Goal: Transaction & Acquisition: Purchase product/service

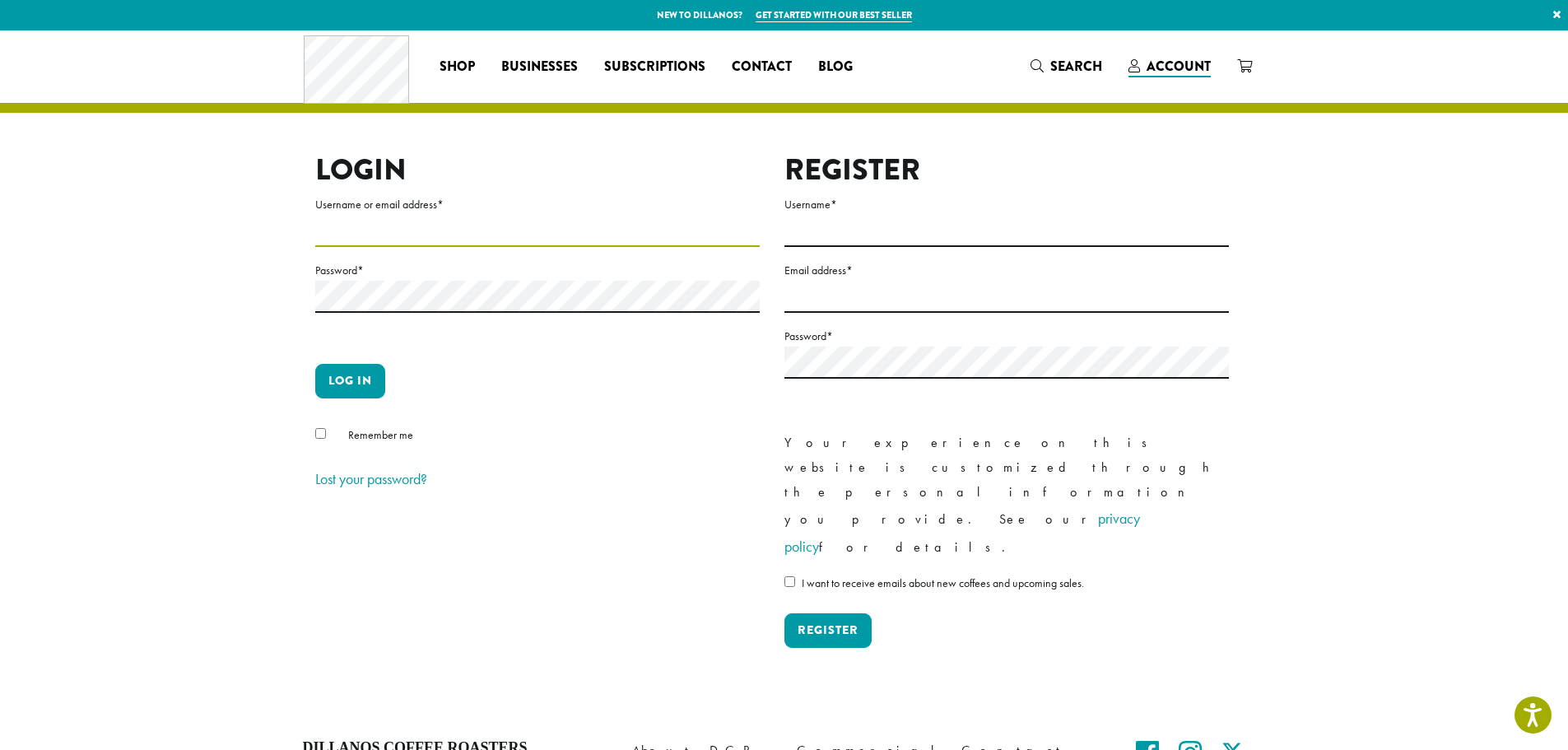
click at [370, 230] on input "Username or email address *" at bounding box center [537, 230] width 445 height 32
type input "**********"
click at [370, 379] on button "Log in" at bounding box center [351, 380] width 70 height 34
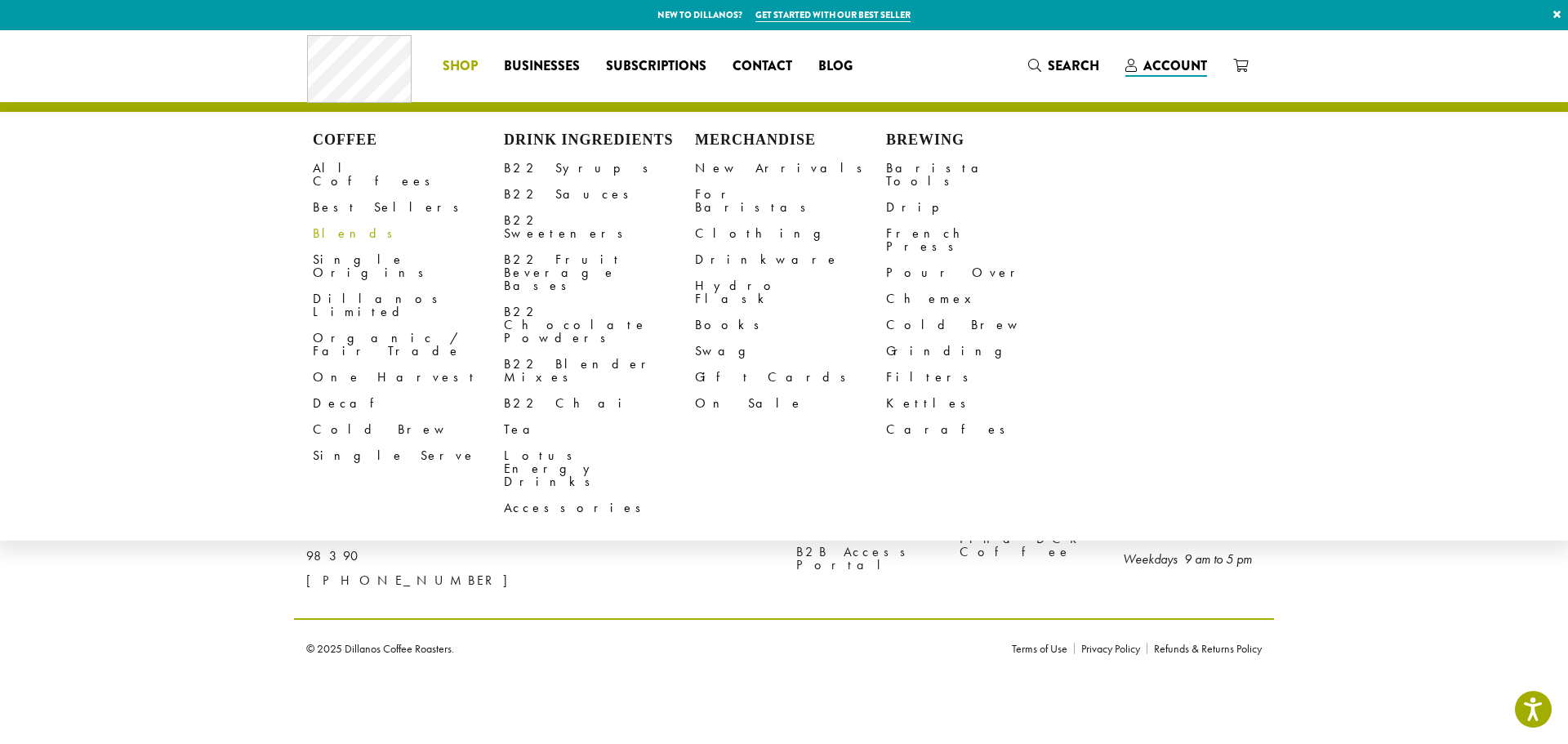
click at [327, 222] on link "Blends" at bounding box center [408, 233] width 191 height 26
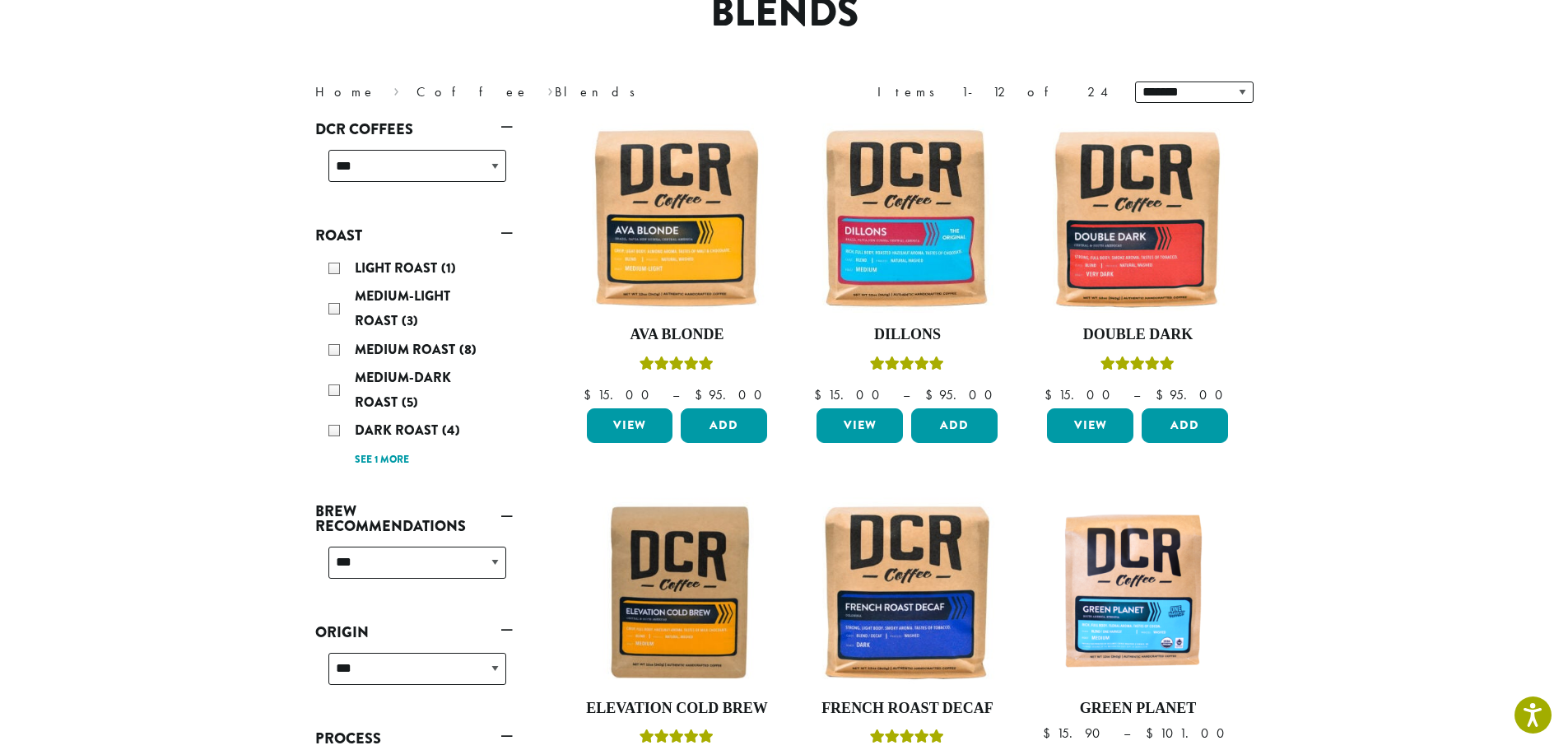
scroll to position [165, 0]
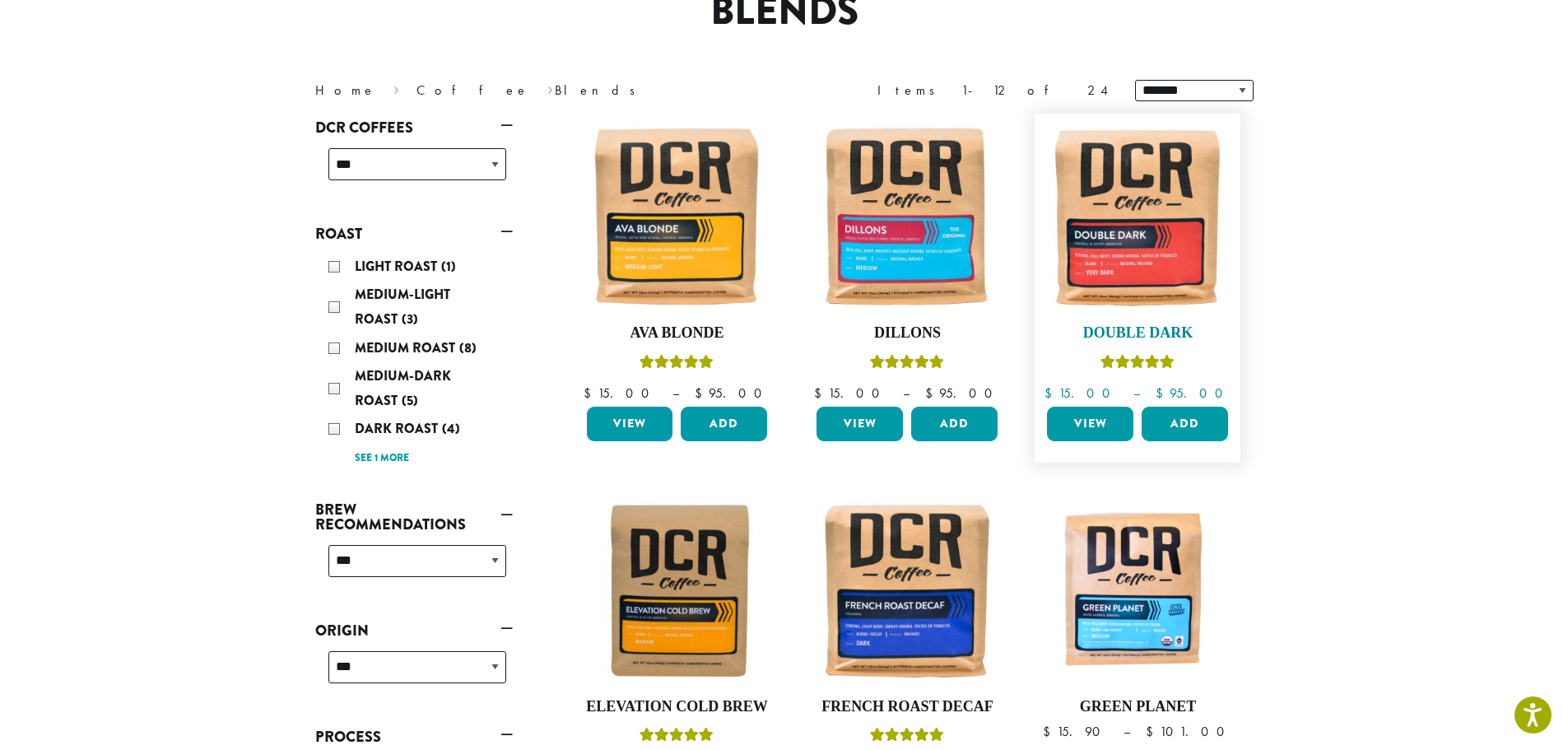
click at [1159, 212] on img at bounding box center [1138, 217] width 190 height 189
click at [1087, 426] on link "View" at bounding box center [1090, 423] width 86 height 34
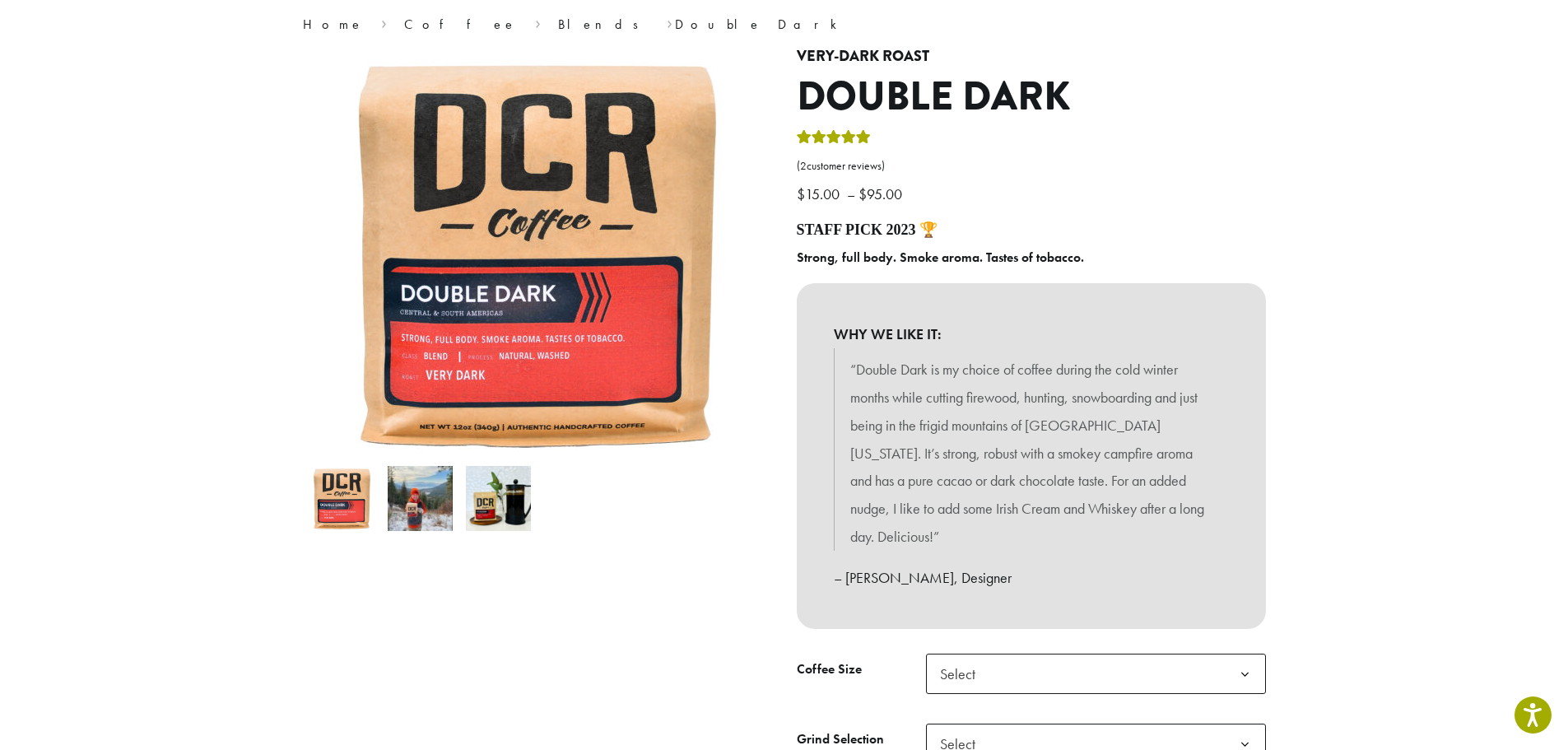
scroll to position [165, 0]
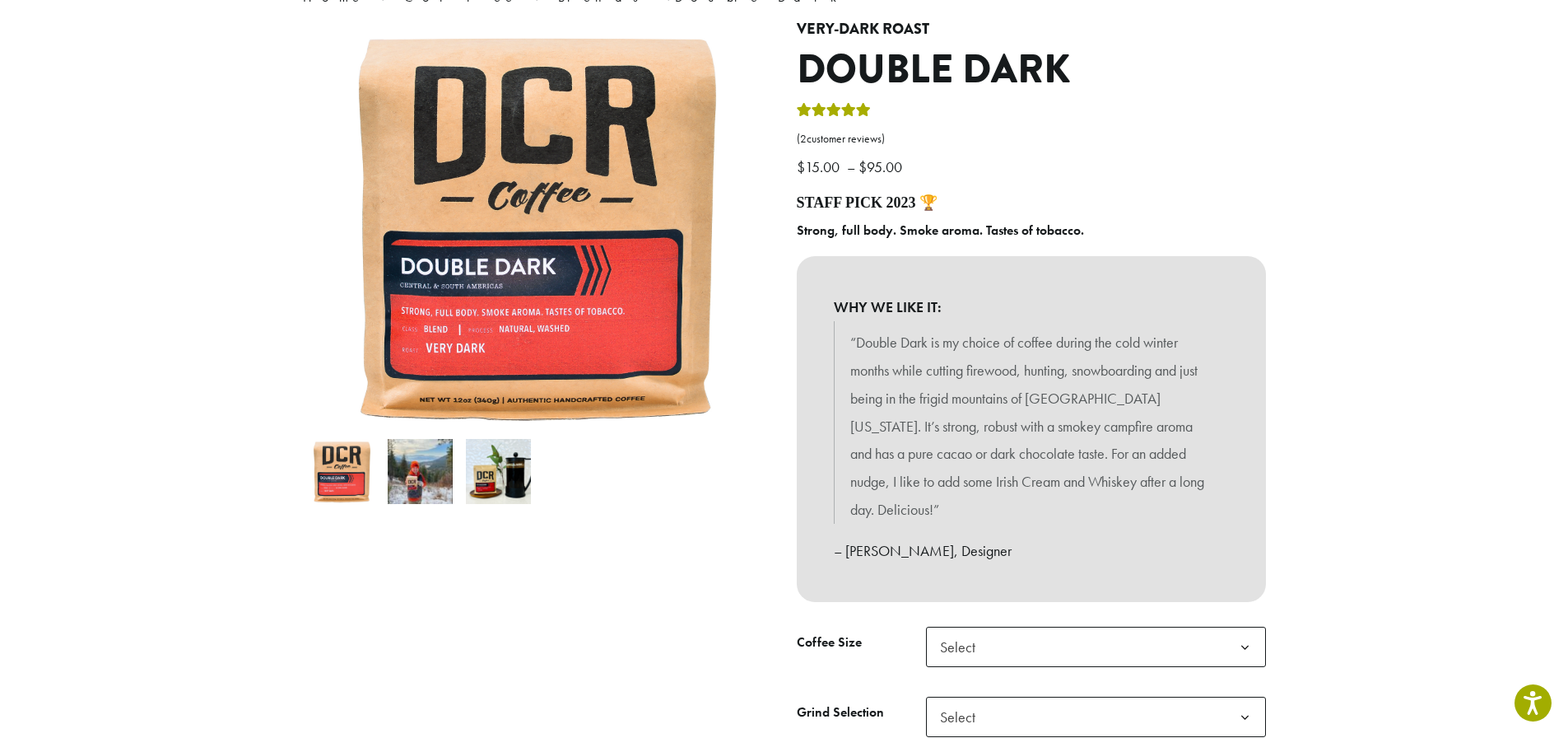
click at [981, 630] on span "Select" at bounding box center [963, 646] width 59 height 32
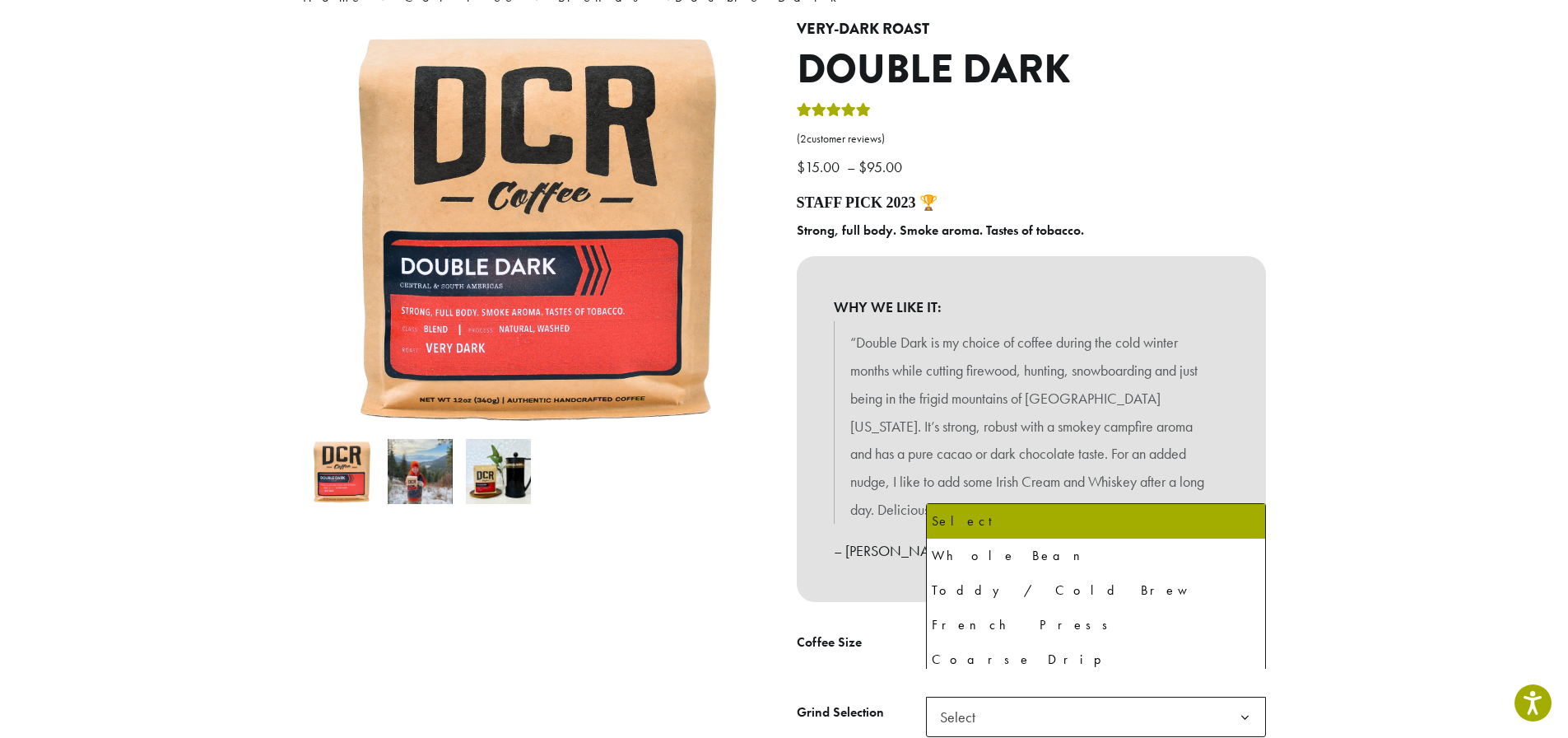
click at [1017, 697] on span "Select" at bounding box center [1096, 716] width 340 height 40
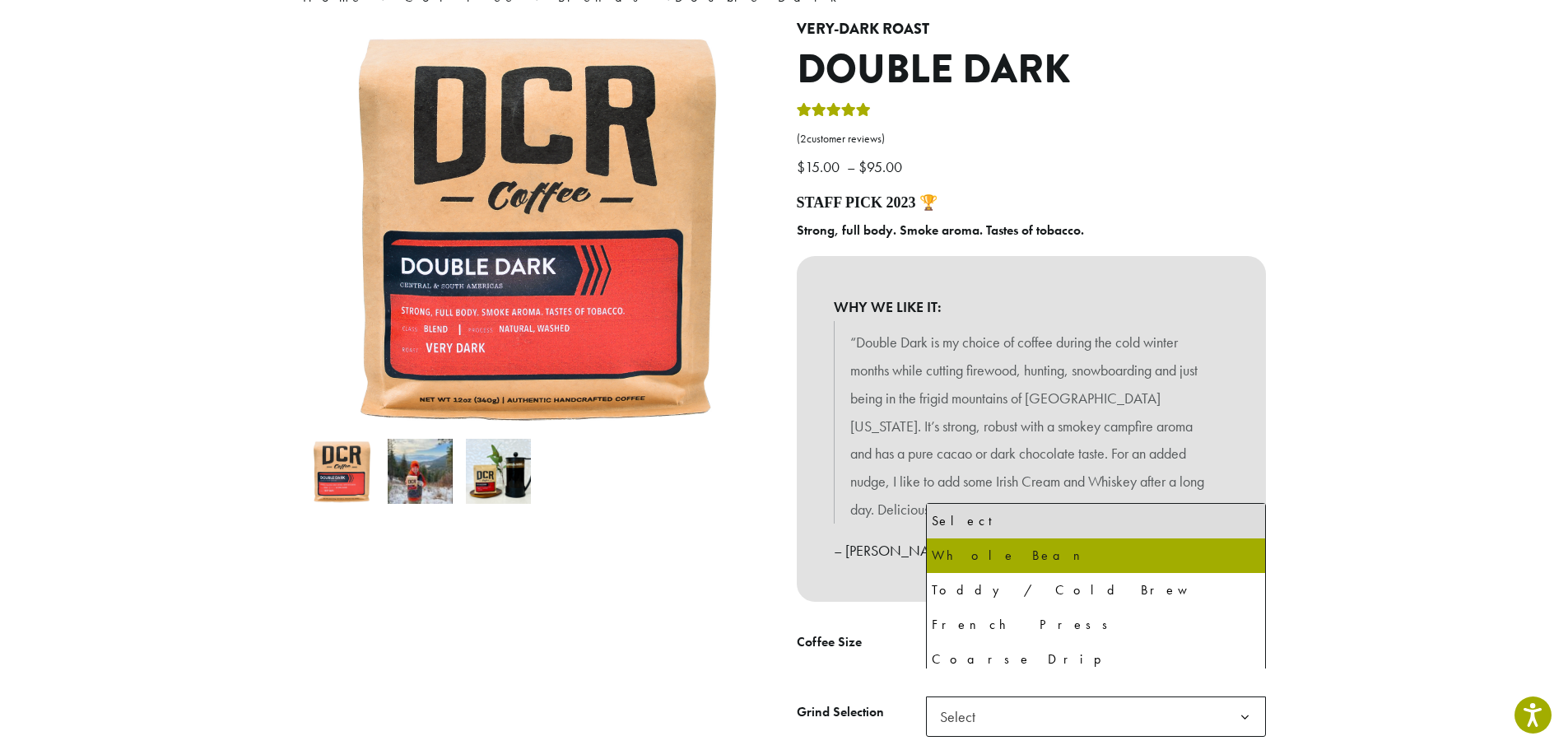
select select "**********"
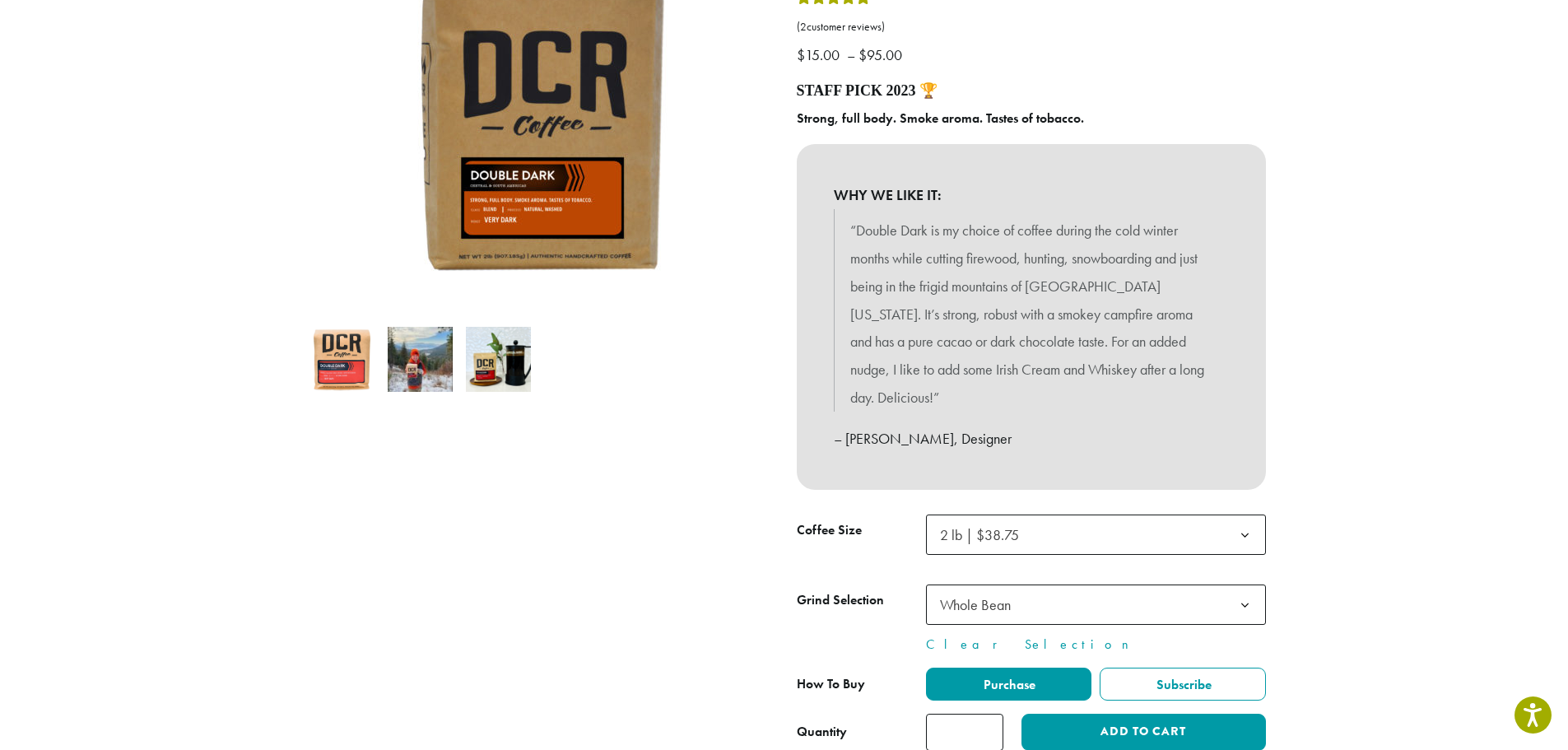
scroll to position [329, 0]
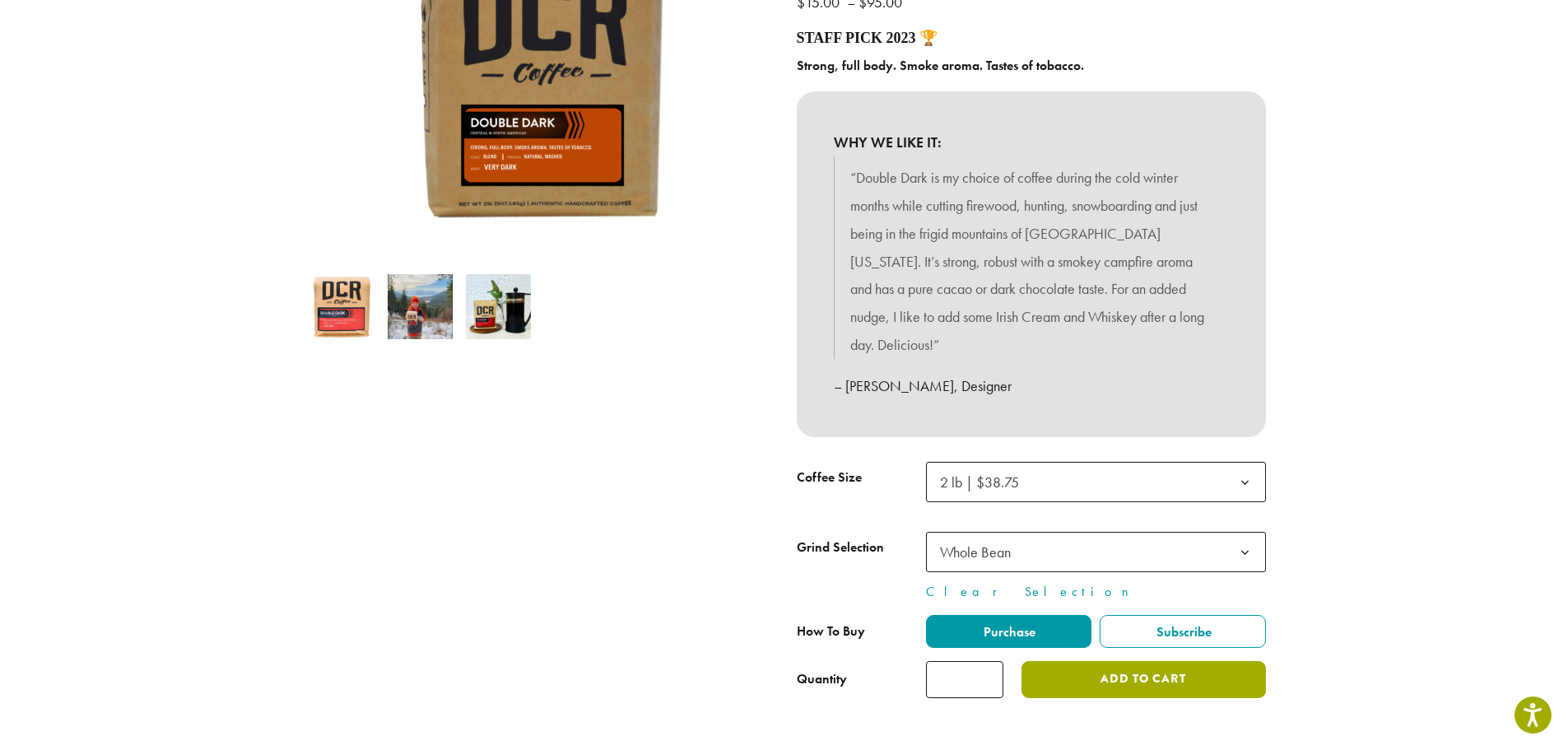
click at [1098, 661] on button "Add to cart" at bounding box center [1143, 680] width 243 height 37
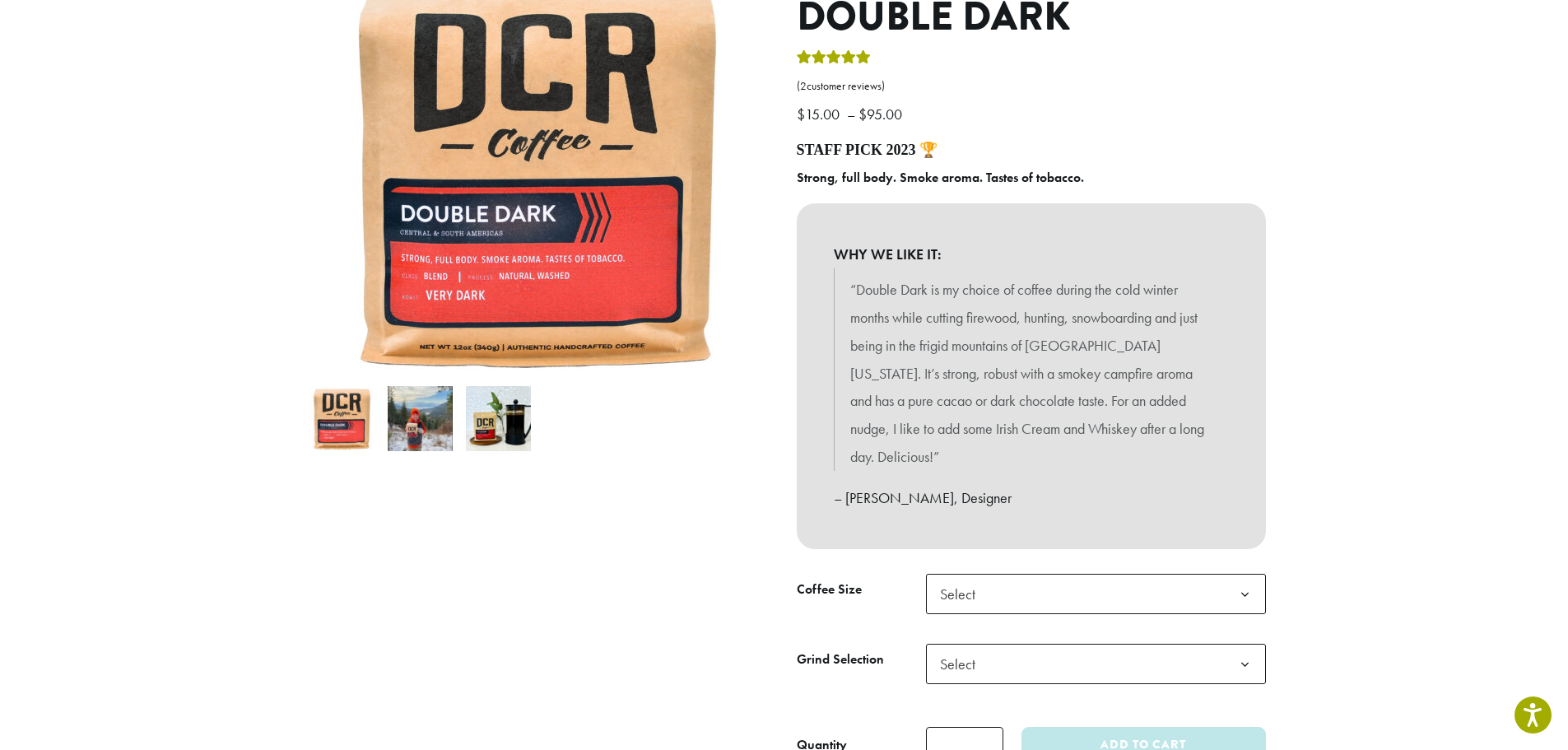
scroll to position [247, 0]
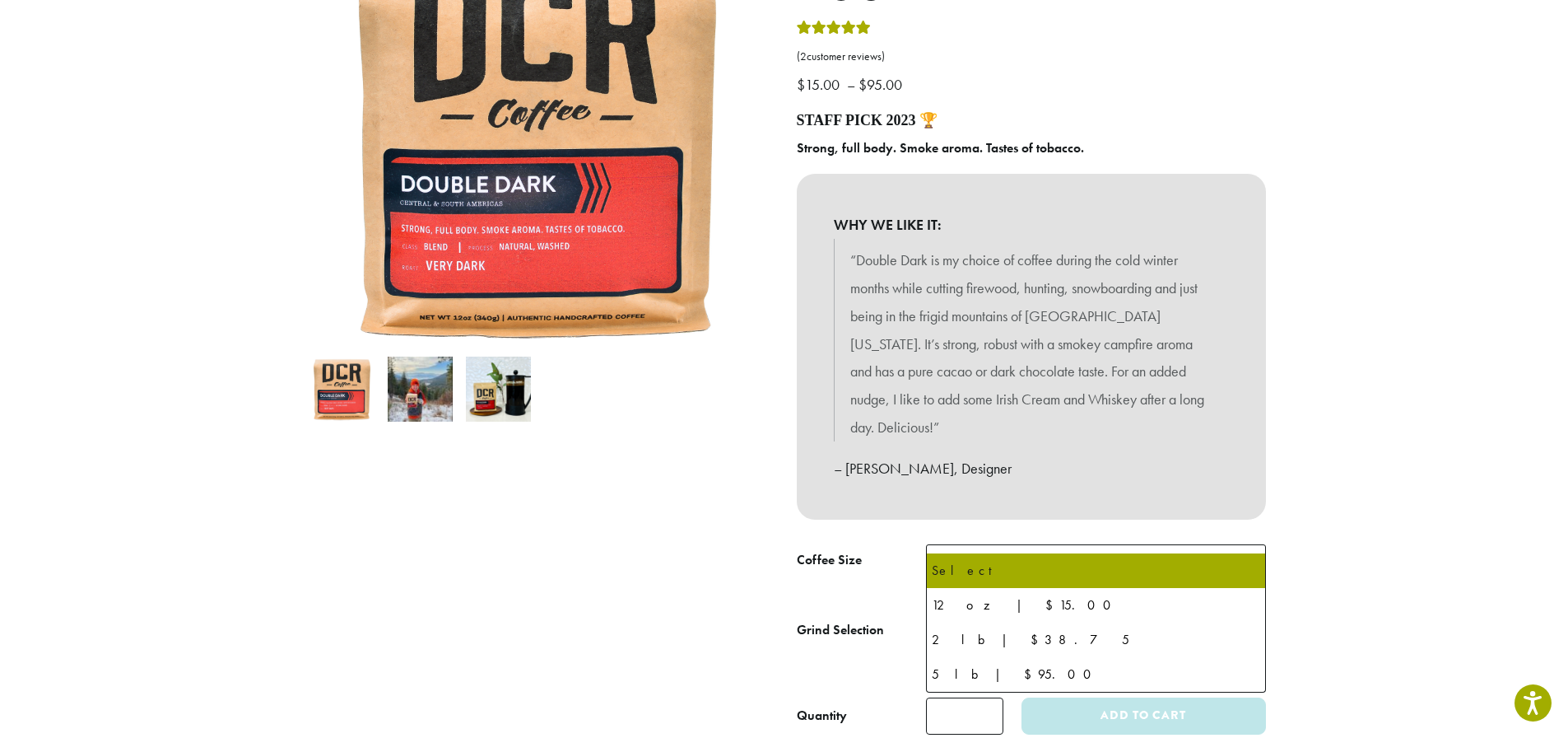
click at [992, 544] on span "Select" at bounding box center [1096, 564] width 340 height 40
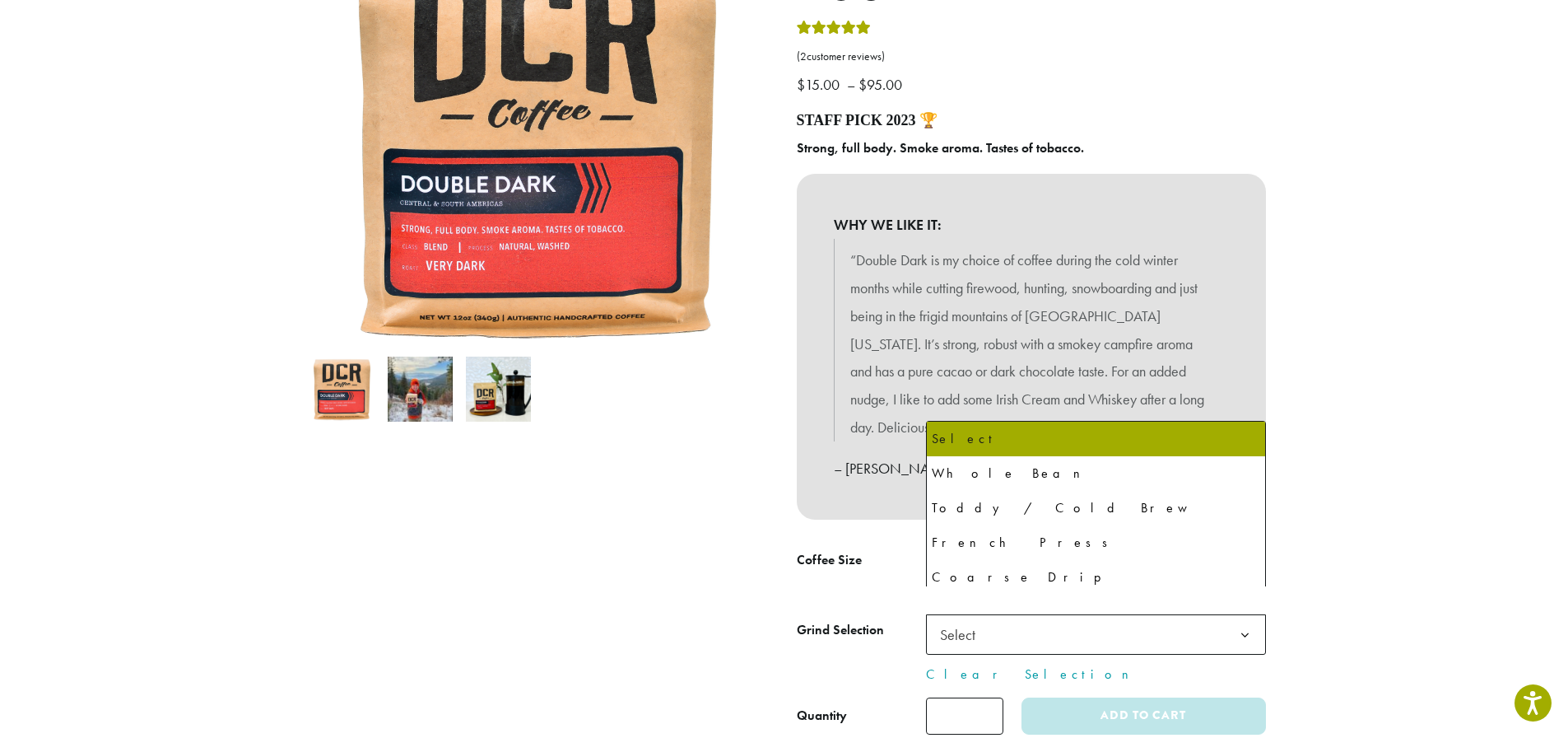
click at [990, 619] on span "Select" at bounding box center [963, 634] width 59 height 32
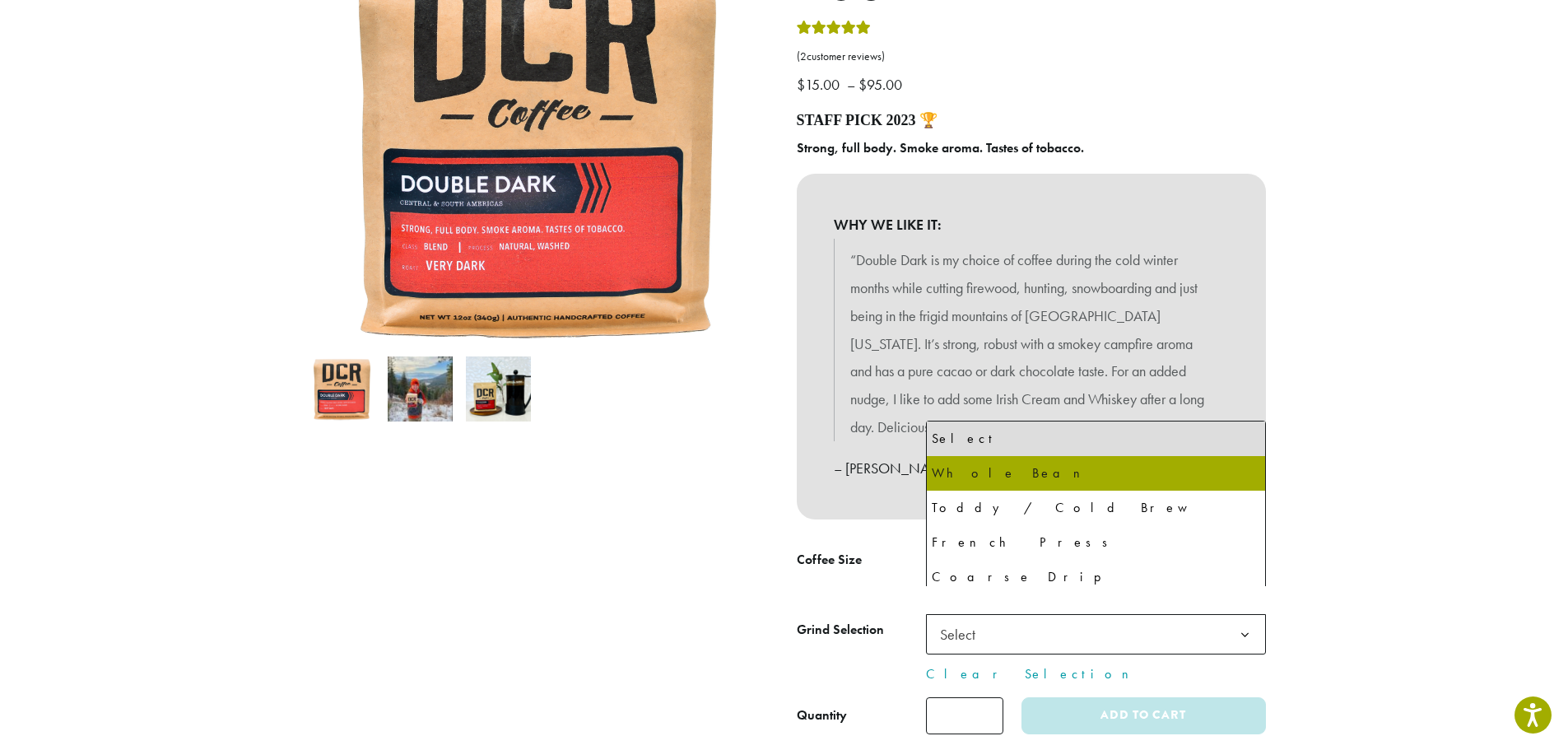
select select "*********"
select select "**********"
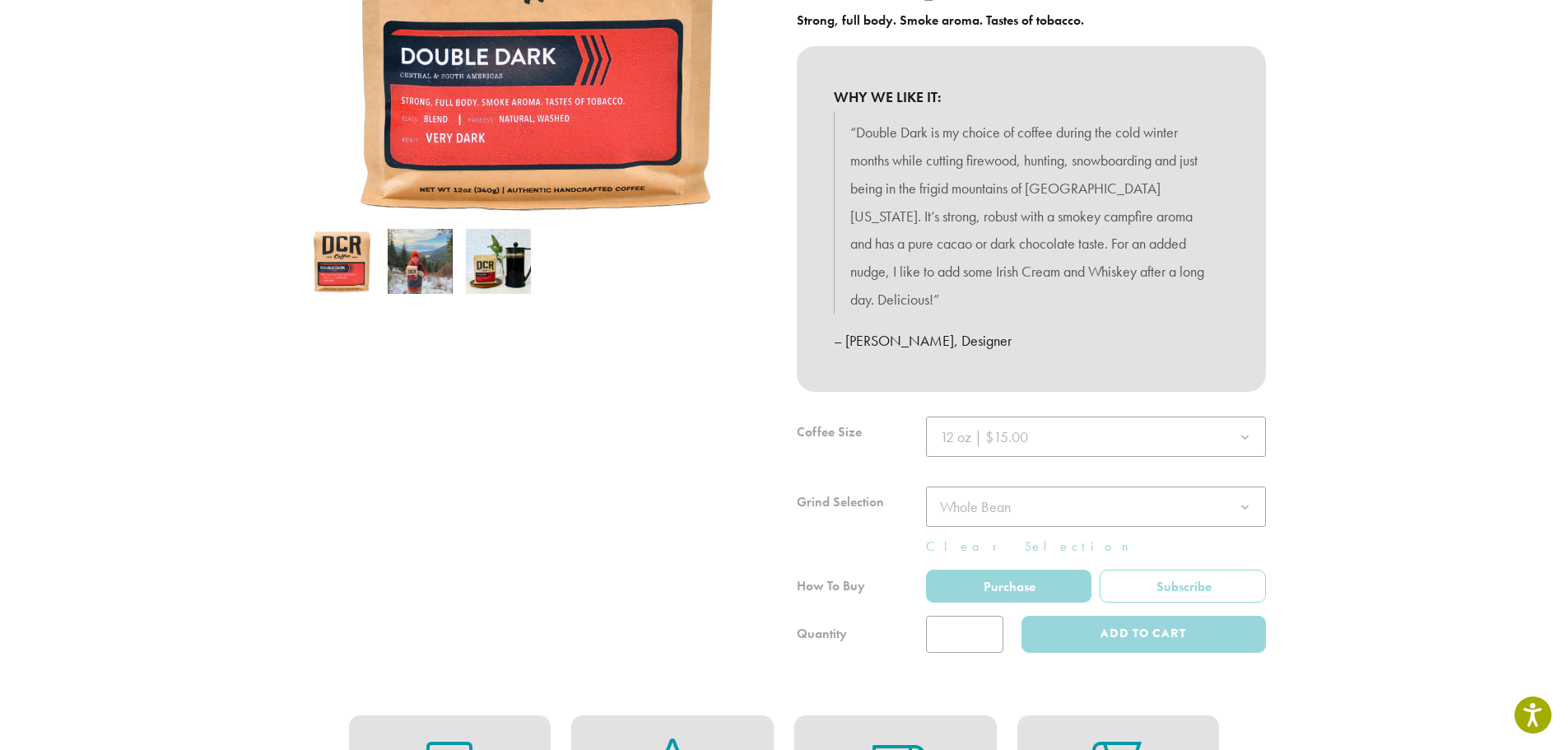
scroll to position [411, 0]
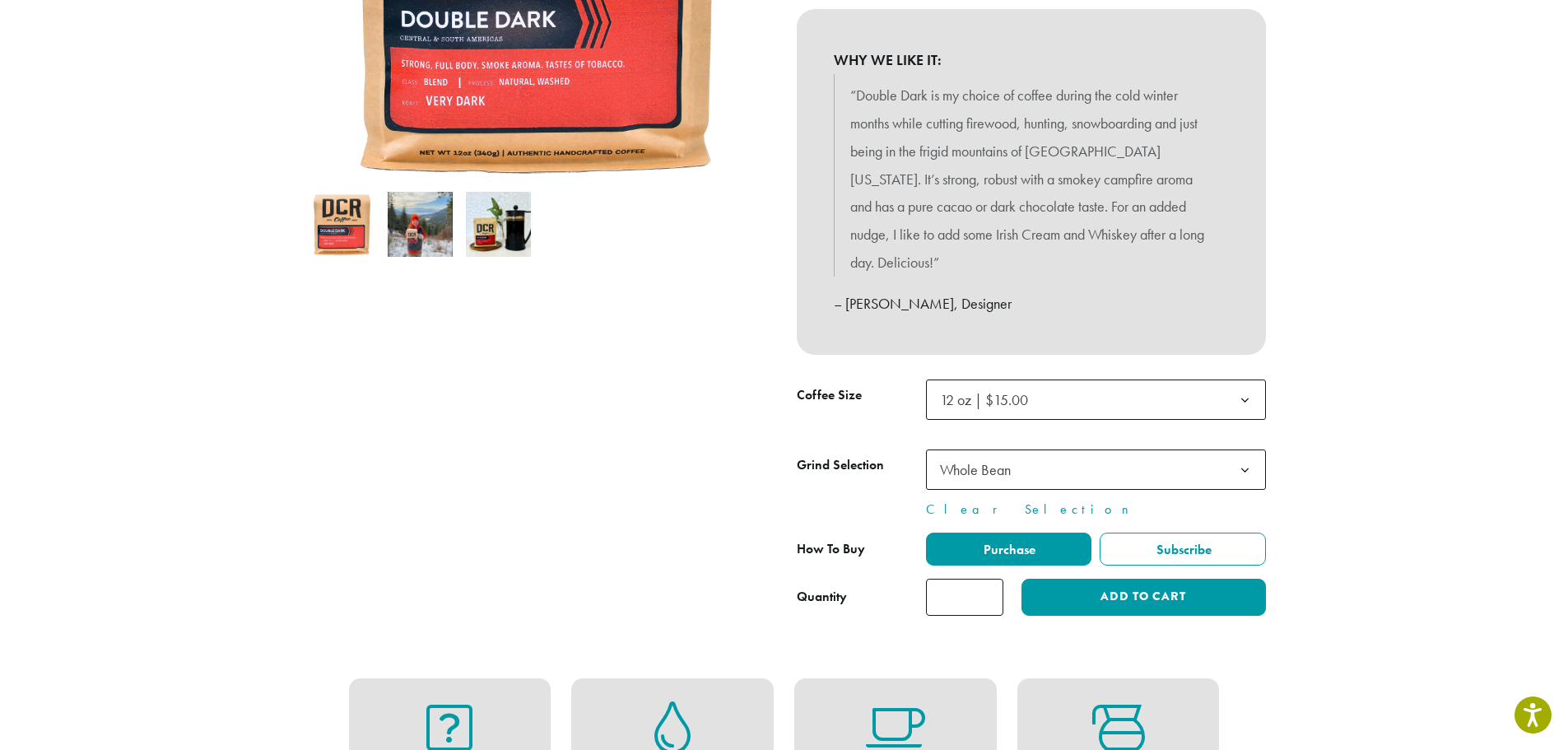
click at [993, 578] on input "*" at bounding box center [964, 597] width 77 height 37
click at [990, 578] on input "*" at bounding box center [964, 597] width 77 height 37
type input "*"
click at [992, 578] on input "*" at bounding box center [964, 597] width 77 height 37
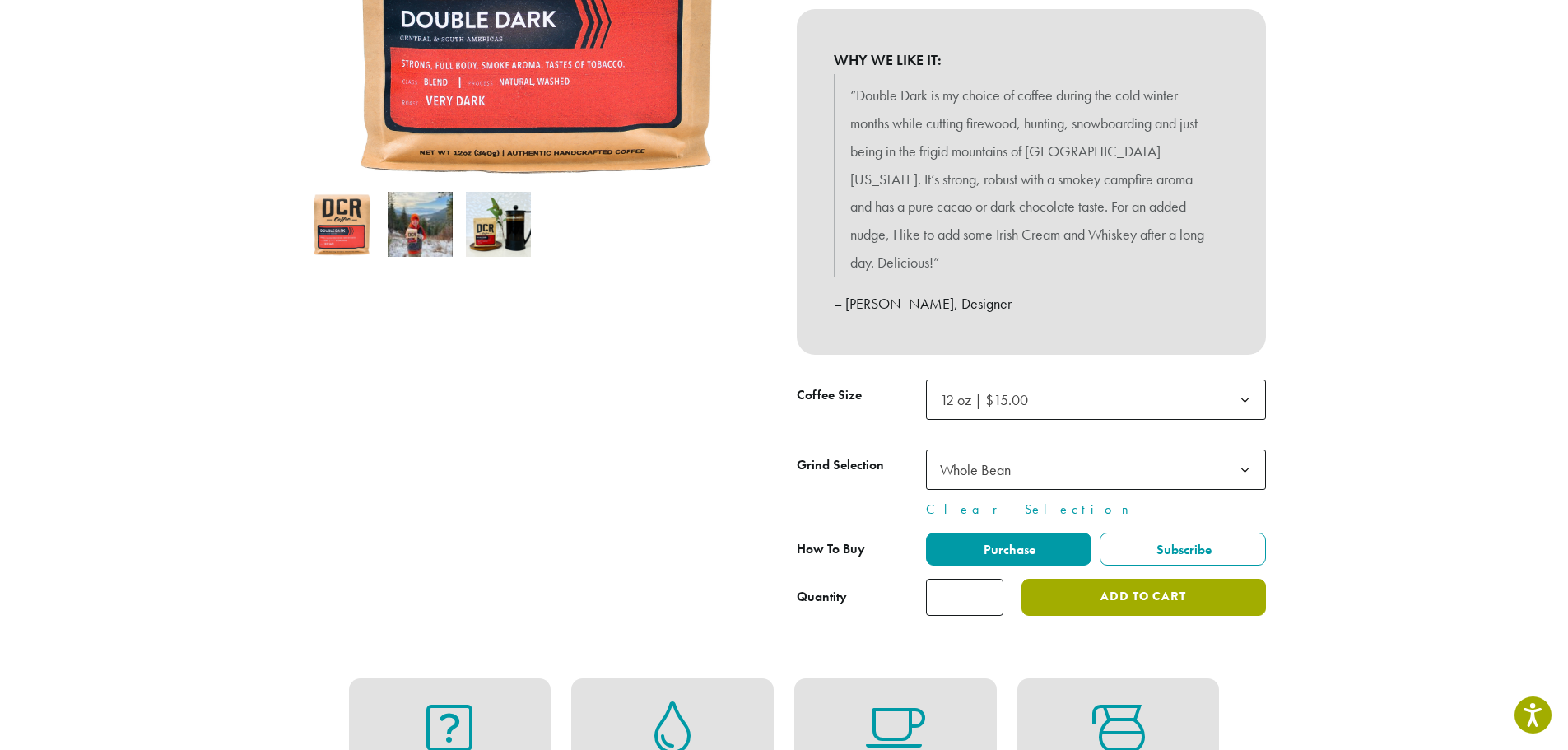
click at [1110, 578] on button "Add to cart" at bounding box center [1143, 597] width 243 height 37
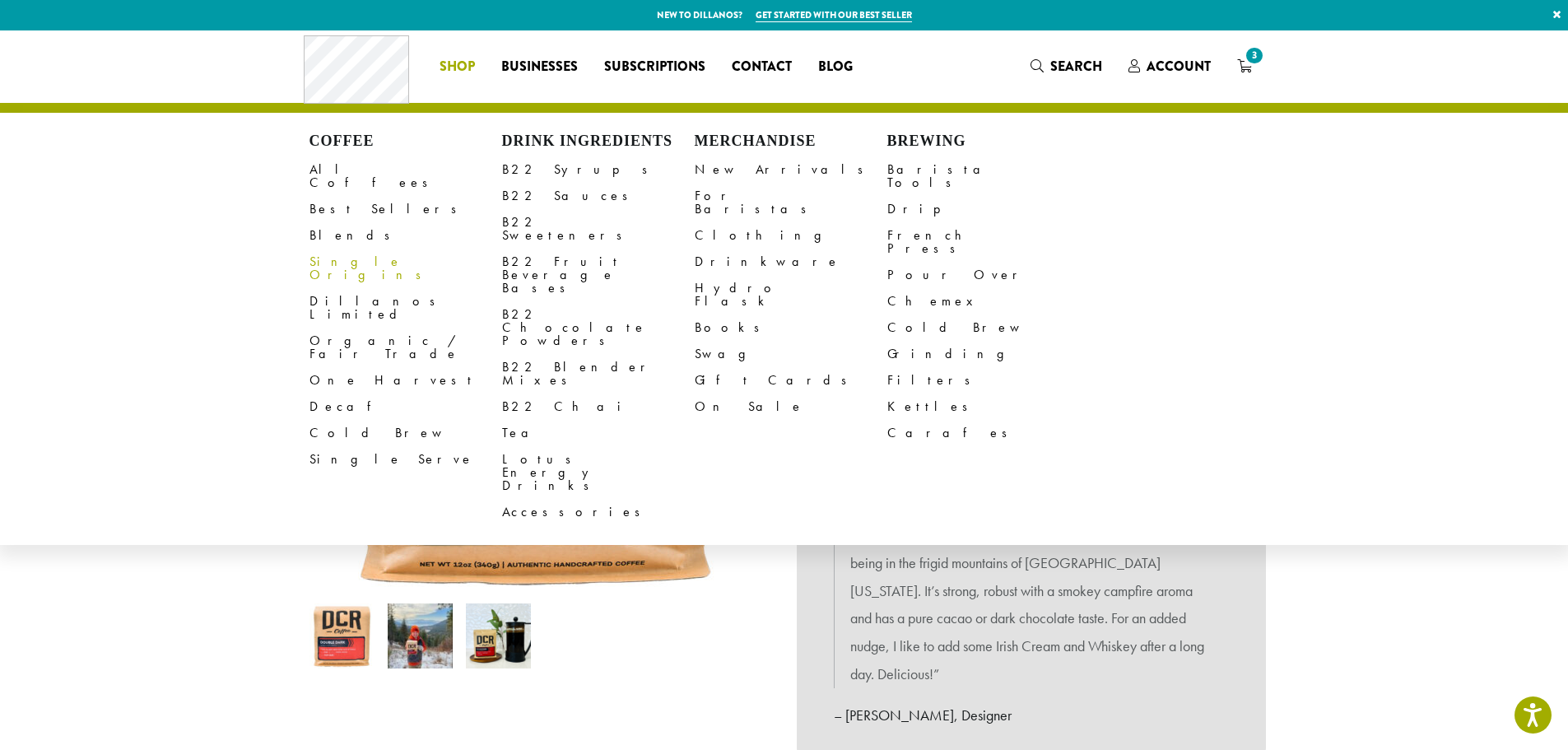
click at [353, 248] on link "Single Origins" at bounding box center [405, 268] width 192 height 39
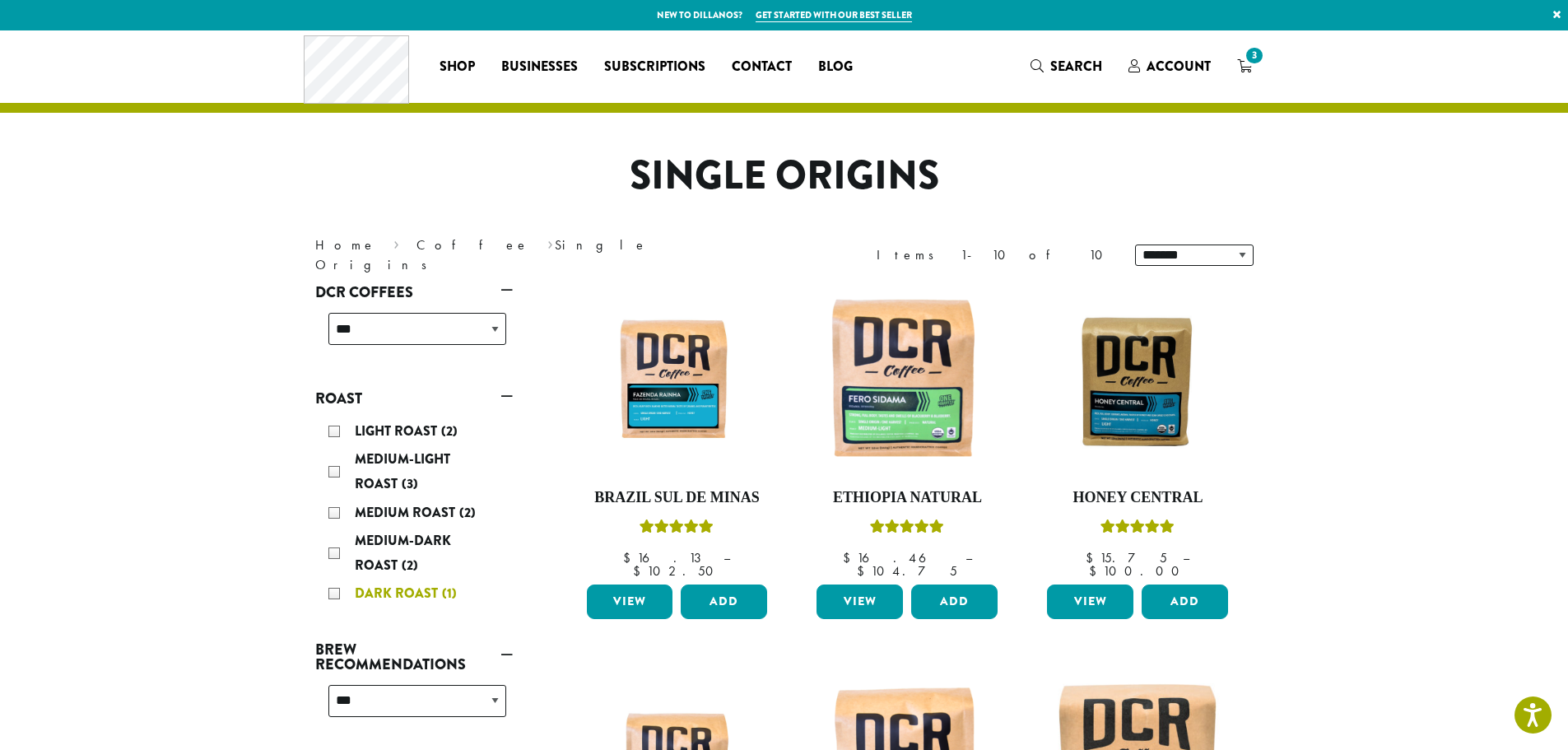
click at [333, 594] on div "Dark Roast (1)" at bounding box center [417, 593] width 178 height 24
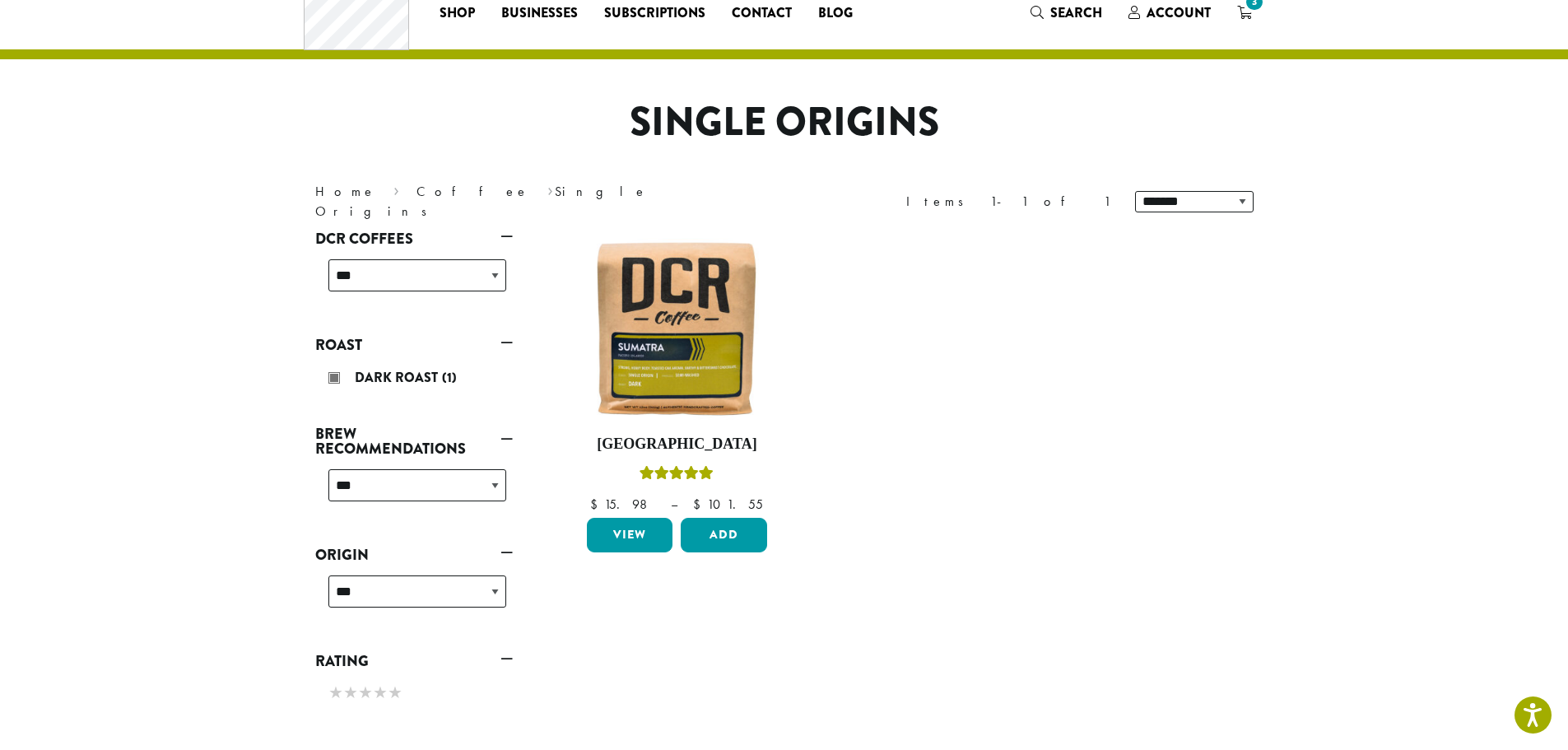
scroll to position [102, 0]
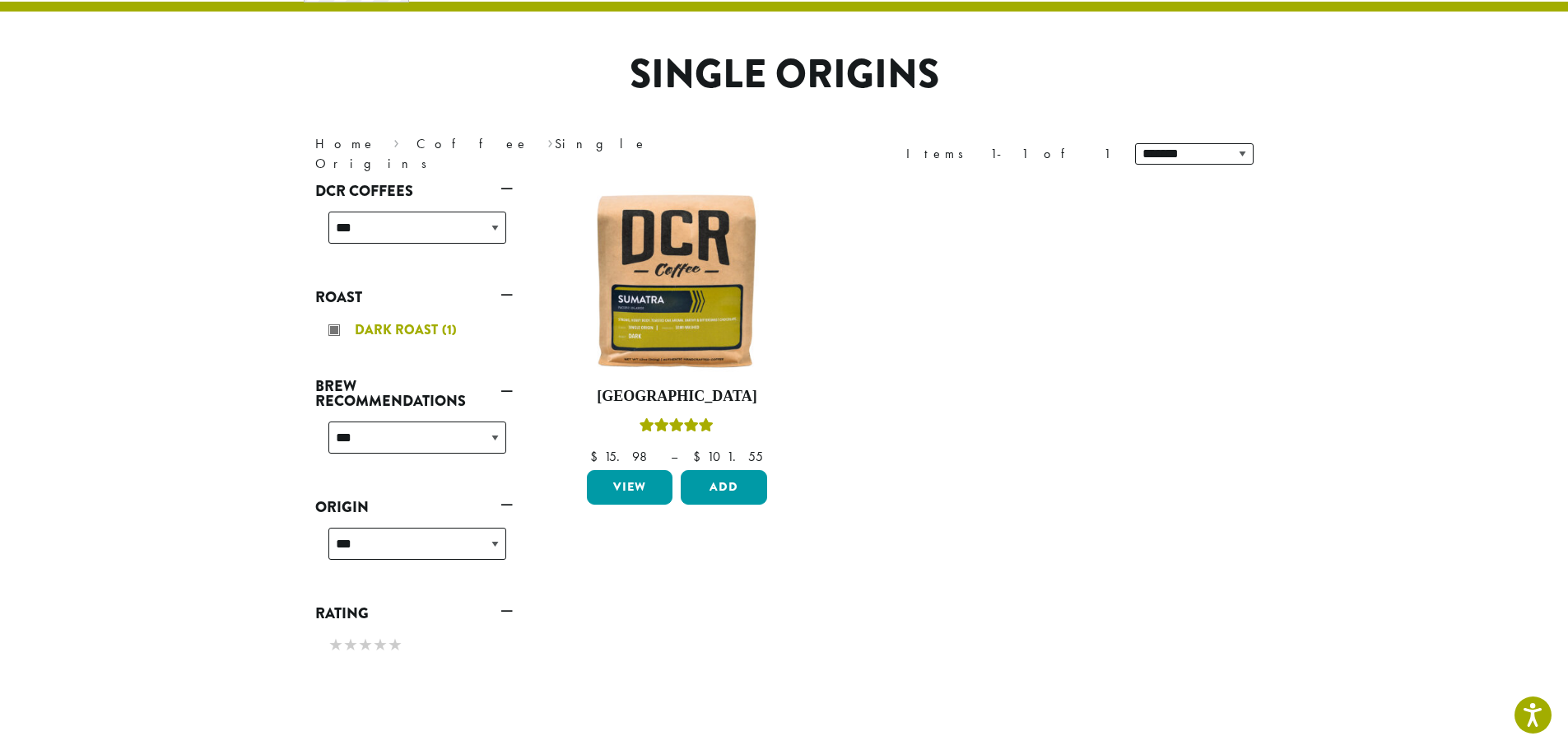
click at [333, 327] on div "Dark Roast (1)" at bounding box center [417, 329] width 178 height 24
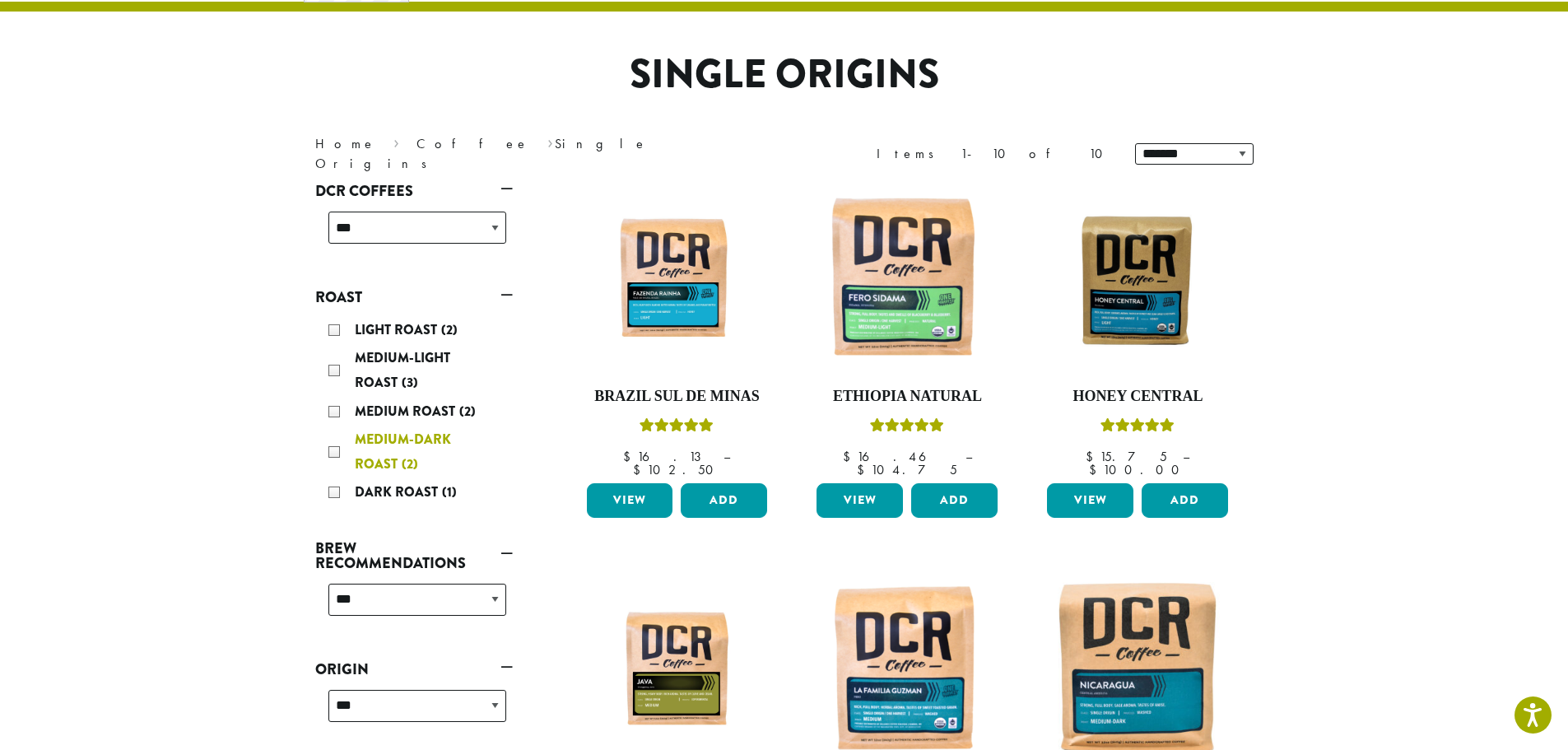
click at [335, 452] on div "Medium-Dark Roast (2)" at bounding box center [417, 451] width 178 height 50
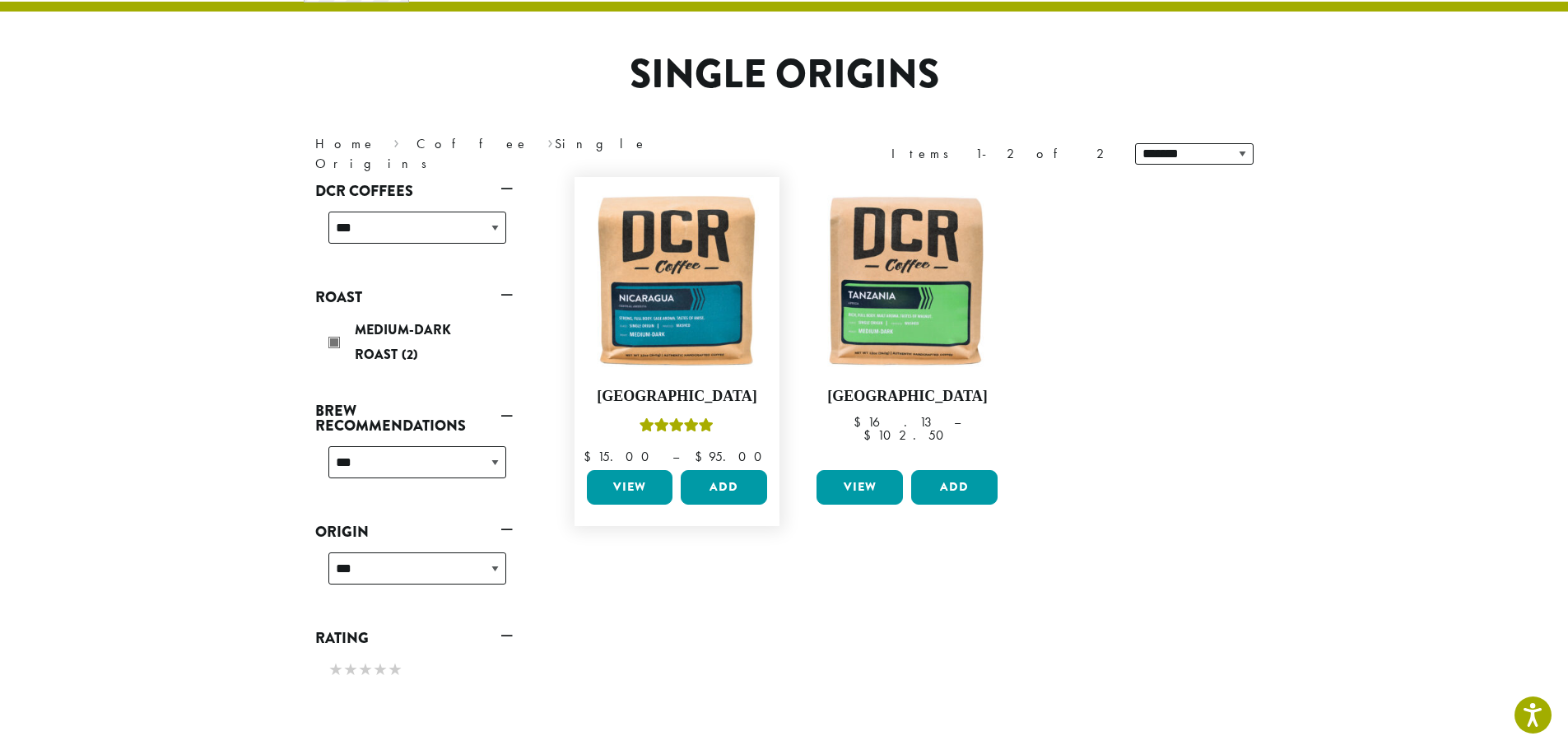
click at [616, 479] on link "View" at bounding box center [630, 486] width 86 height 34
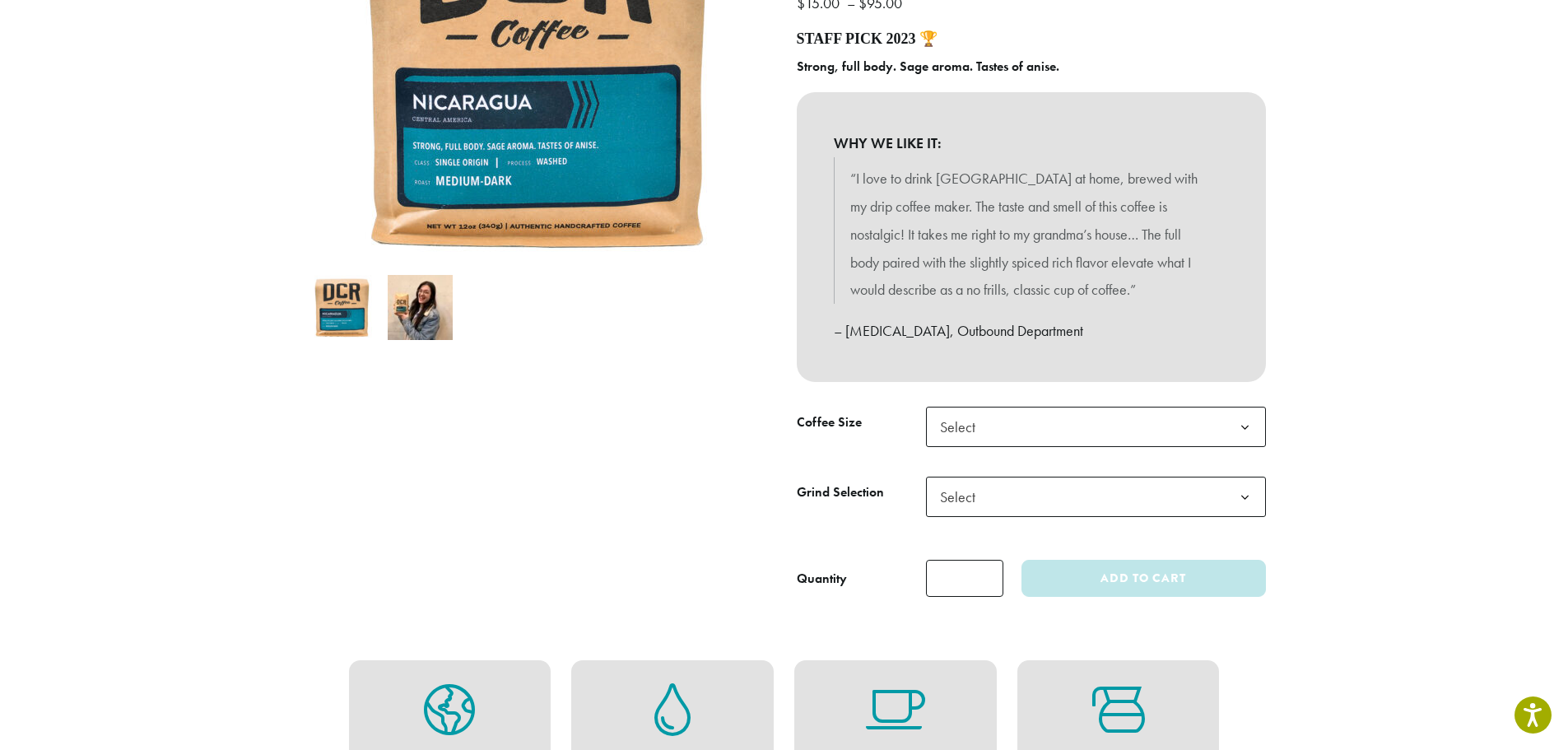
scroll to position [329, 0]
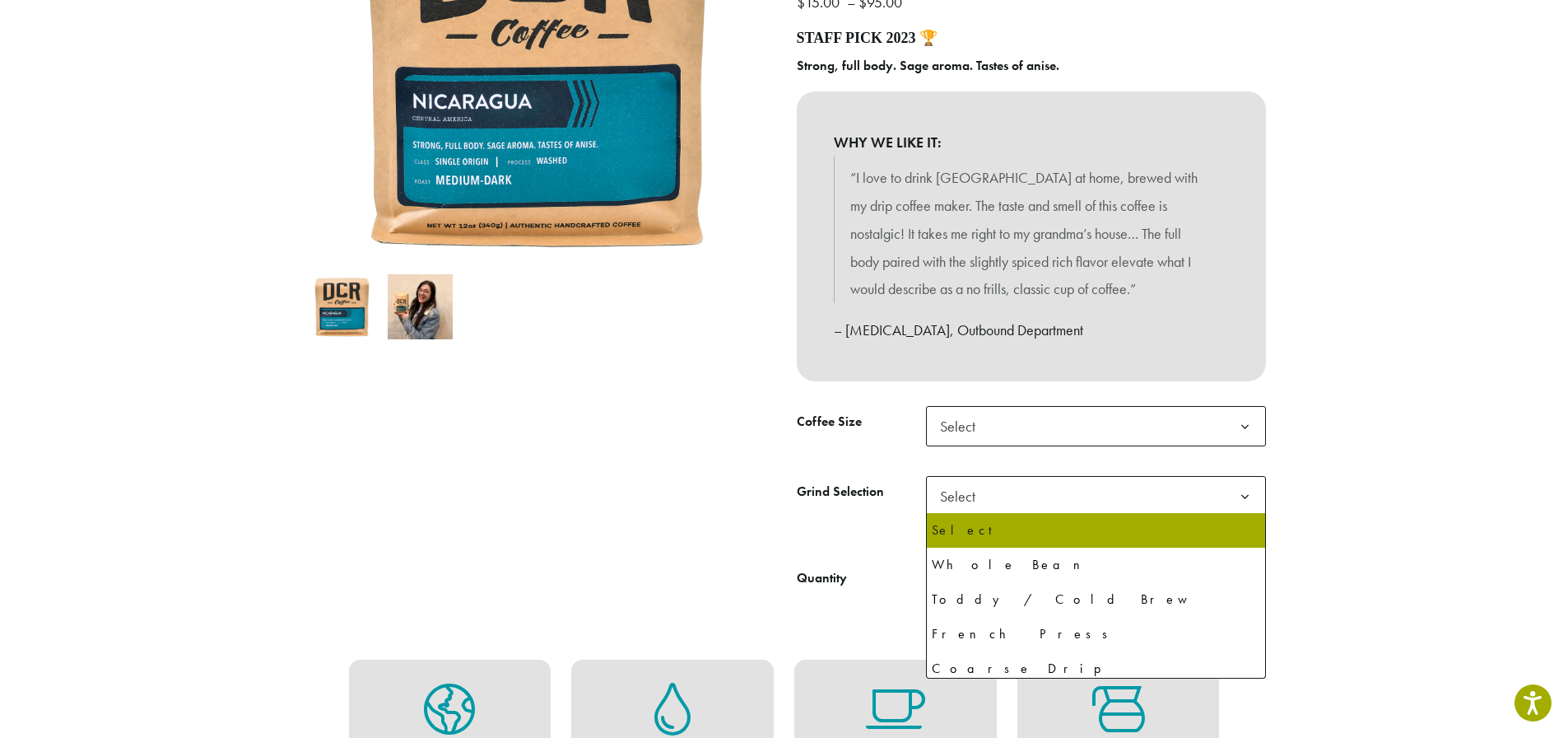
click at [971, 504] on span "Select" at bounding box center [963, 496] width 59 height 32
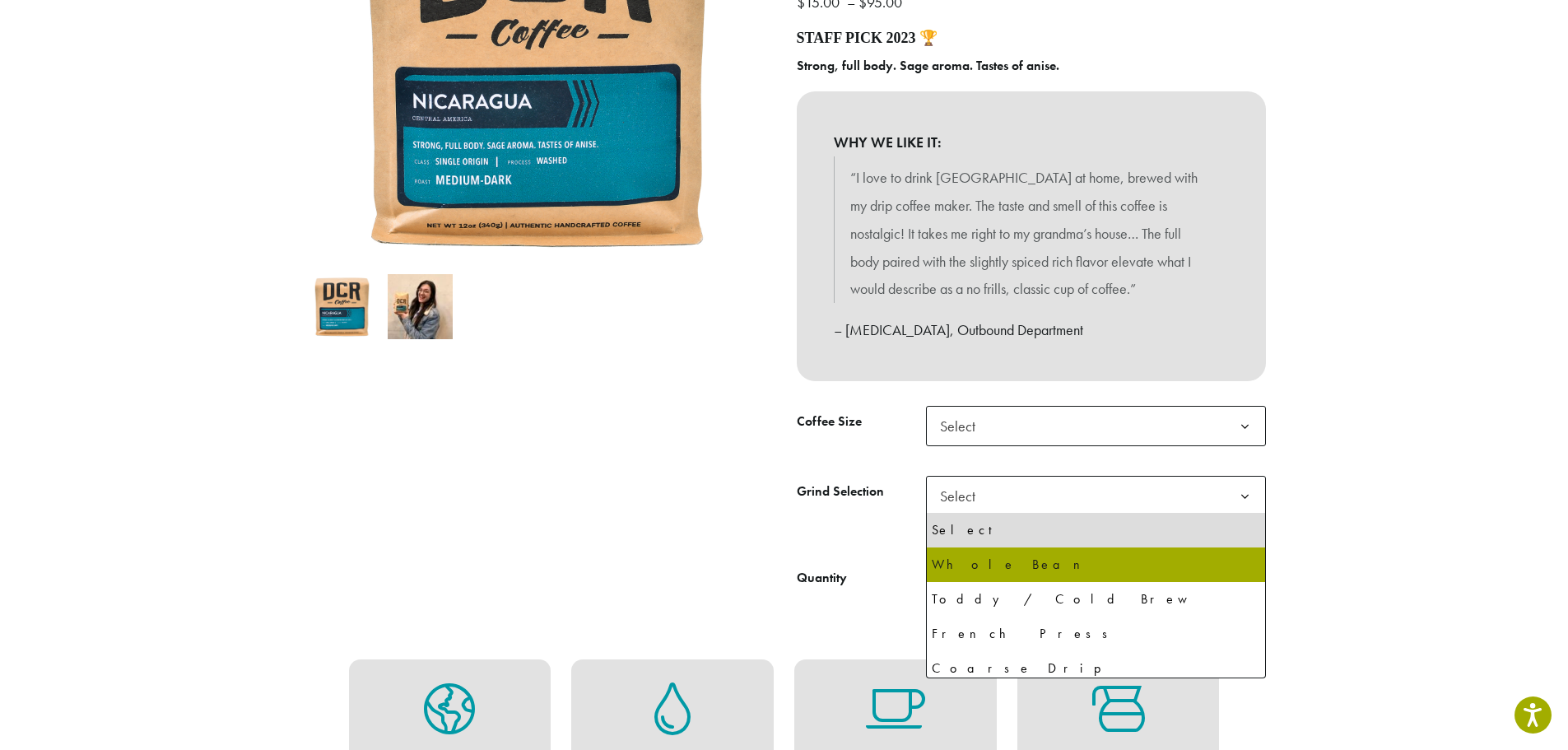
select select "**********"
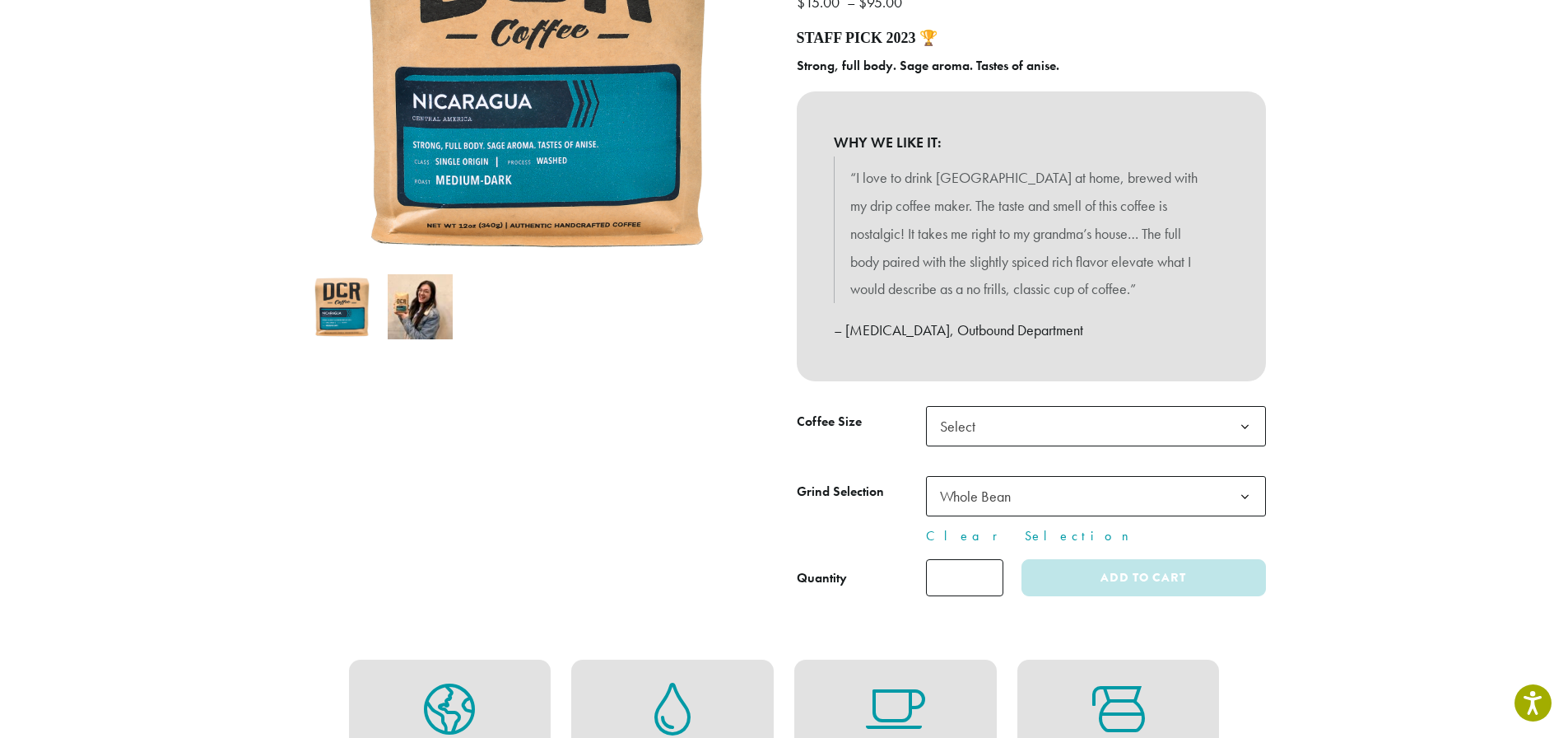
click at [979, 437] on span "Select" at bounding box center [963, 426] width 59 height 32
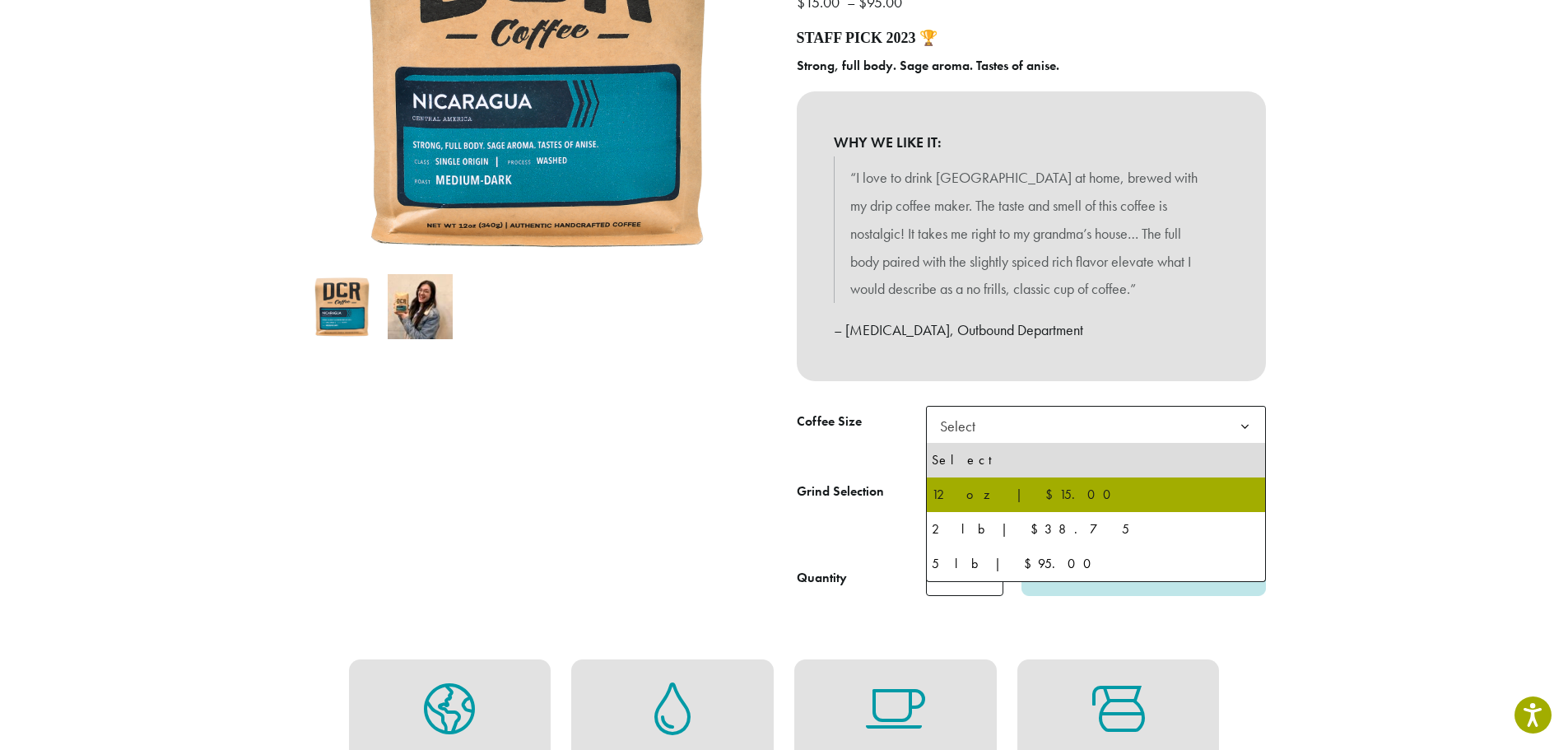
select select "*********"
select select "**********"
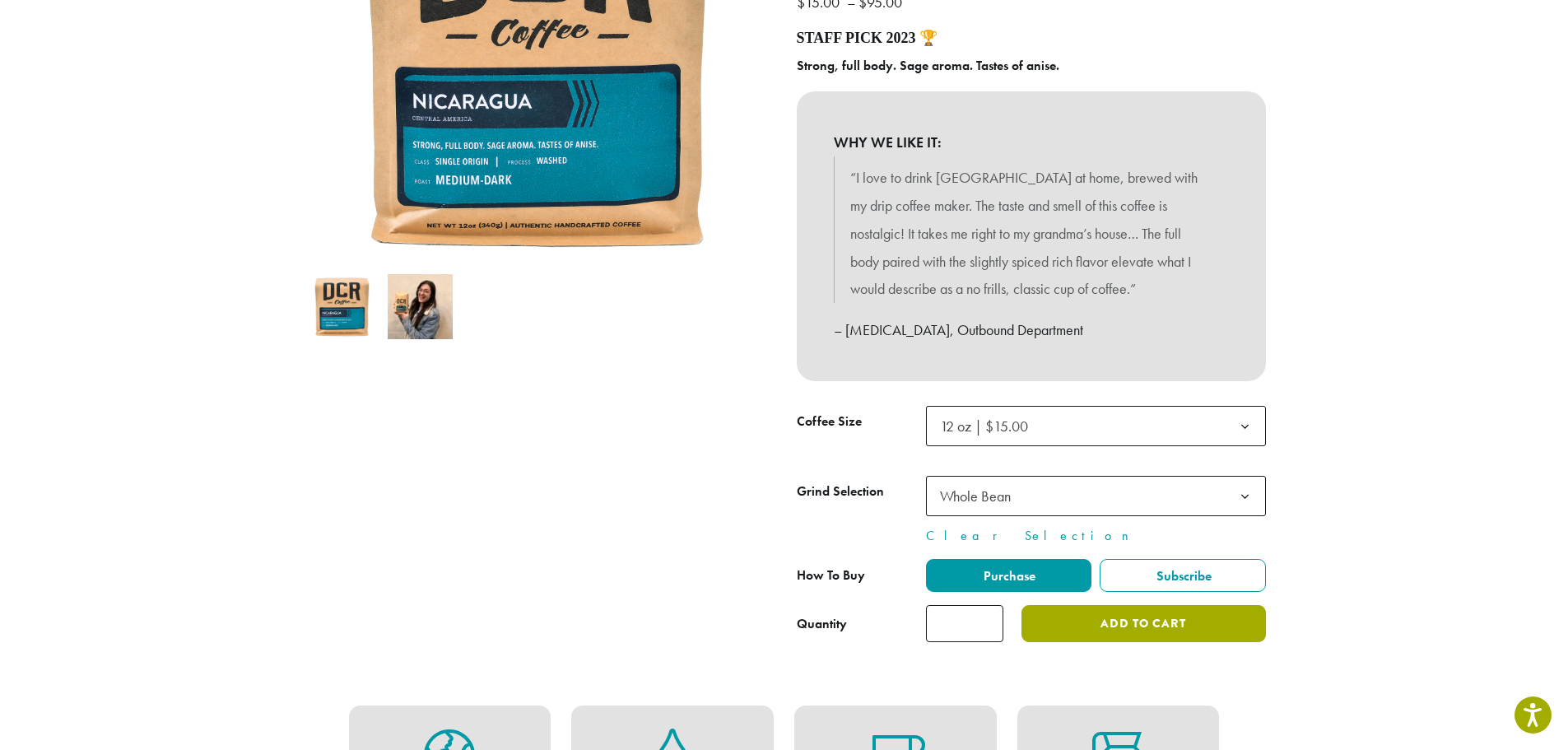
click at [1089, 626] on button "Add to cart" at bounding box center [1143, 623] width 243 height 37
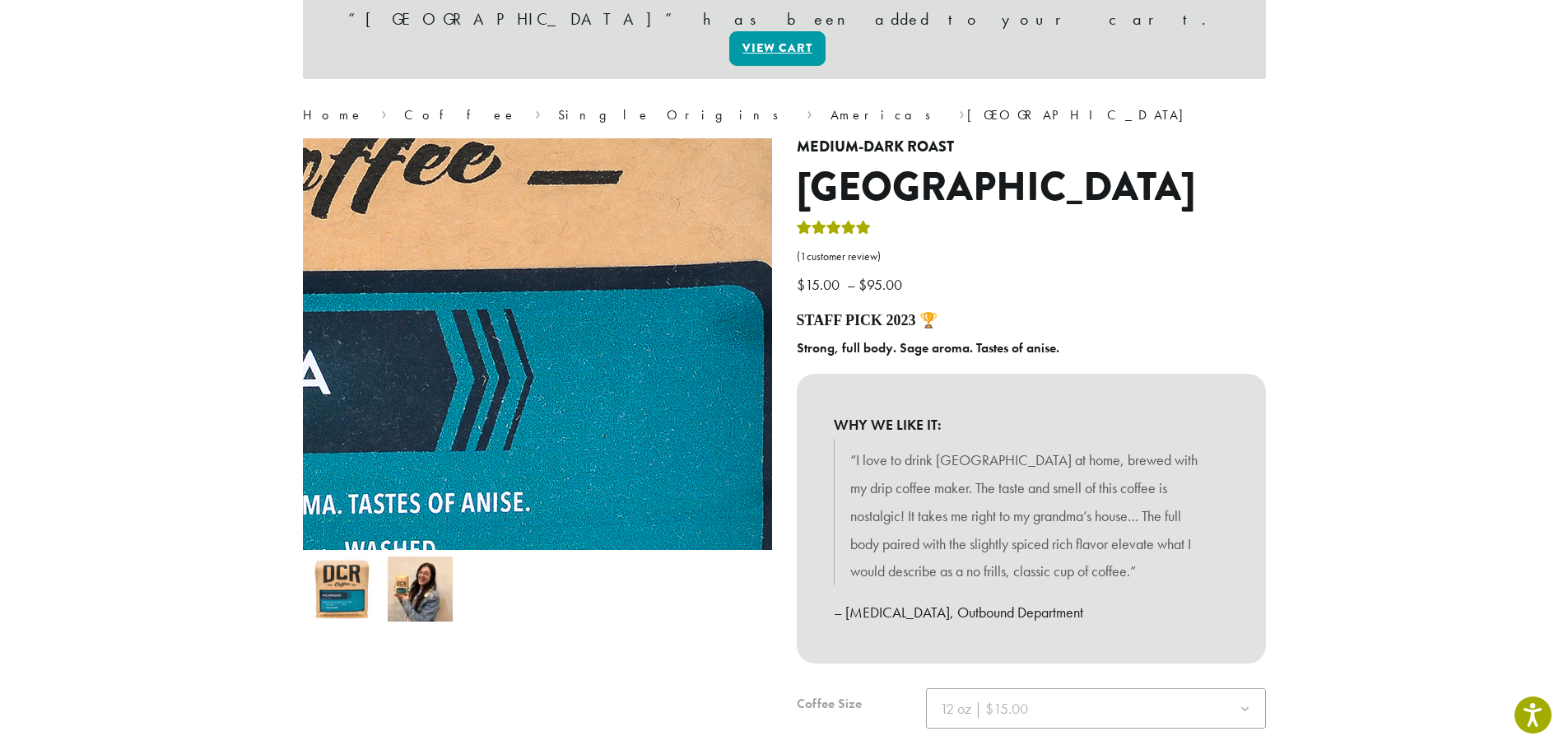
scroll to position [165, 0]
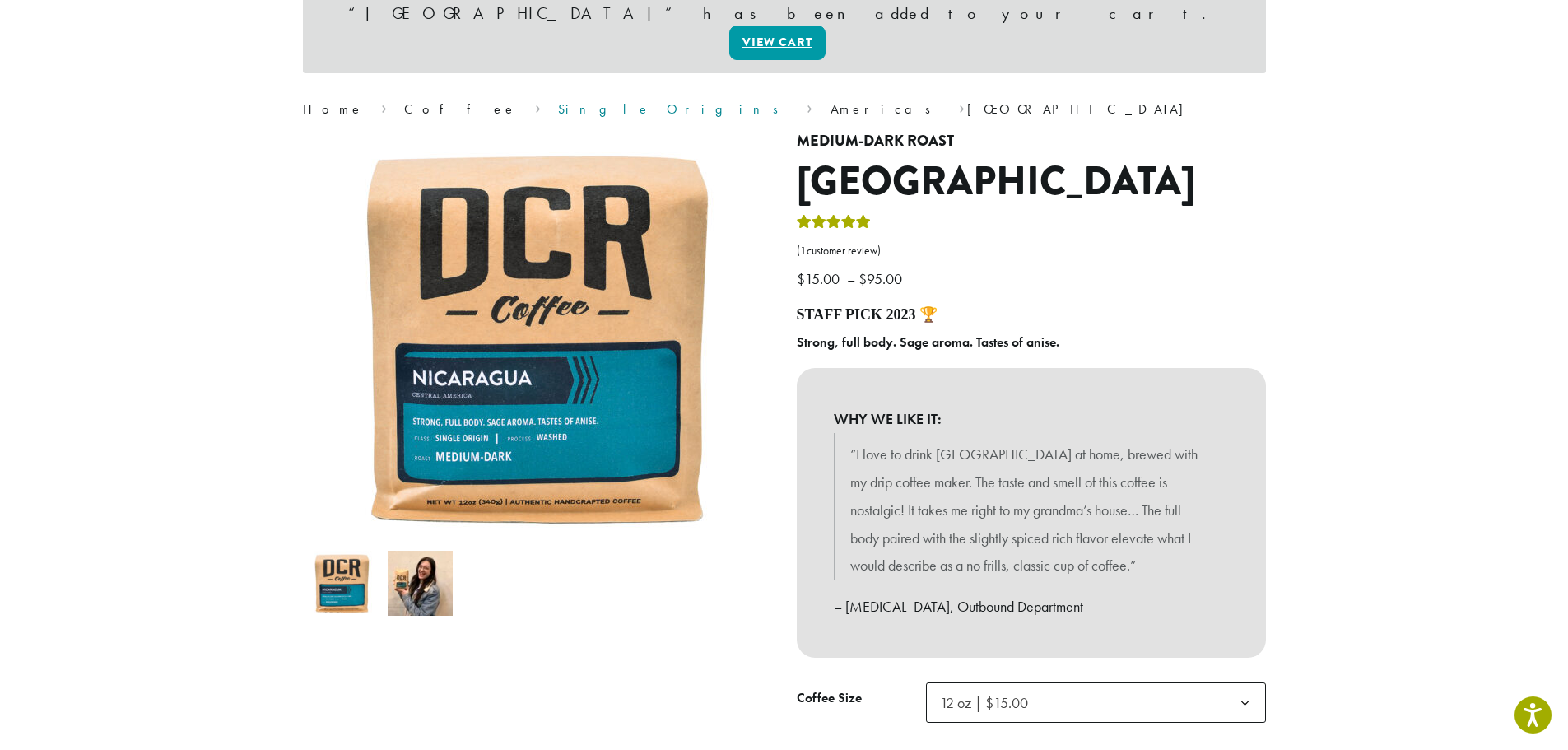
click at [558, 101] on link "Single Origins" at bounding box center [673, 109] width 232 height 18
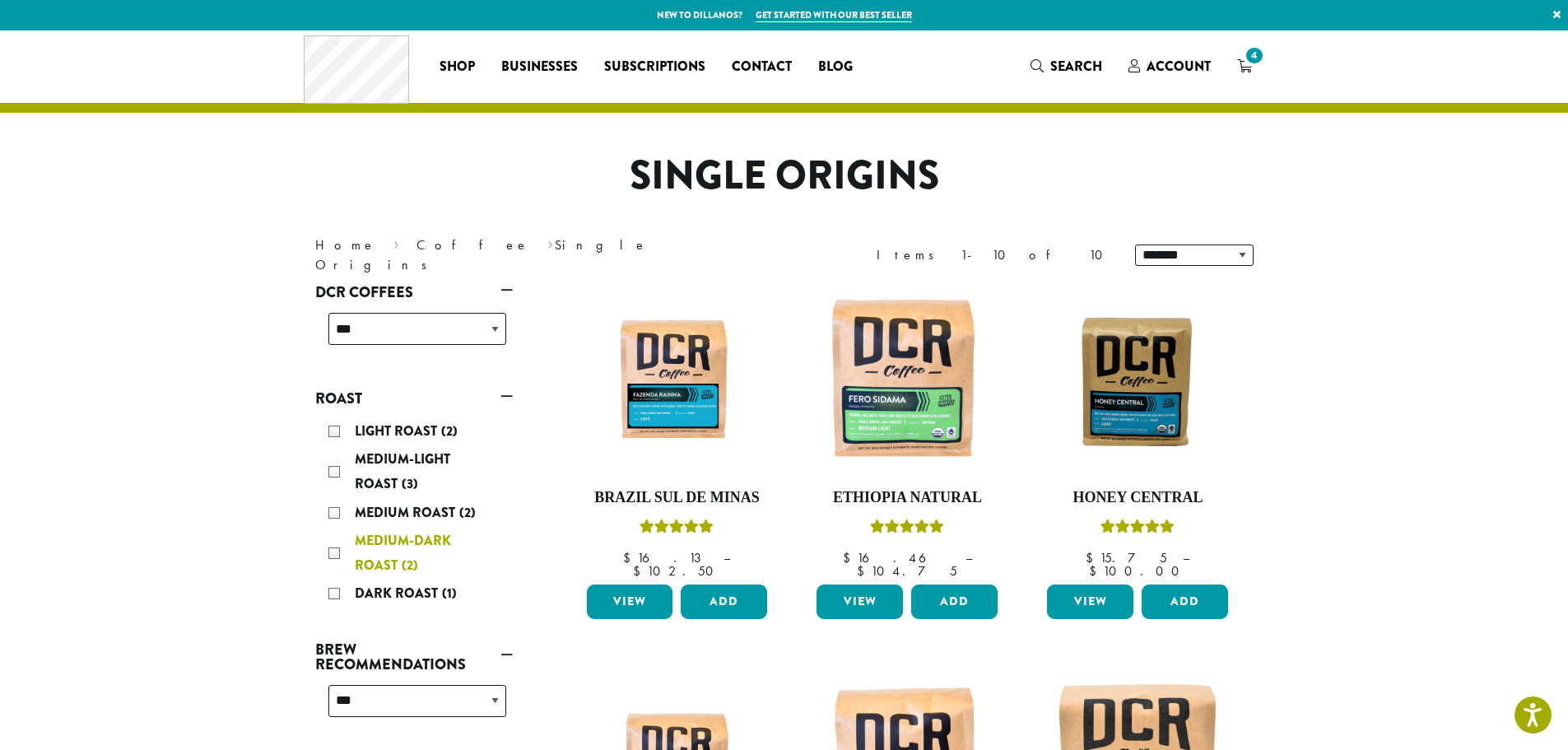
click at [338, 552] on div "Medium-Dark Roast (2)" at bounding box center [417, 553] width 178 height 50
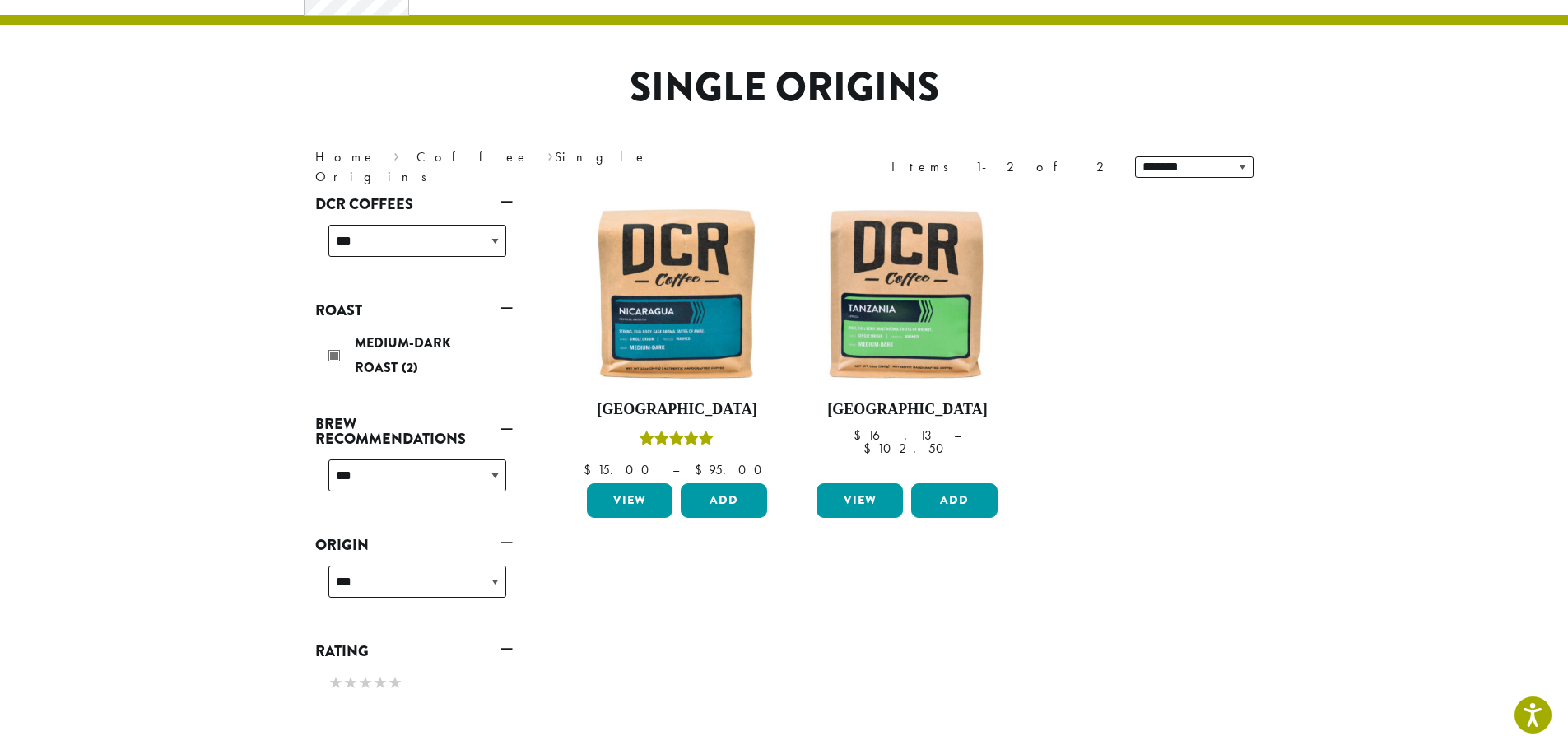
scroll to position [102, 0]
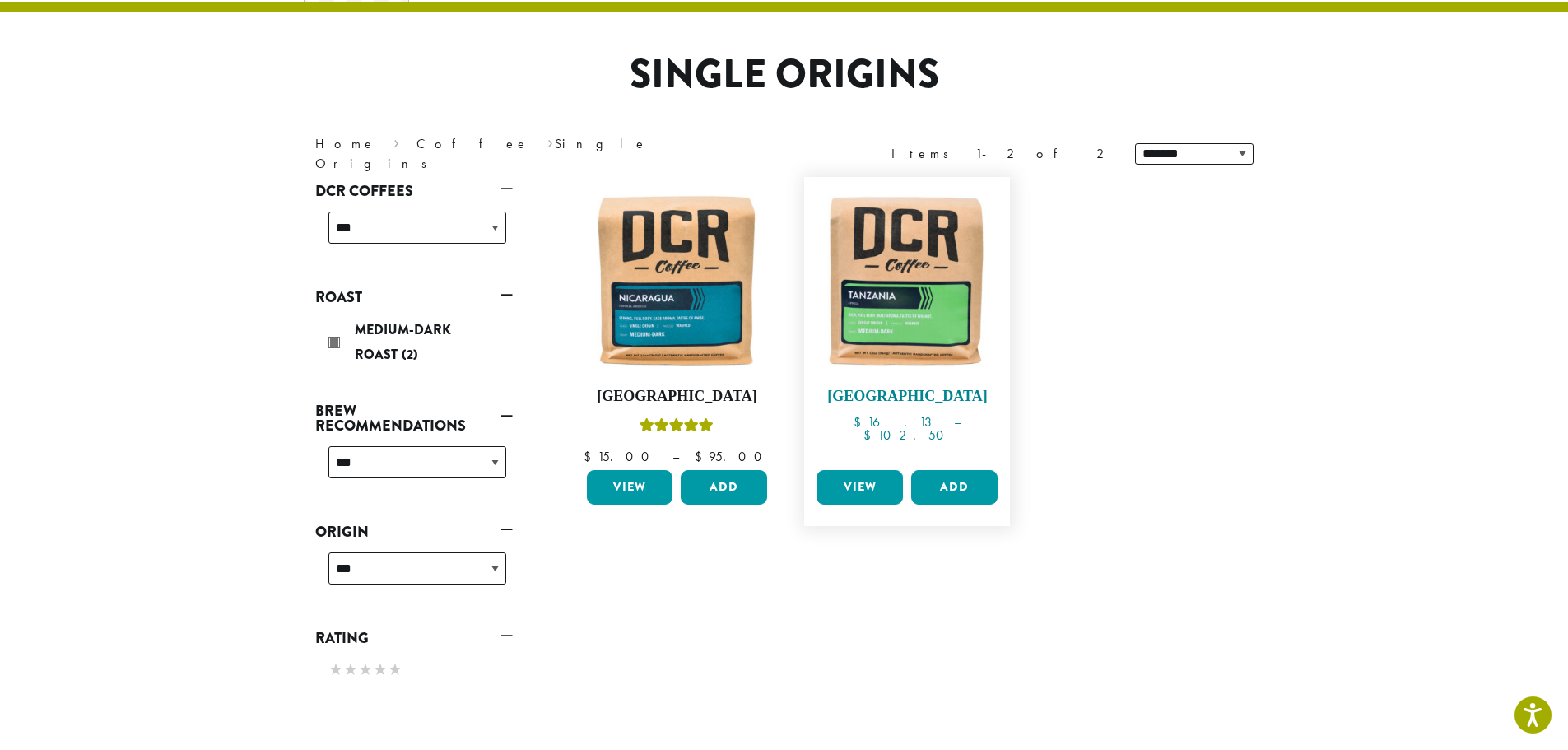
click at [898, 306] on img at bounding box center [908, 280] width 190 height 189
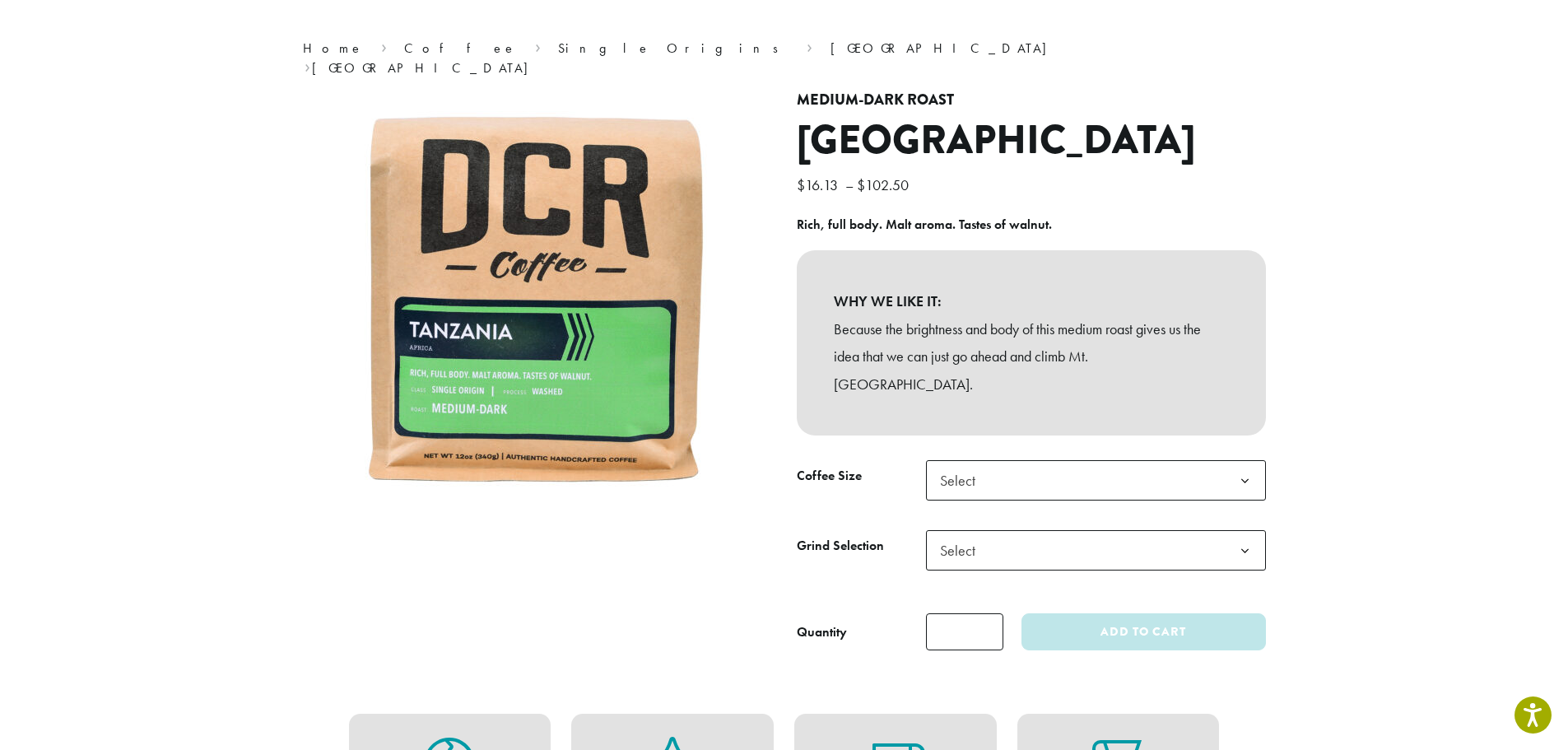
scroll to position [165, 0]
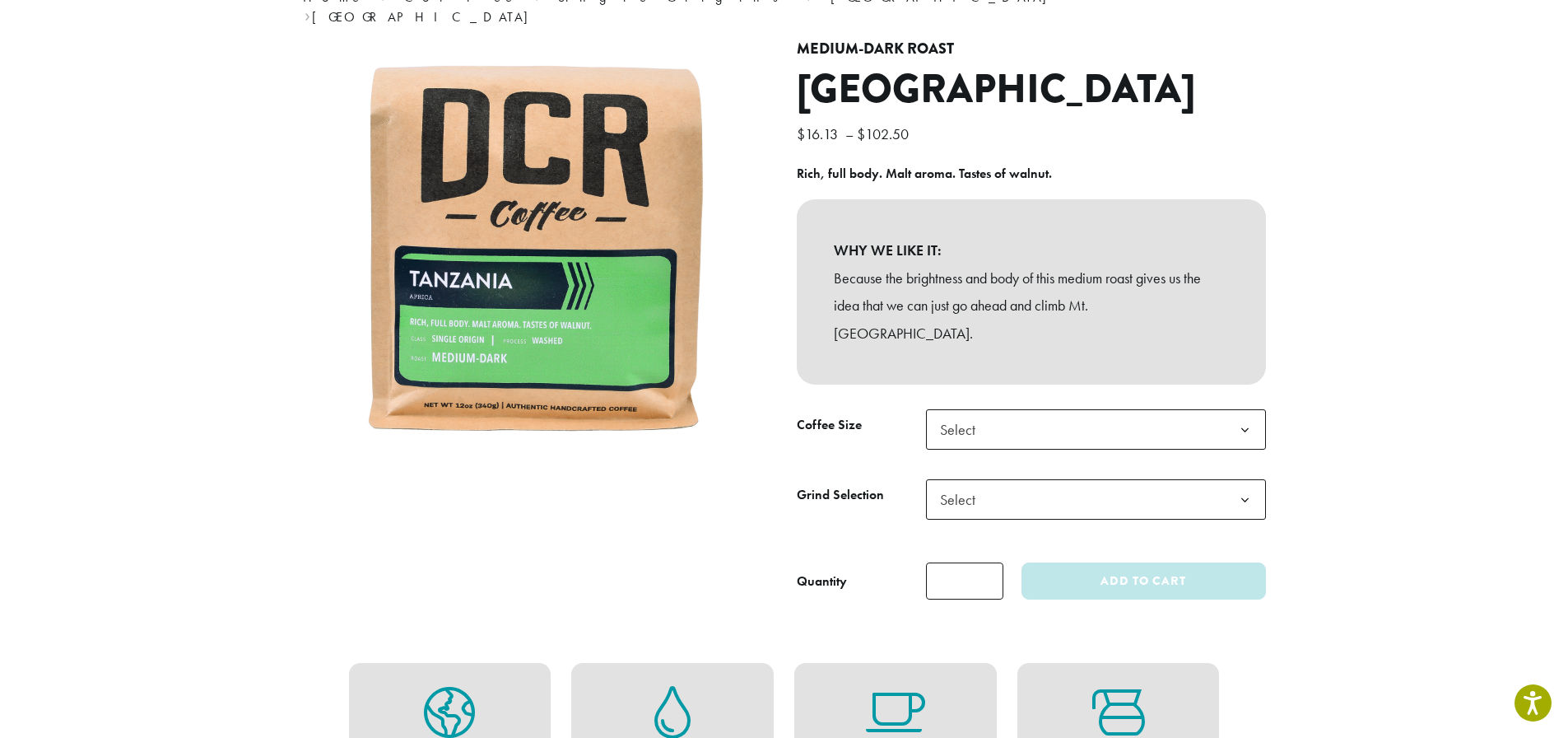
click at [965, 413] on span "Select" at bounding box center [963, 429] width 59 height 32
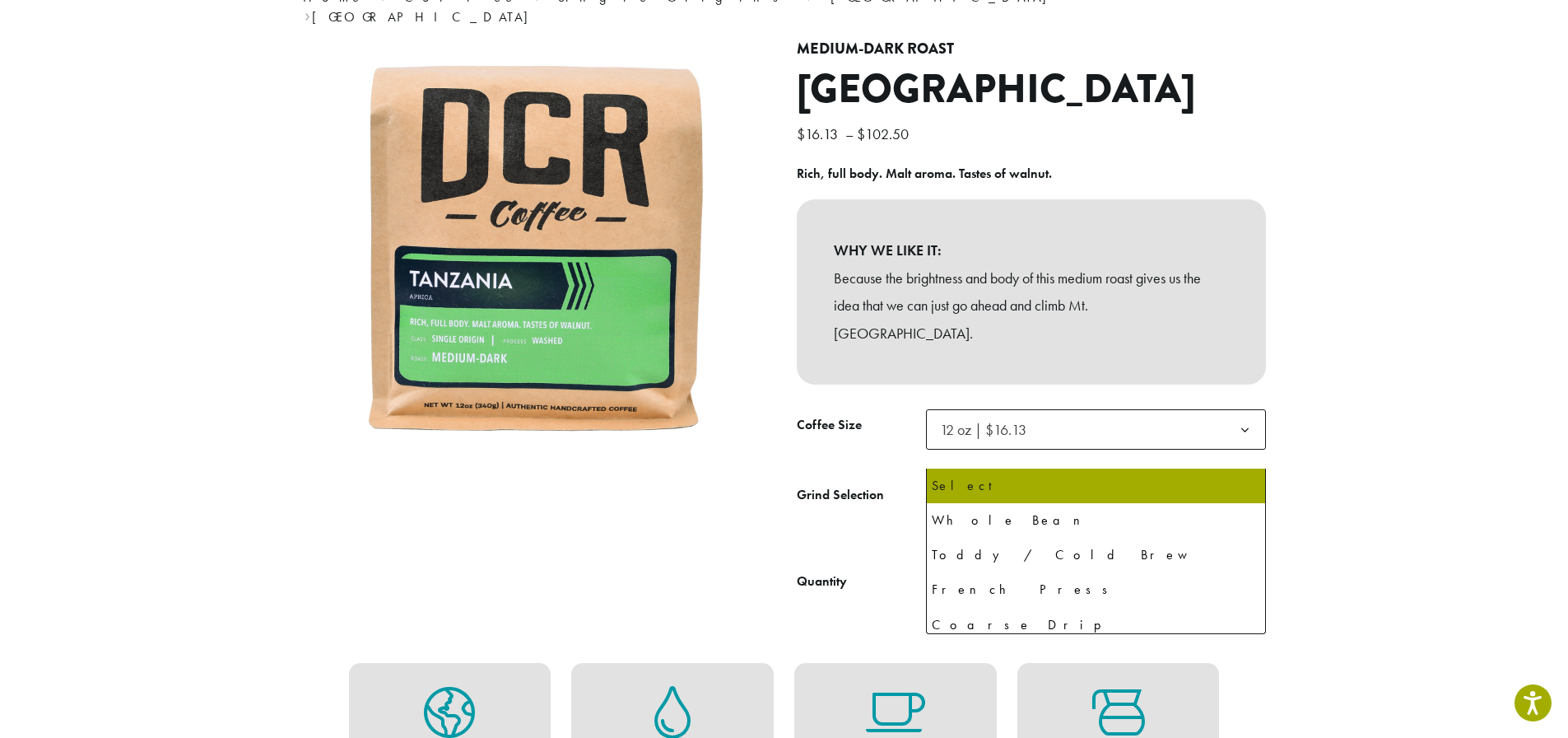
click at [973, 484] on span "Select" at bounding box center [963, 499] width 59 height 32
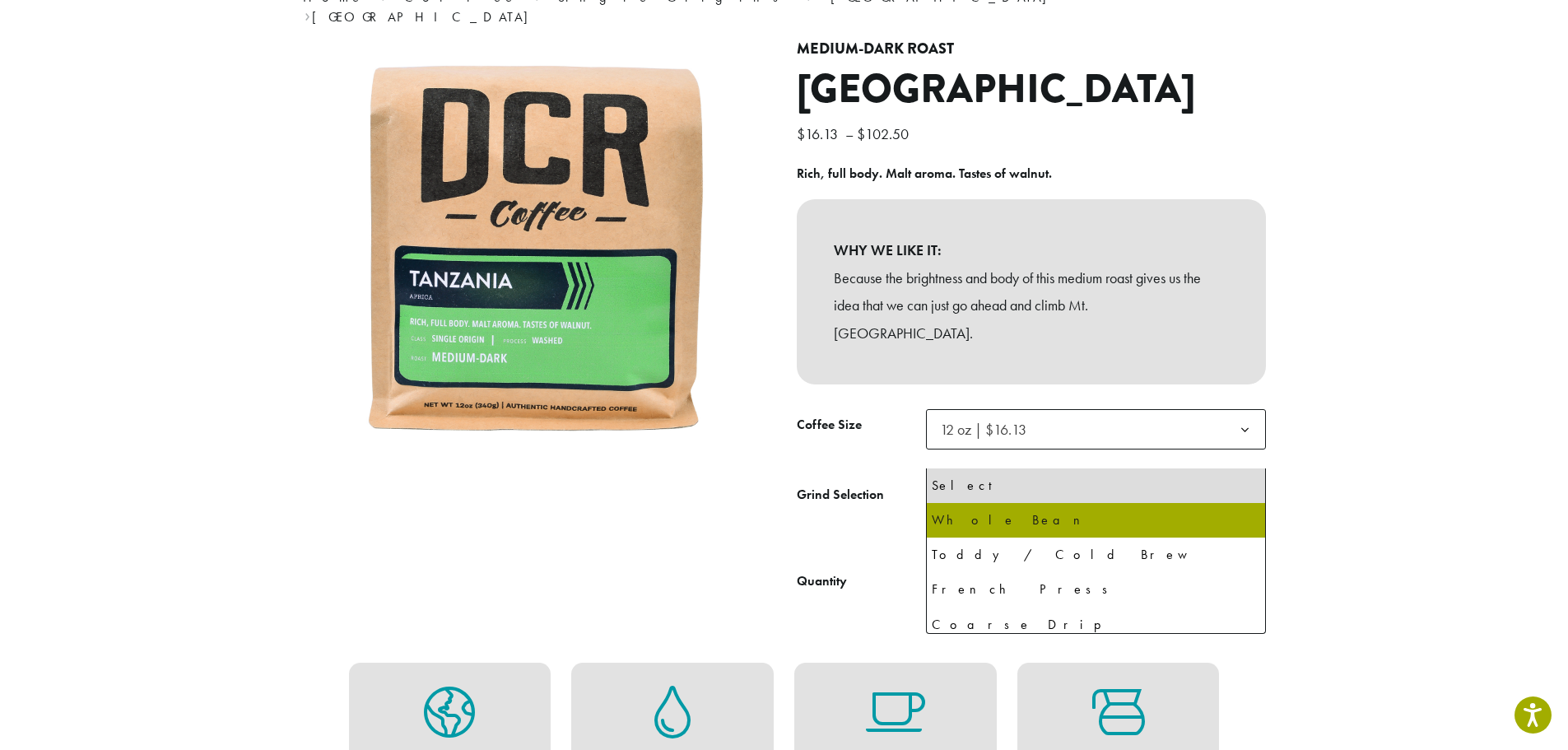
select select "*********"
select select "**********"
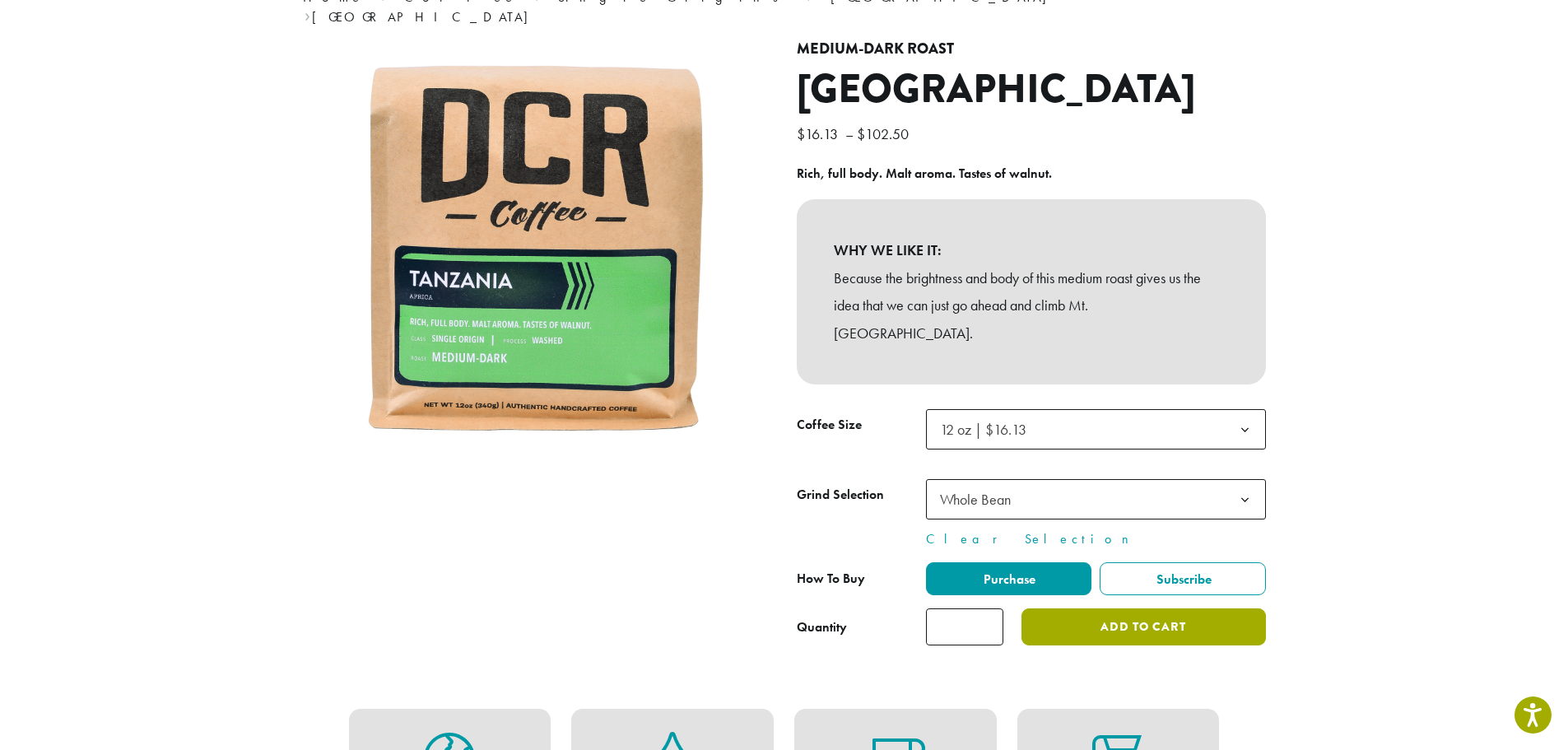
click at [1112, 608] on button "Add to cart" at bounding box center [1143, 627] width 243 height 37
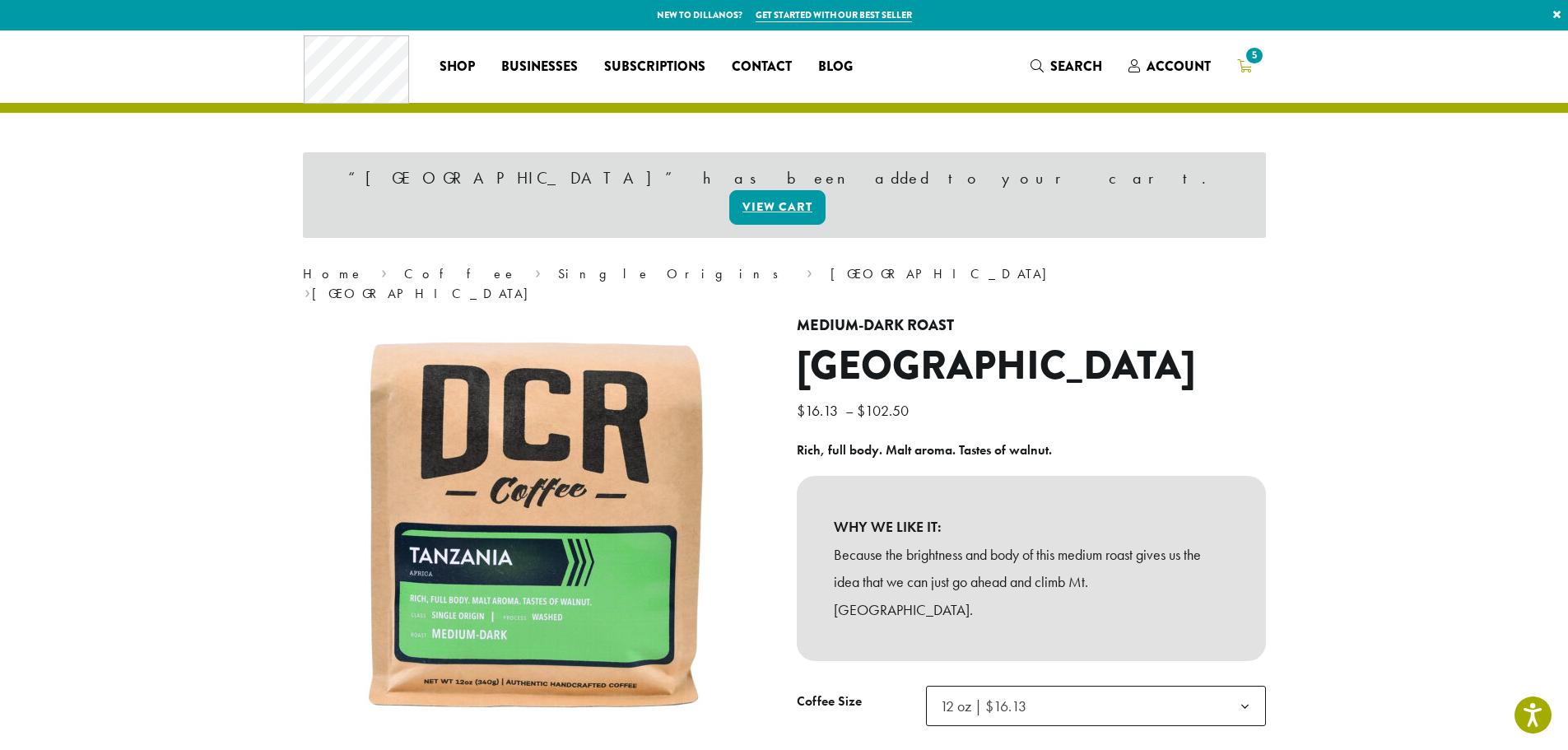
click at [1247, 58] on span "5" at bounding box center [1253, 56] width 22 height 22
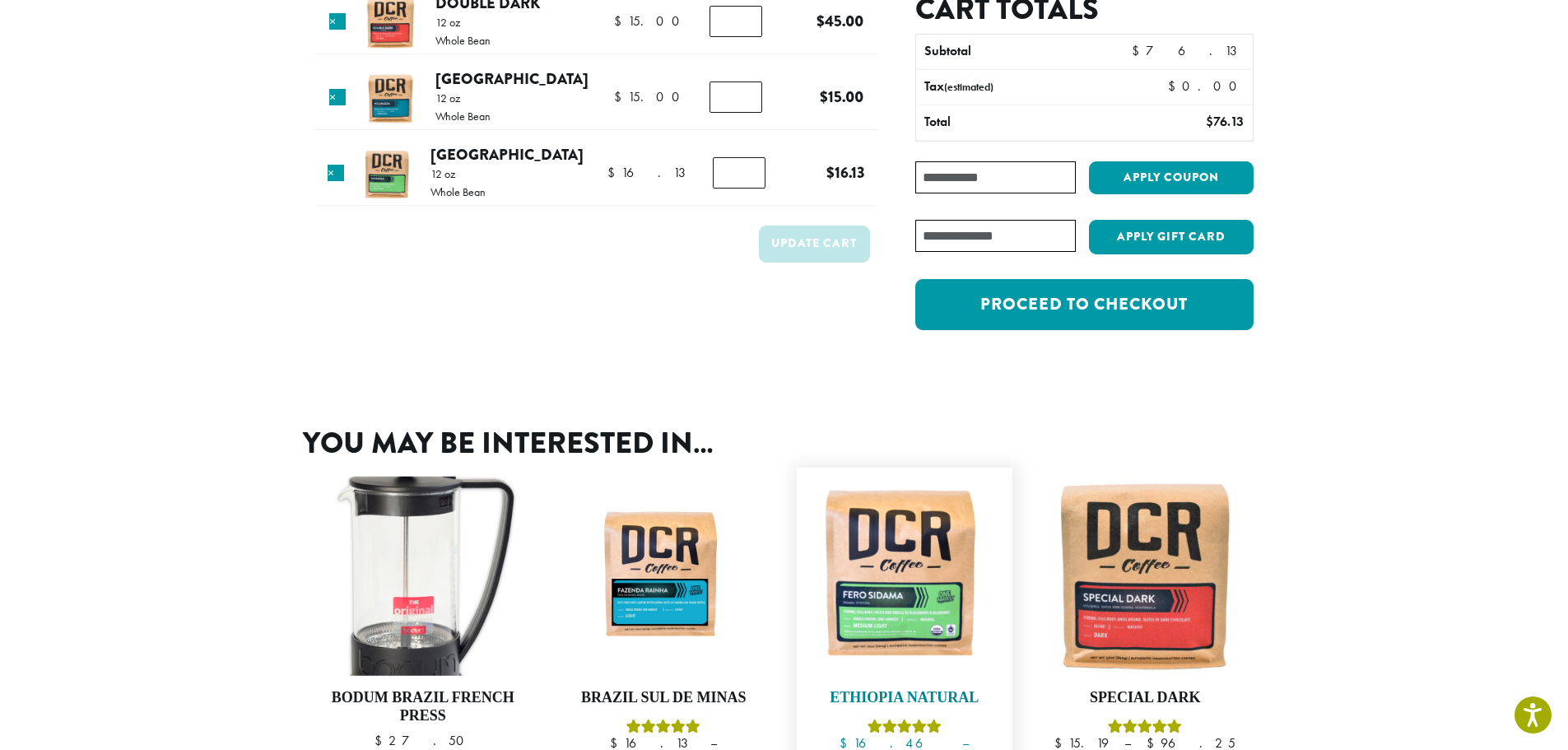
scroll to position [165, 0]
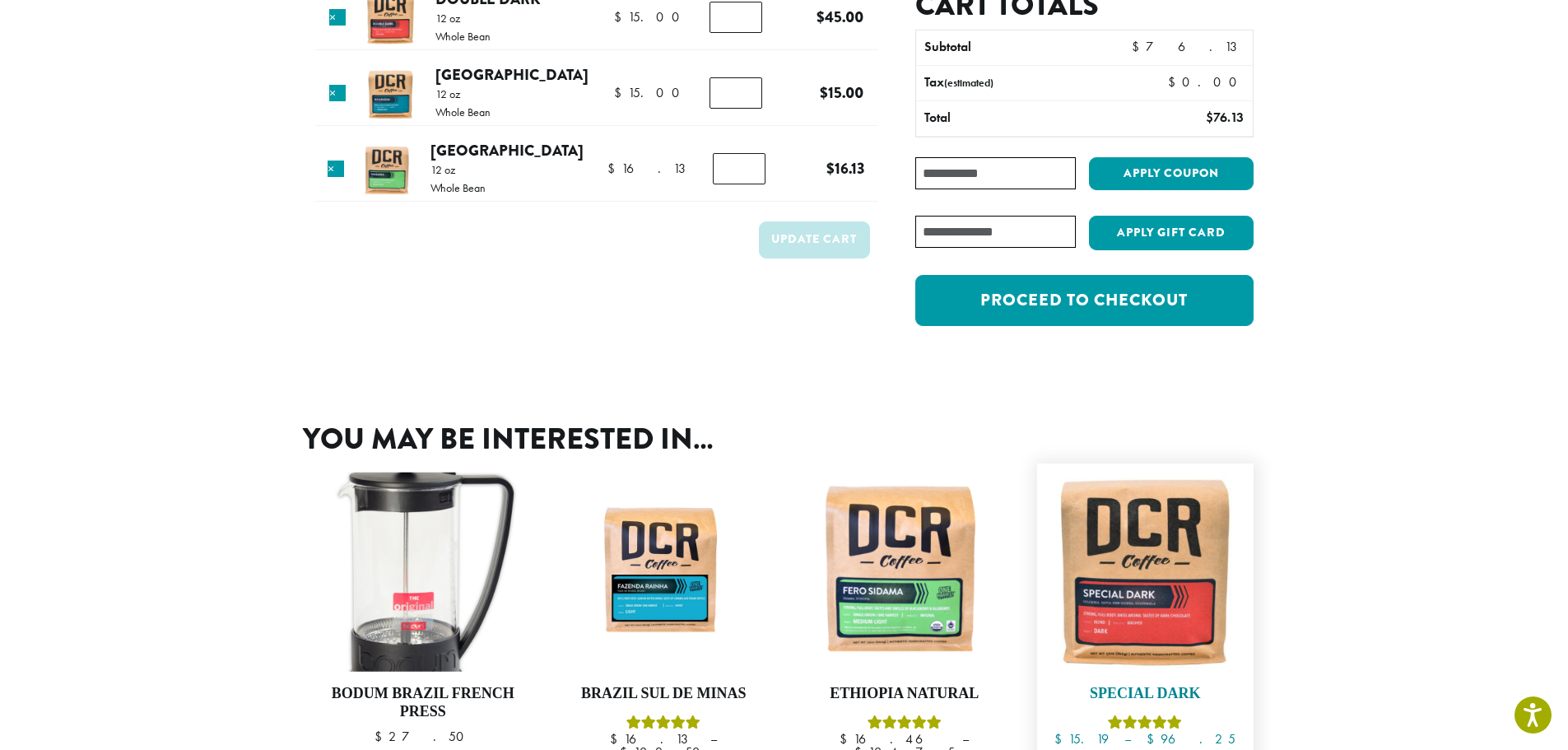
click at [1138, 561] on img at bounding box center [1145, 571] width 200 height 200
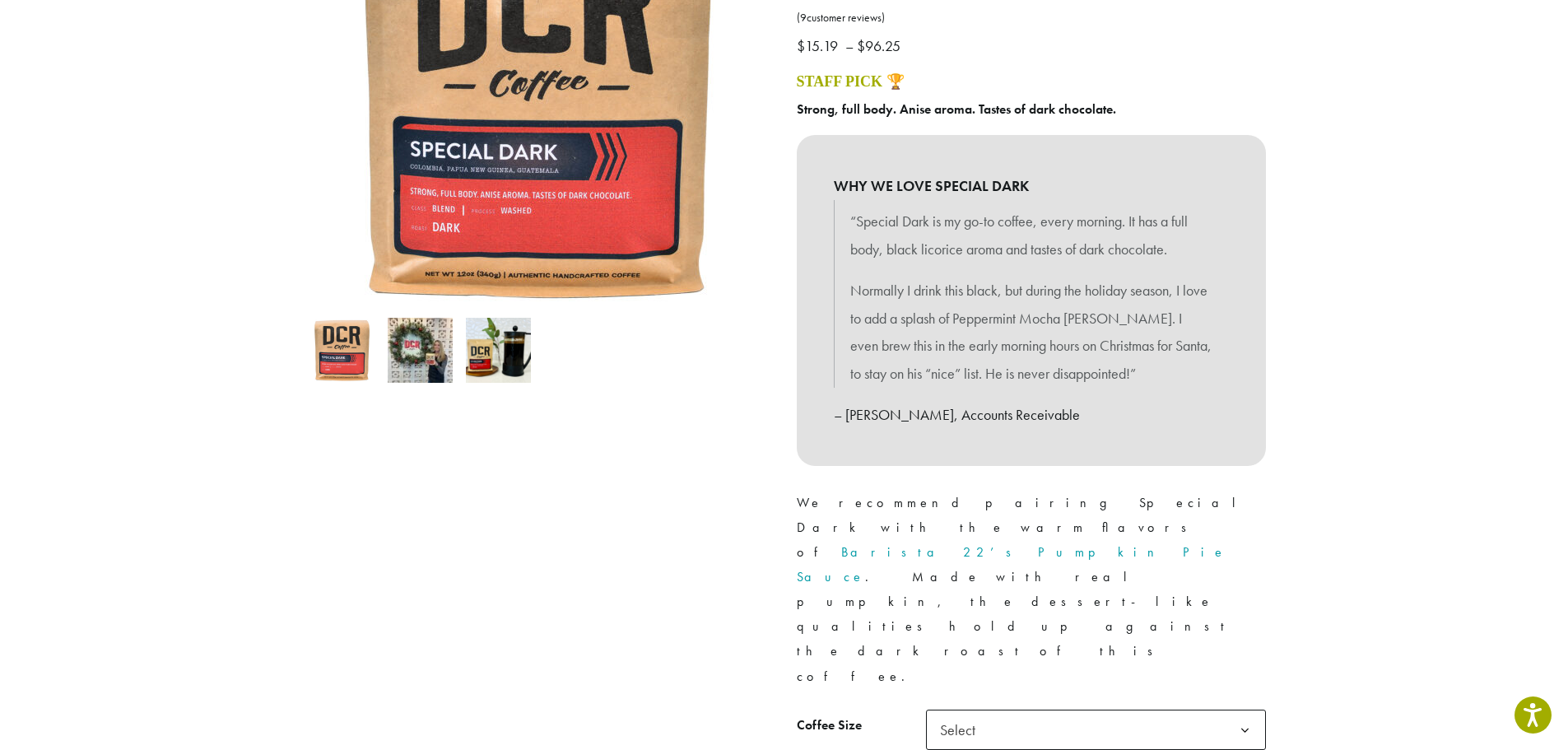
scroll to position [329, 0]
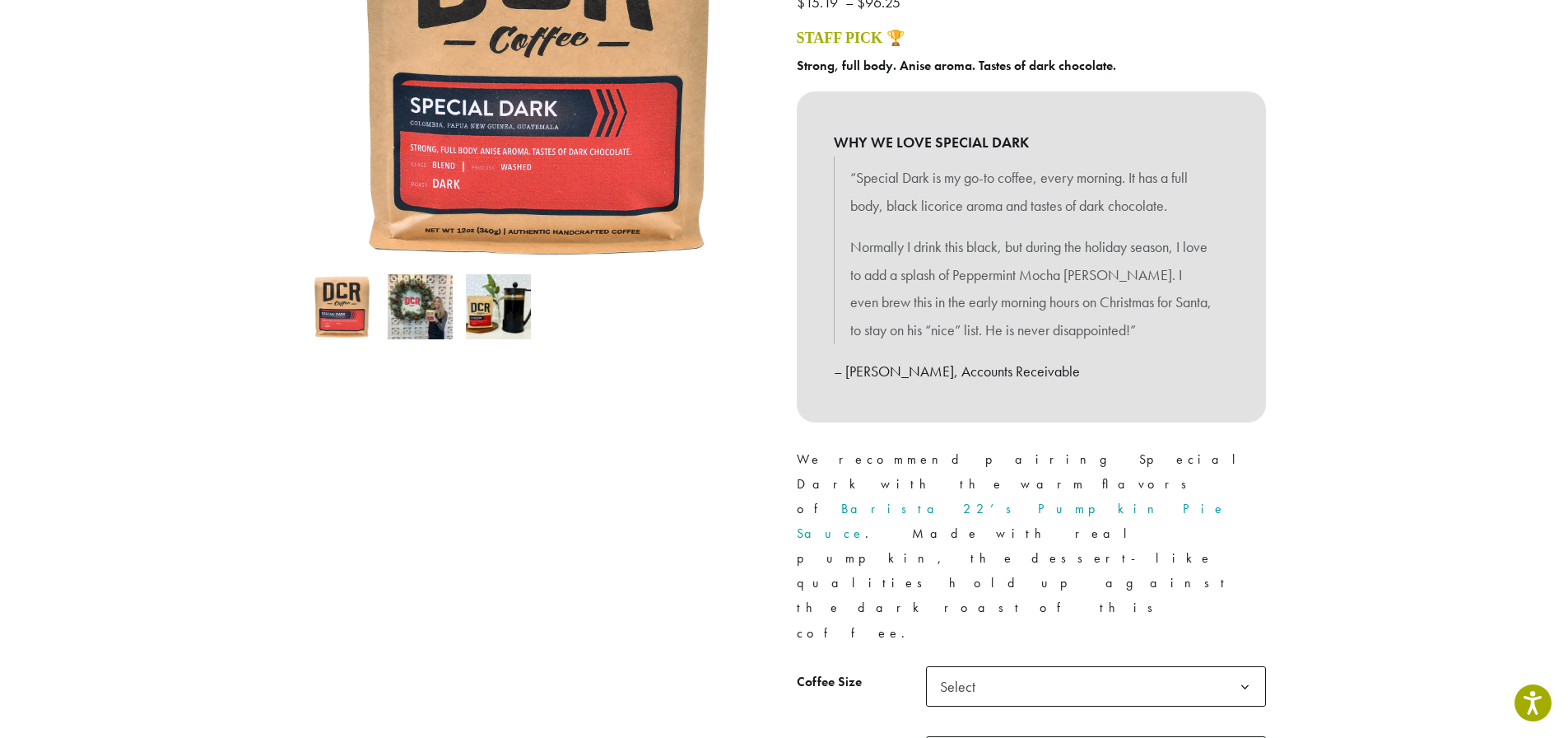
click at [1042, 667] on span "Select" at bounding box center [1096, 686] width 340 height 40
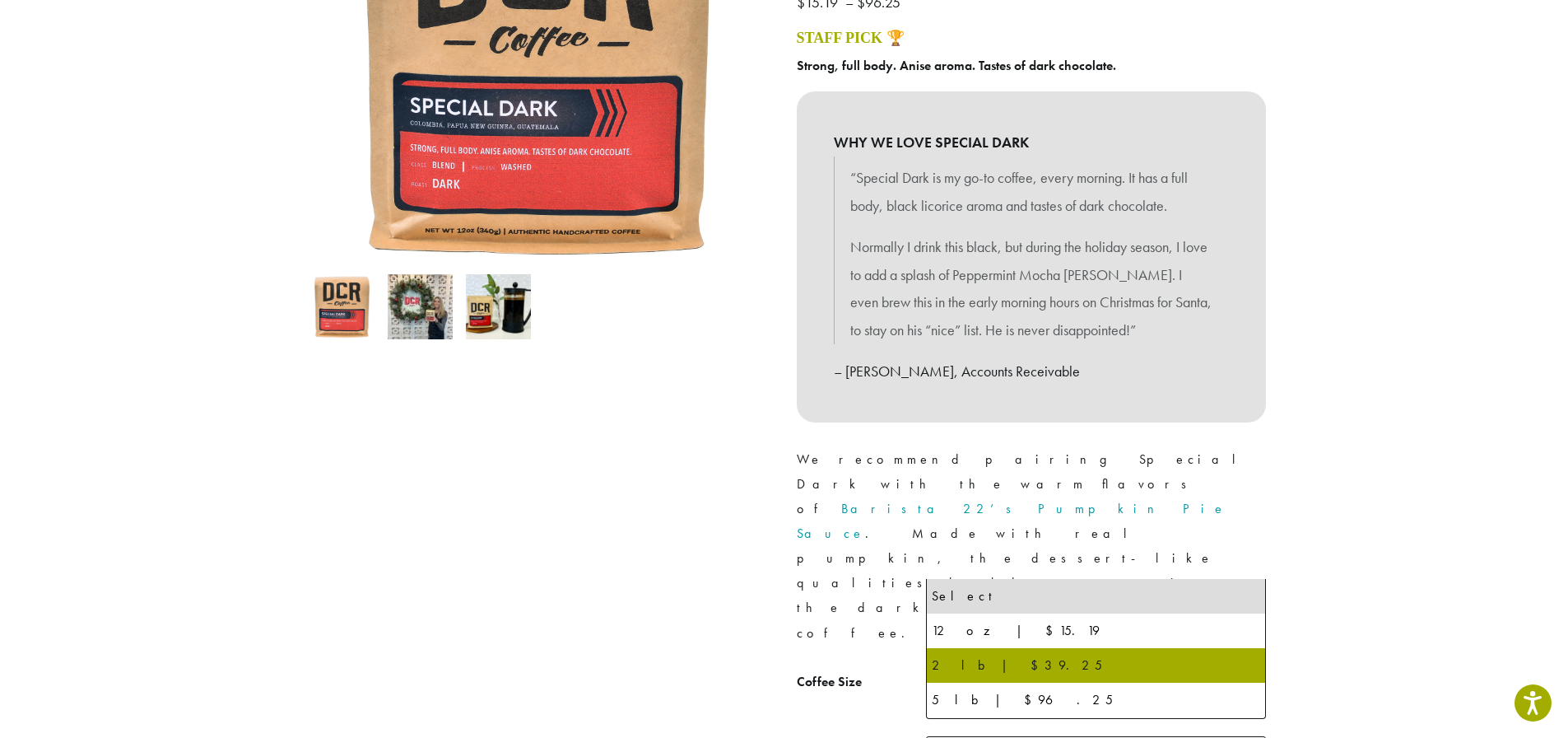
select select "**********"
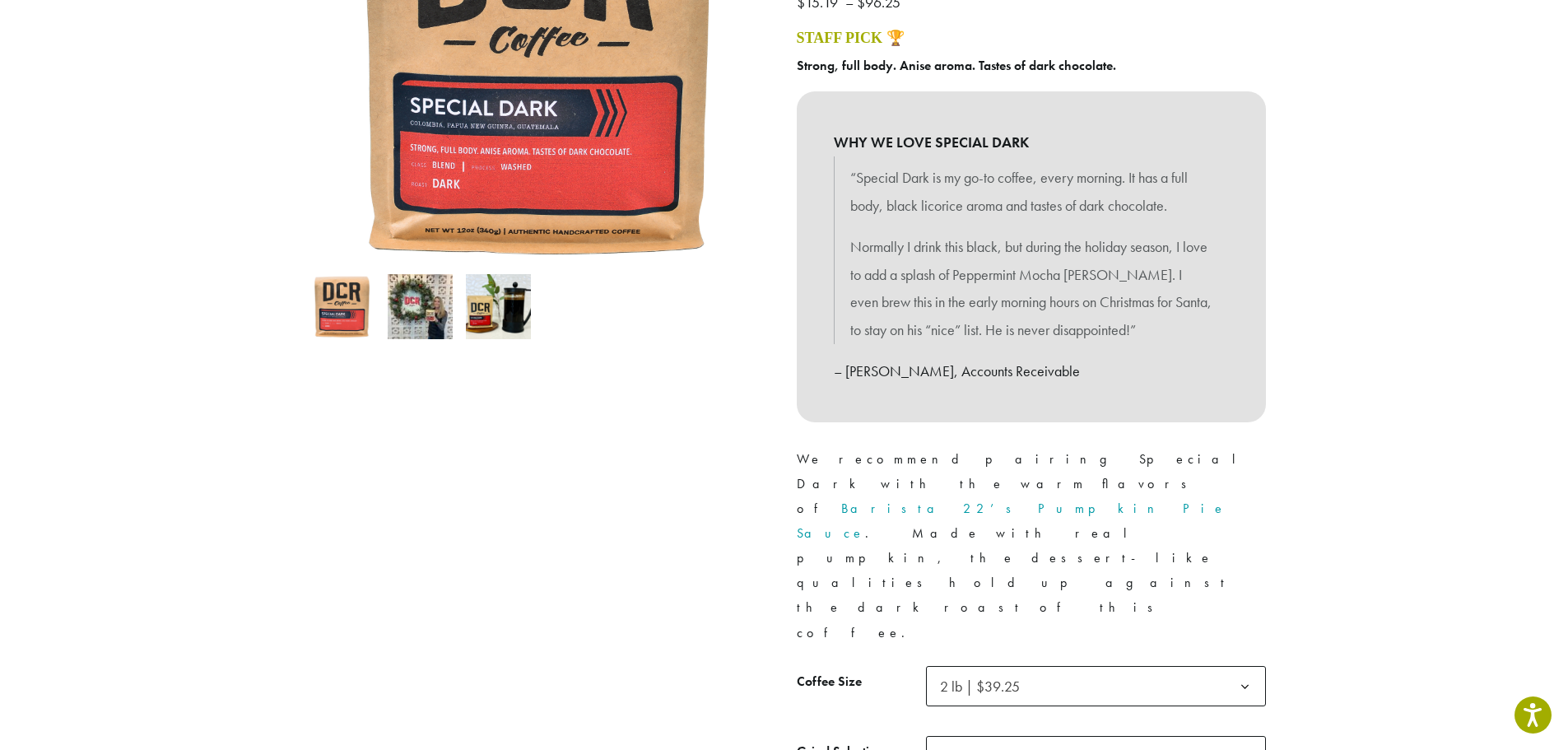
click at [428, 447] on div at bounding box center [537, 356] width 494 height 1000
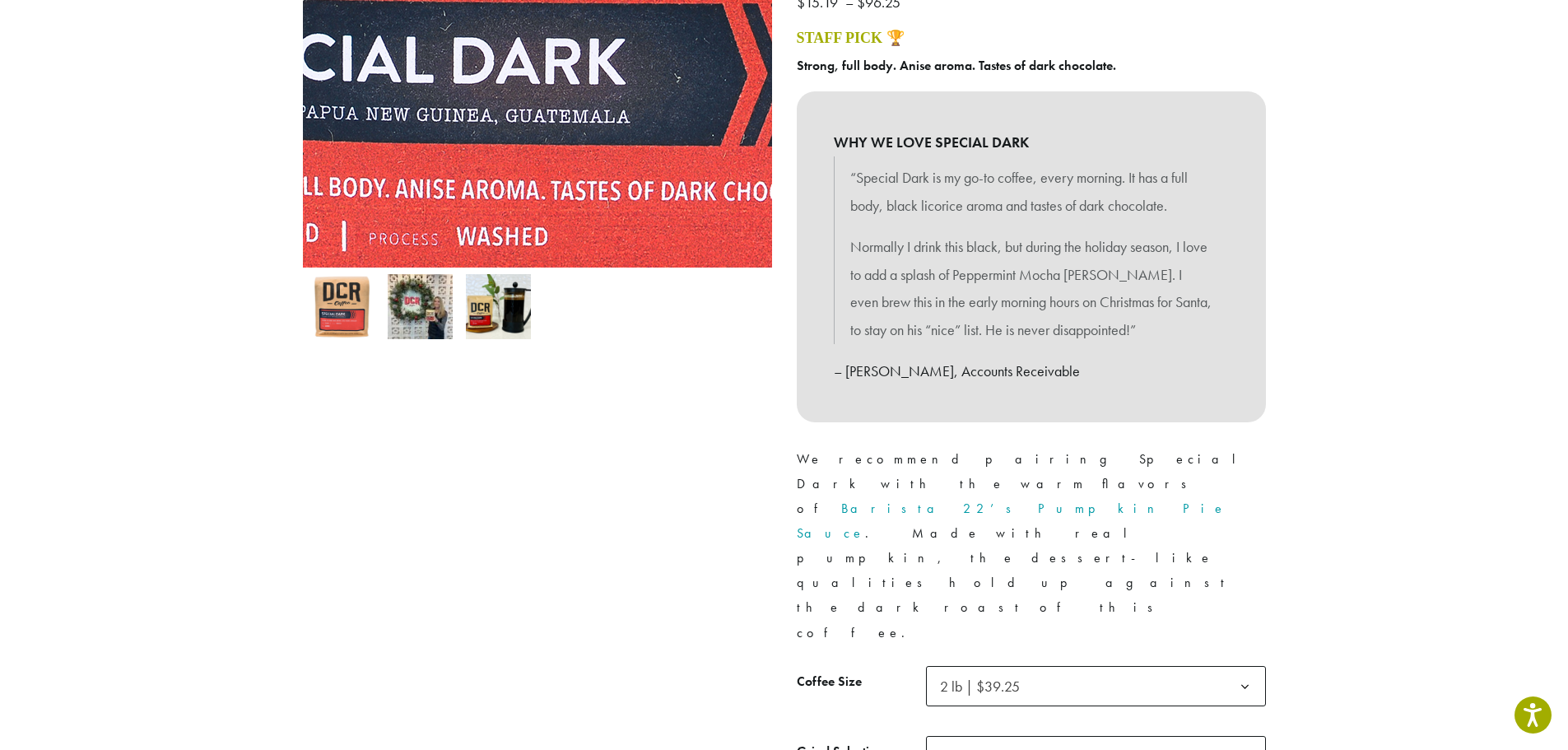
scroll to position [0, 0]
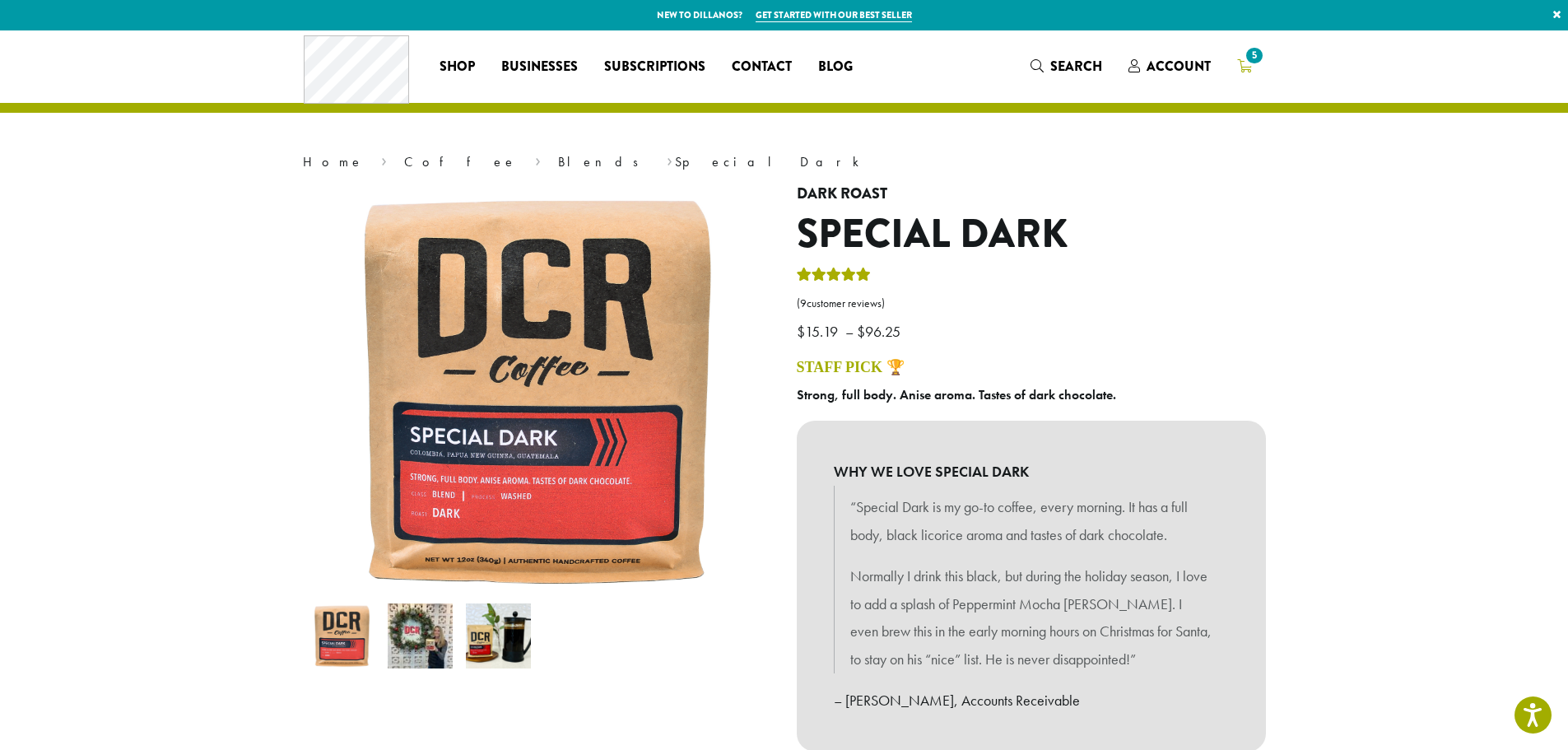
click at [1253, 64] on span "5" at bounding box center [1253, 56] width 22 height 22
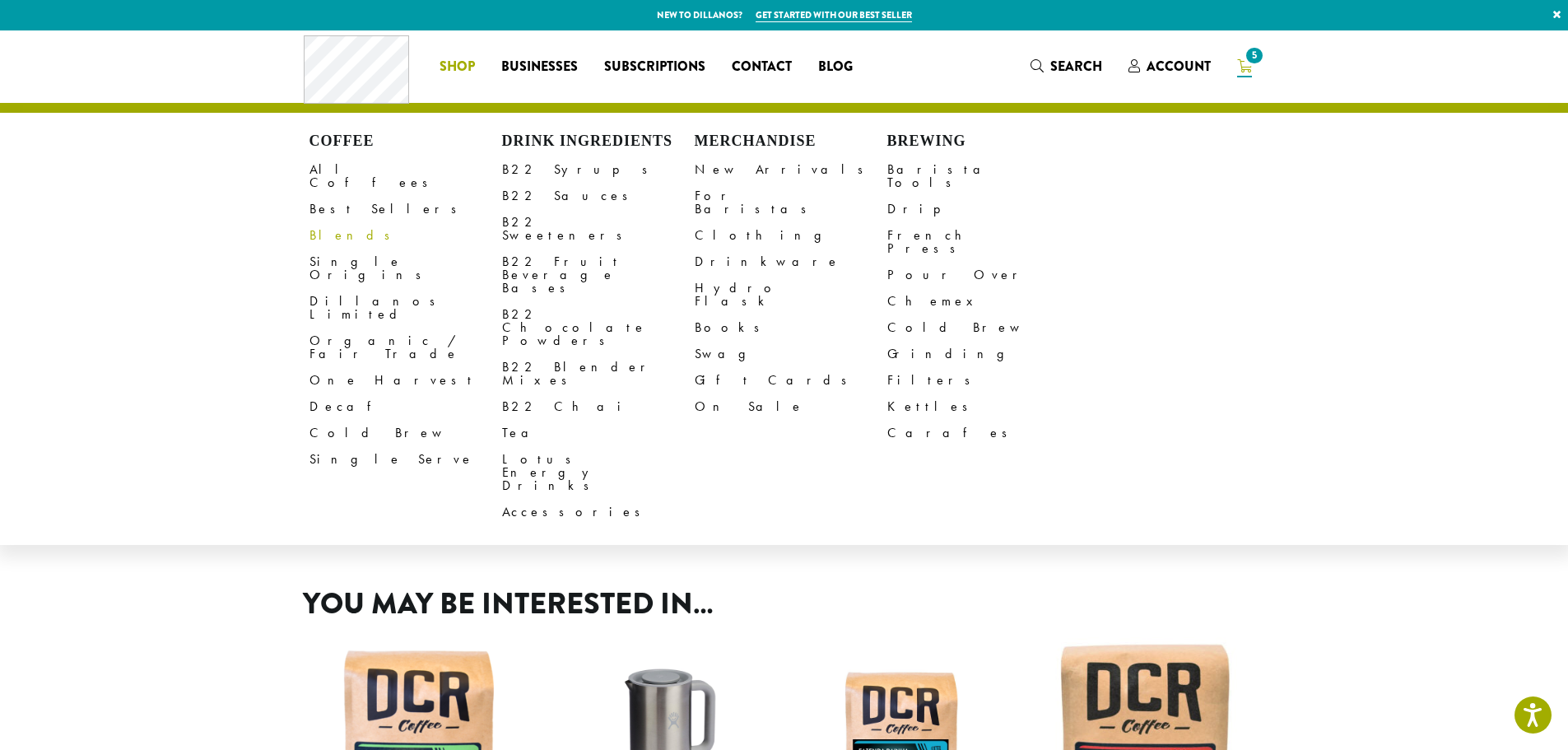
click at [331, 223] on link "Blends" at bounding box center [405, 235] width 192 height 26
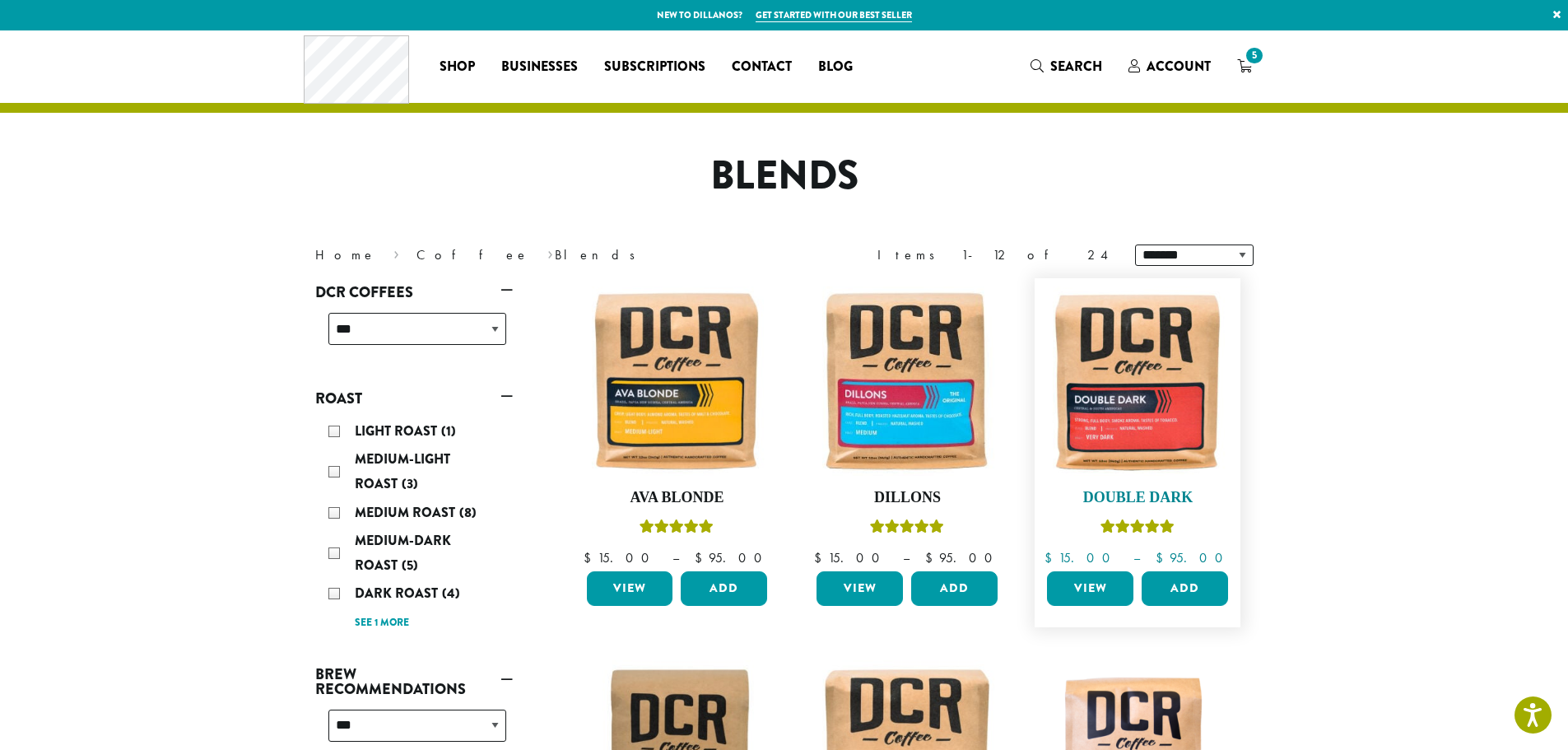
click at [1139, 419] on img at bounding box center [1138, 381] width 190 height 189
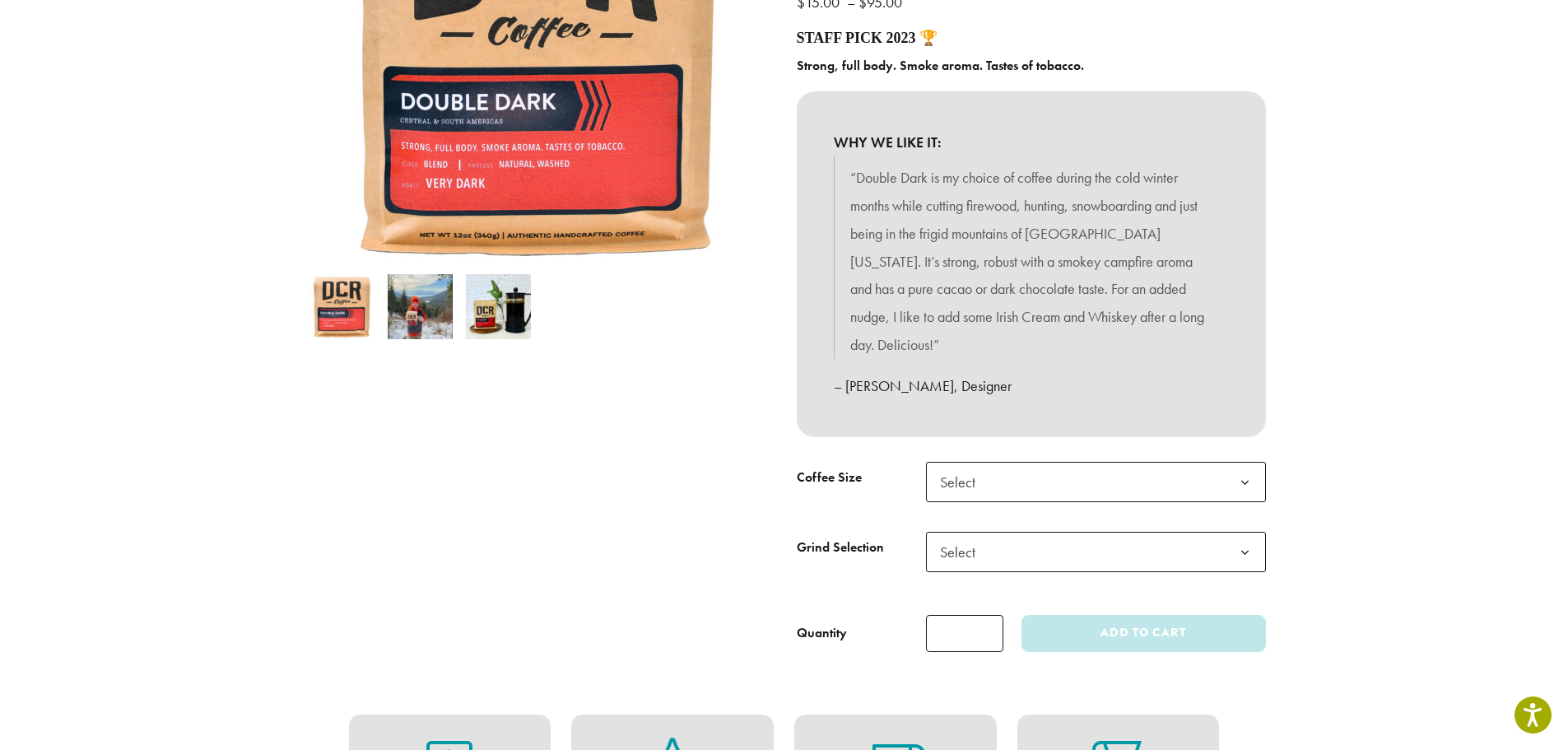
scroll to position [494, 0]
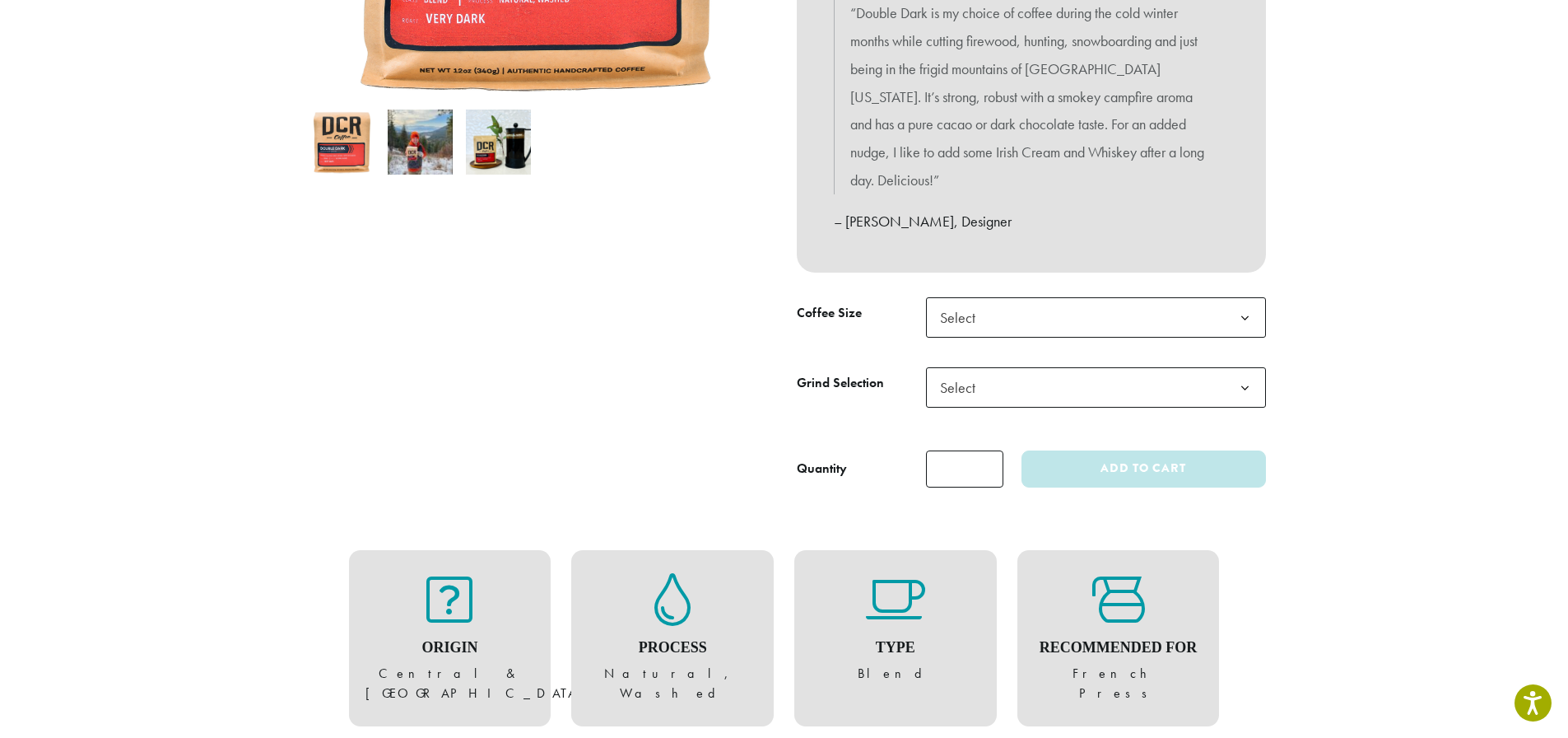
click at [1004, 297] on span "Select" at bounding box center [1096, 317] width 340 height 40
click at [977, 371] on span "Select" at bounding box center [963, 387] width 59 height 32
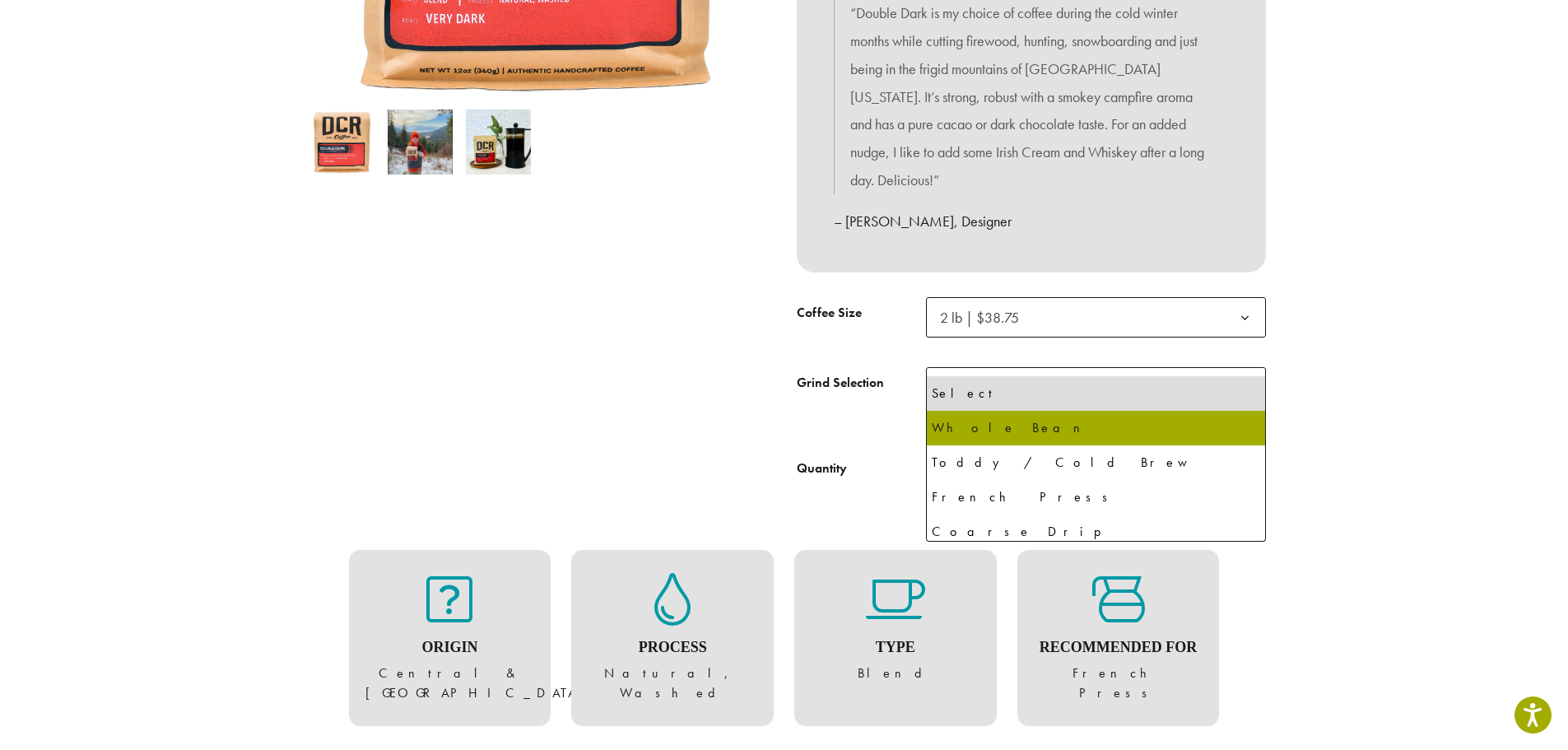
select select "**********"
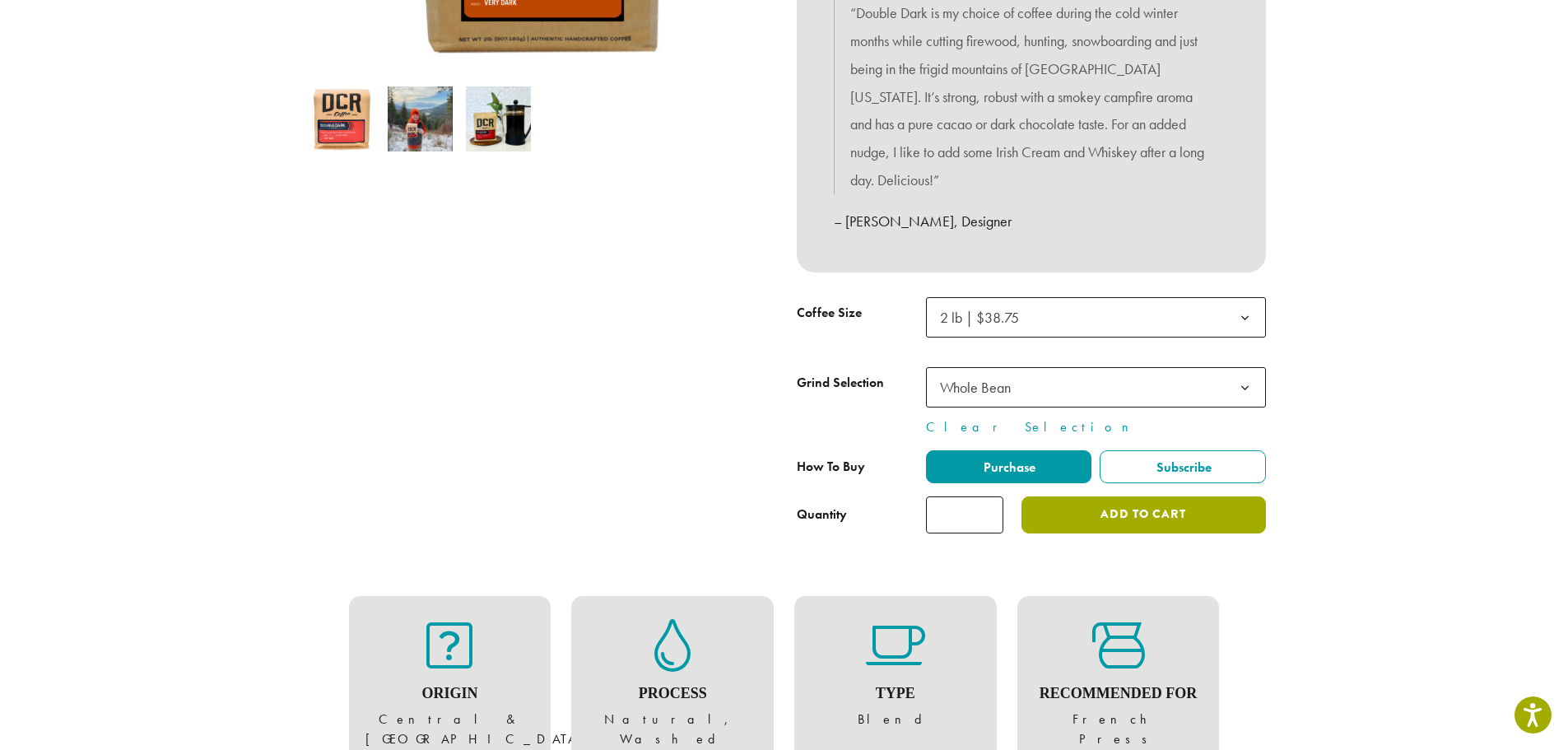
click at [1170, 497] on button "Add to cart" at bounding box center [1143, 515] width 243 height 37
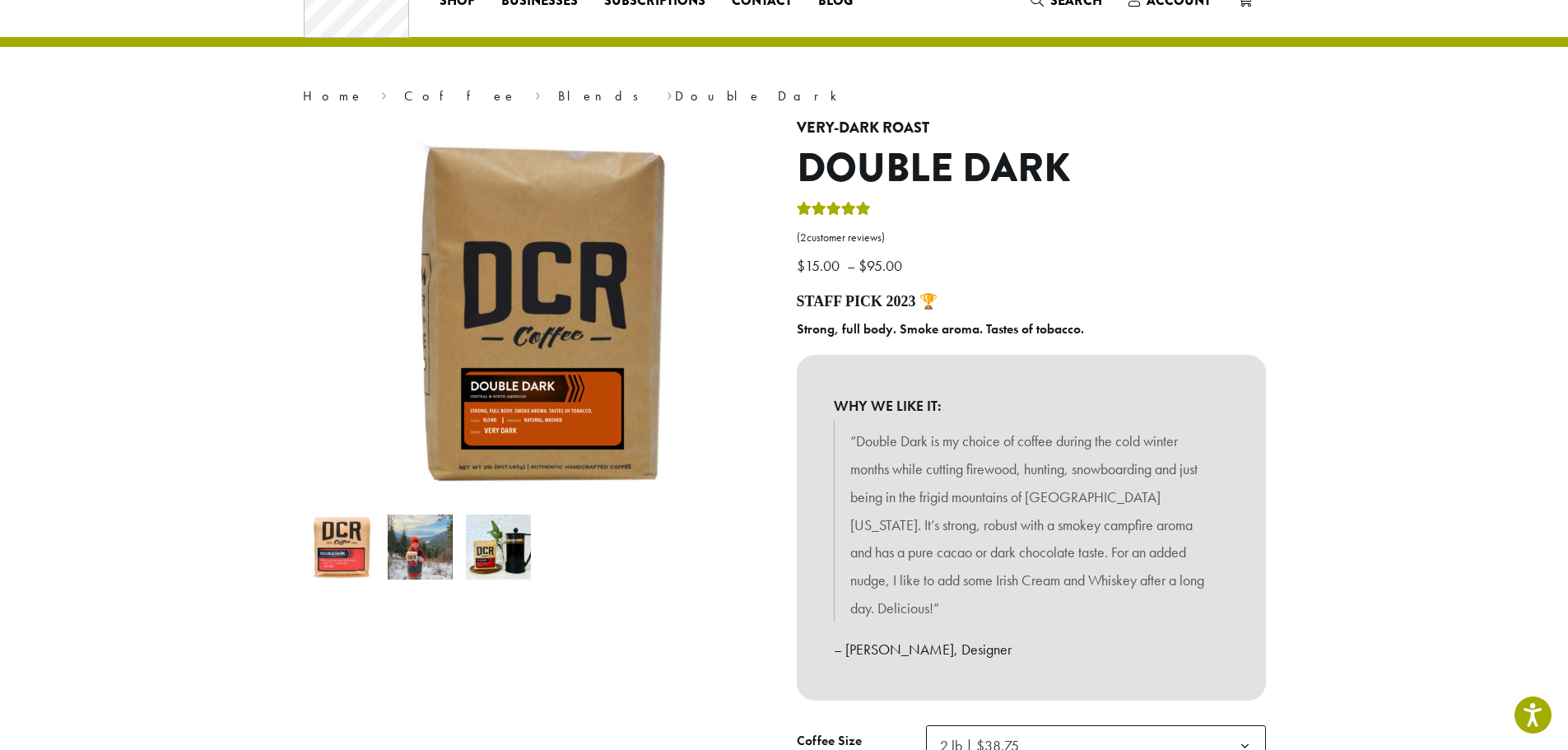
scroll to position [13, 0]
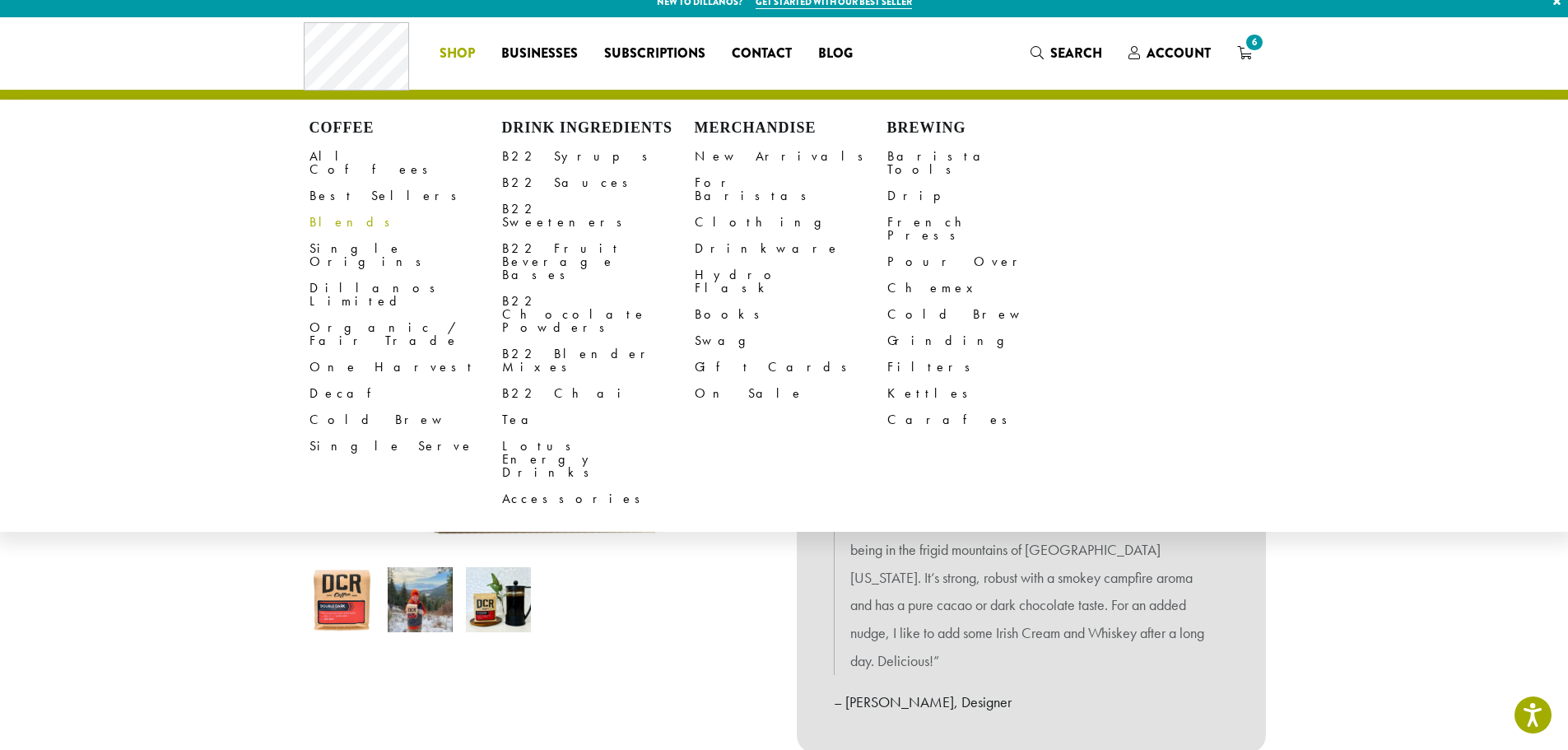
click at [329, 209] on link "Blends" at bounding box center [405, 222] width 192 height 26
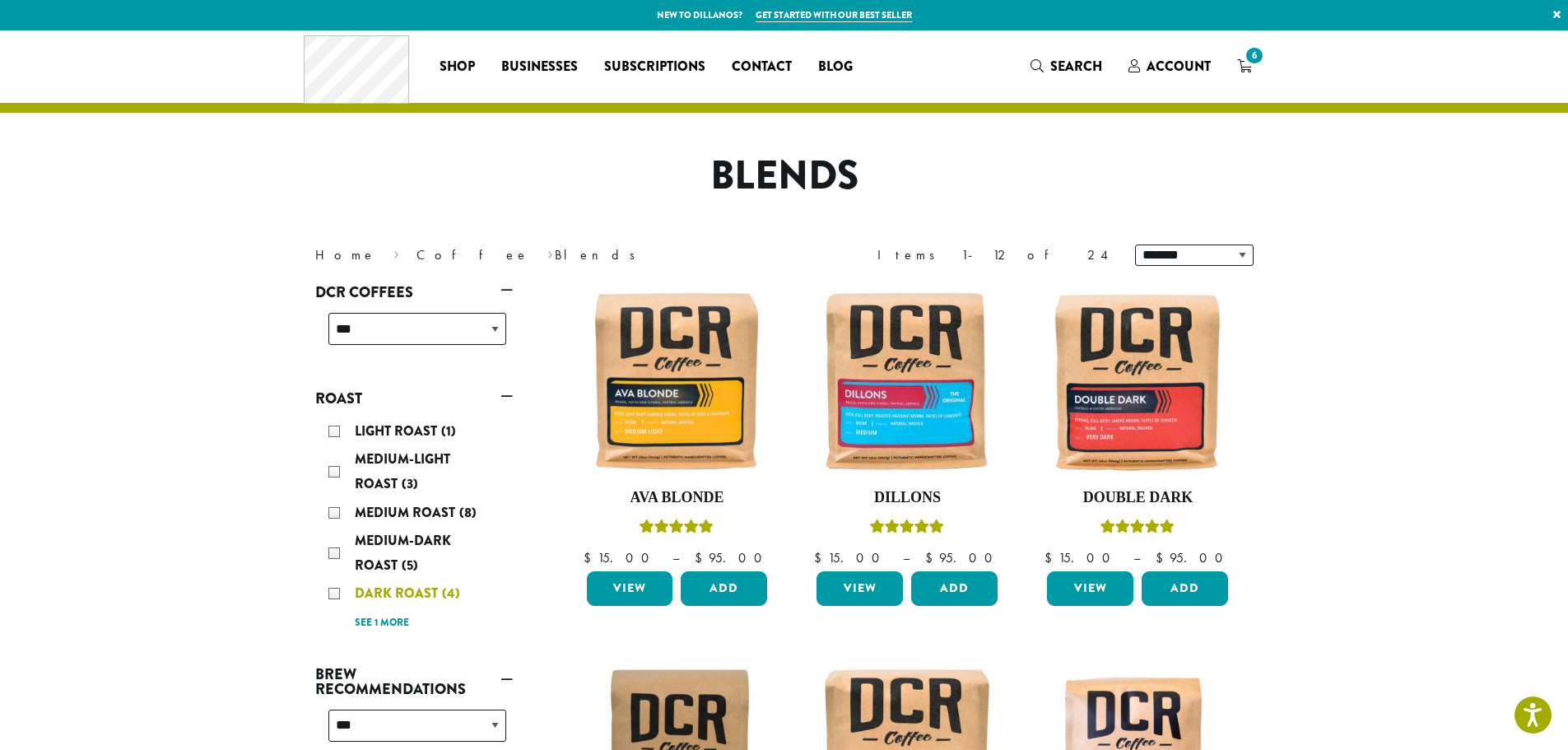
click at [403, 598] on span "Dark Roast" at bounding box center [398, 592] width 87 height 19
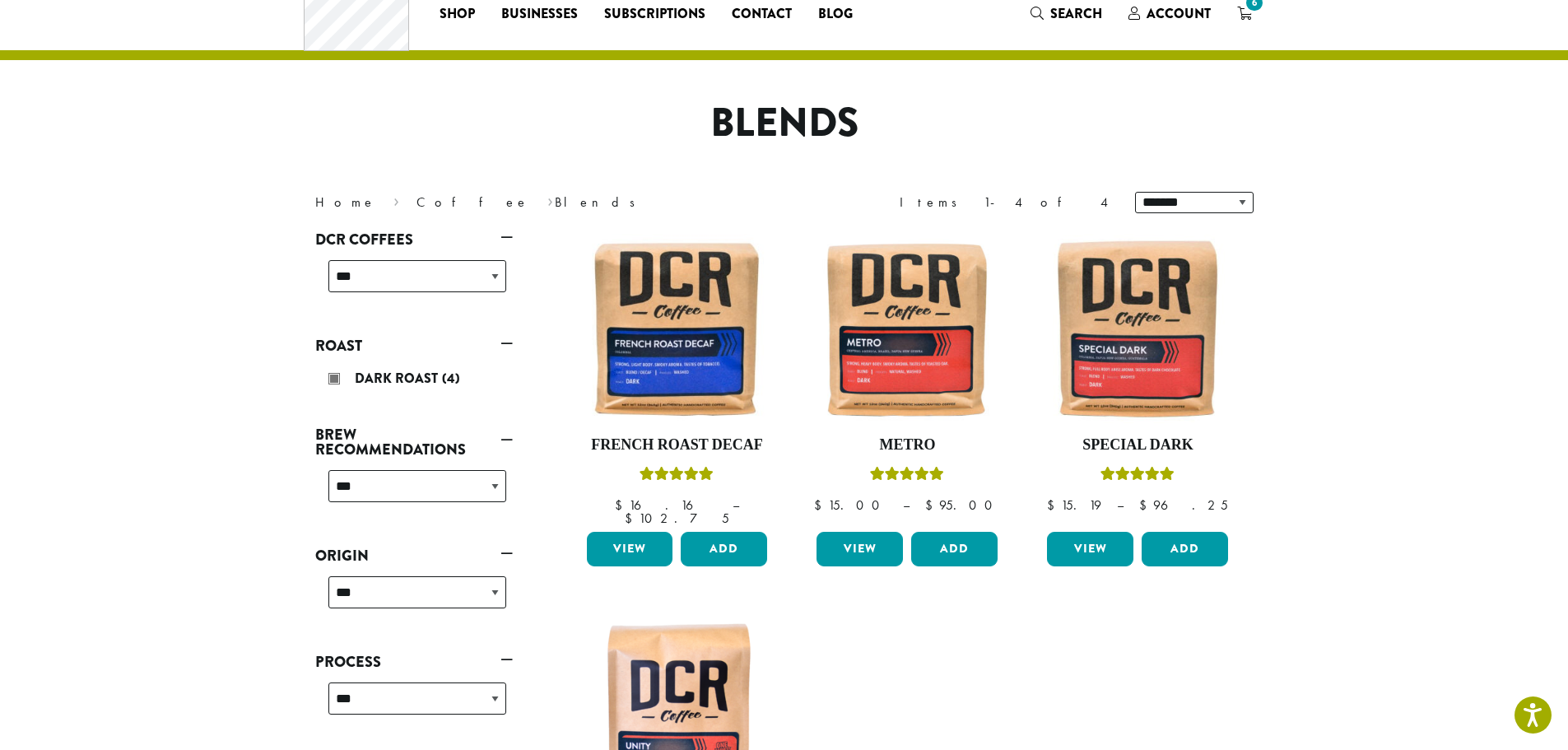
scroll to position [102, 0]
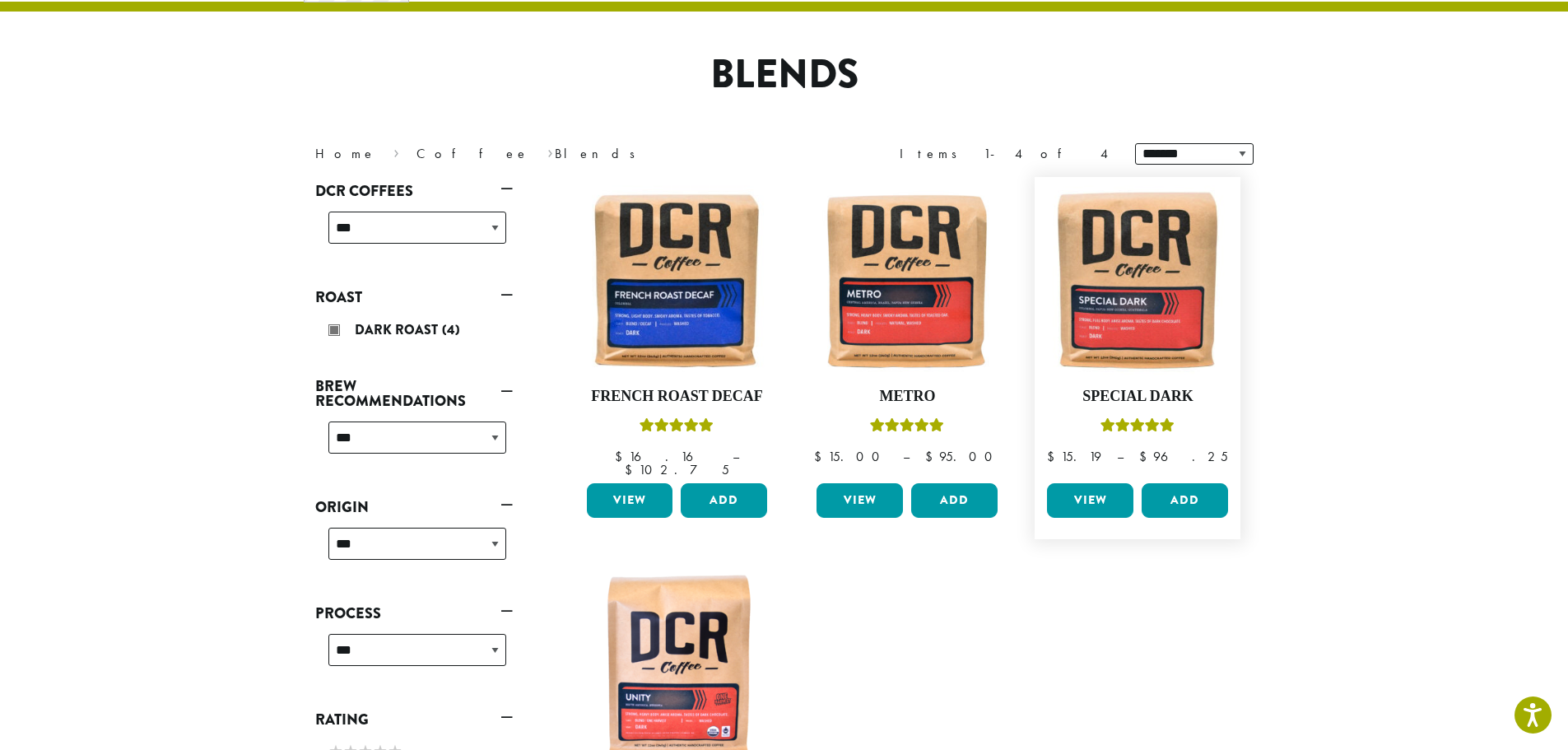
click at [1090, 491] on link "View" at bounding box center [1090, 500] width 86 height 34
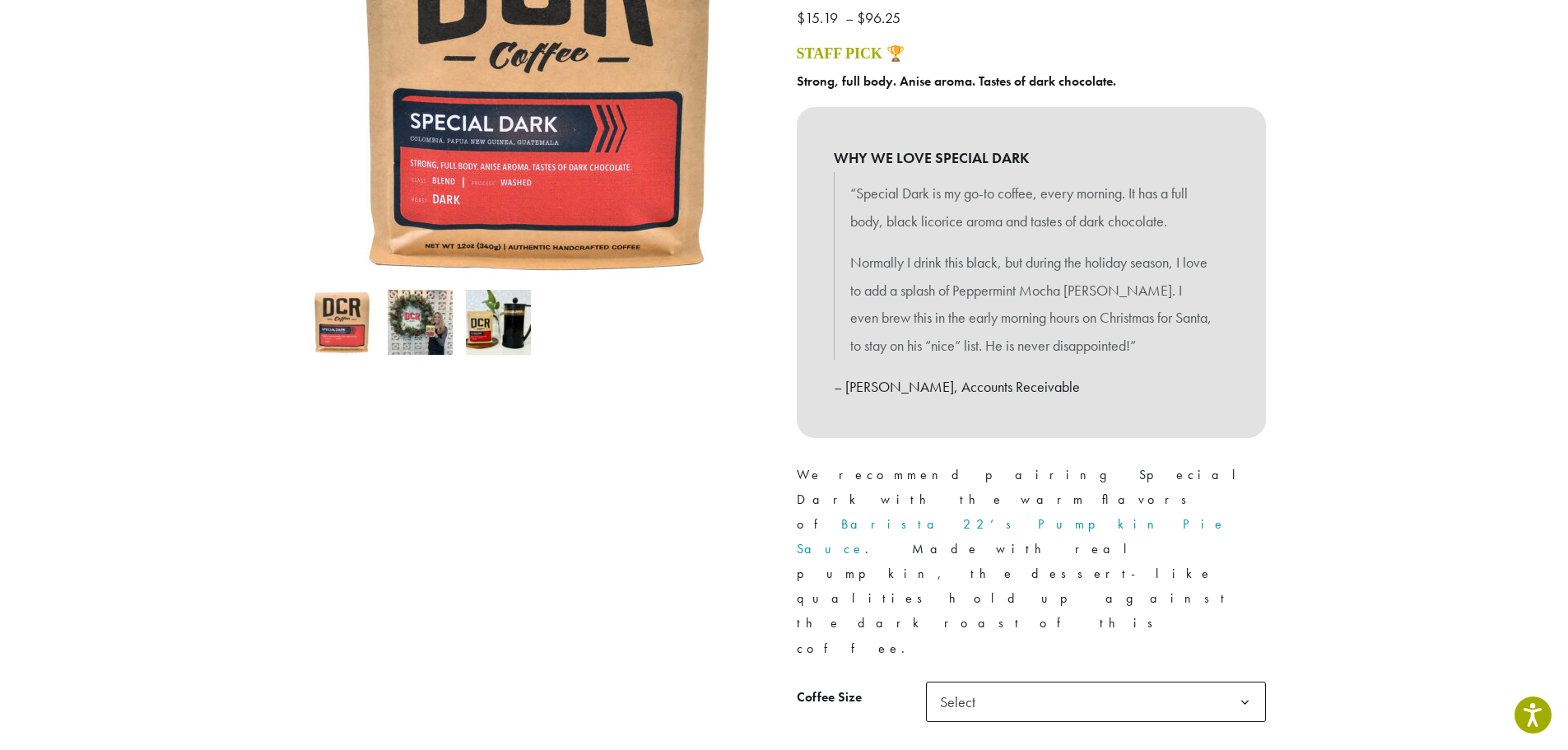
scroll to position [411, 0]
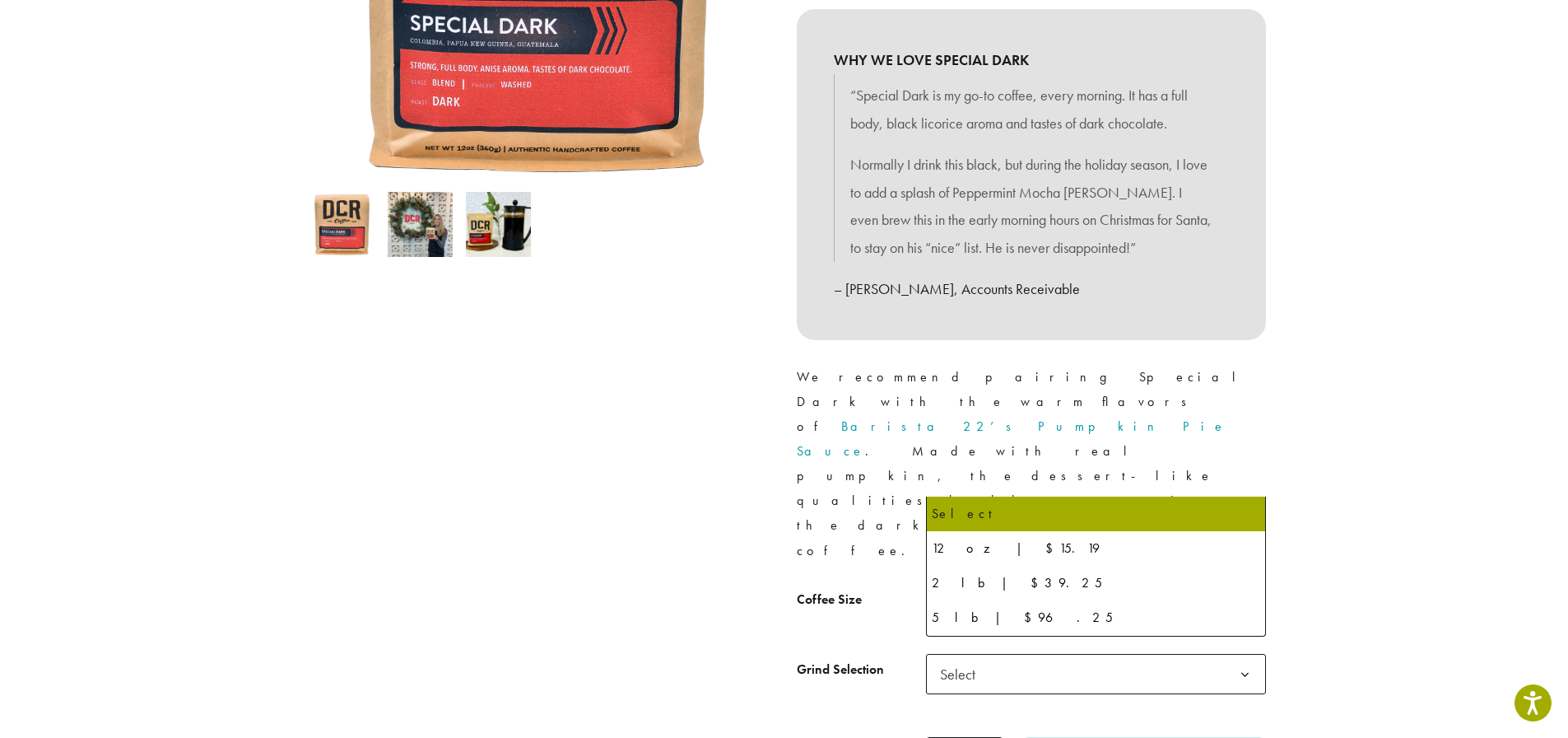
click at [1068, 584] on span "Select" at bounding box center [1096, 603] width 340 height 40
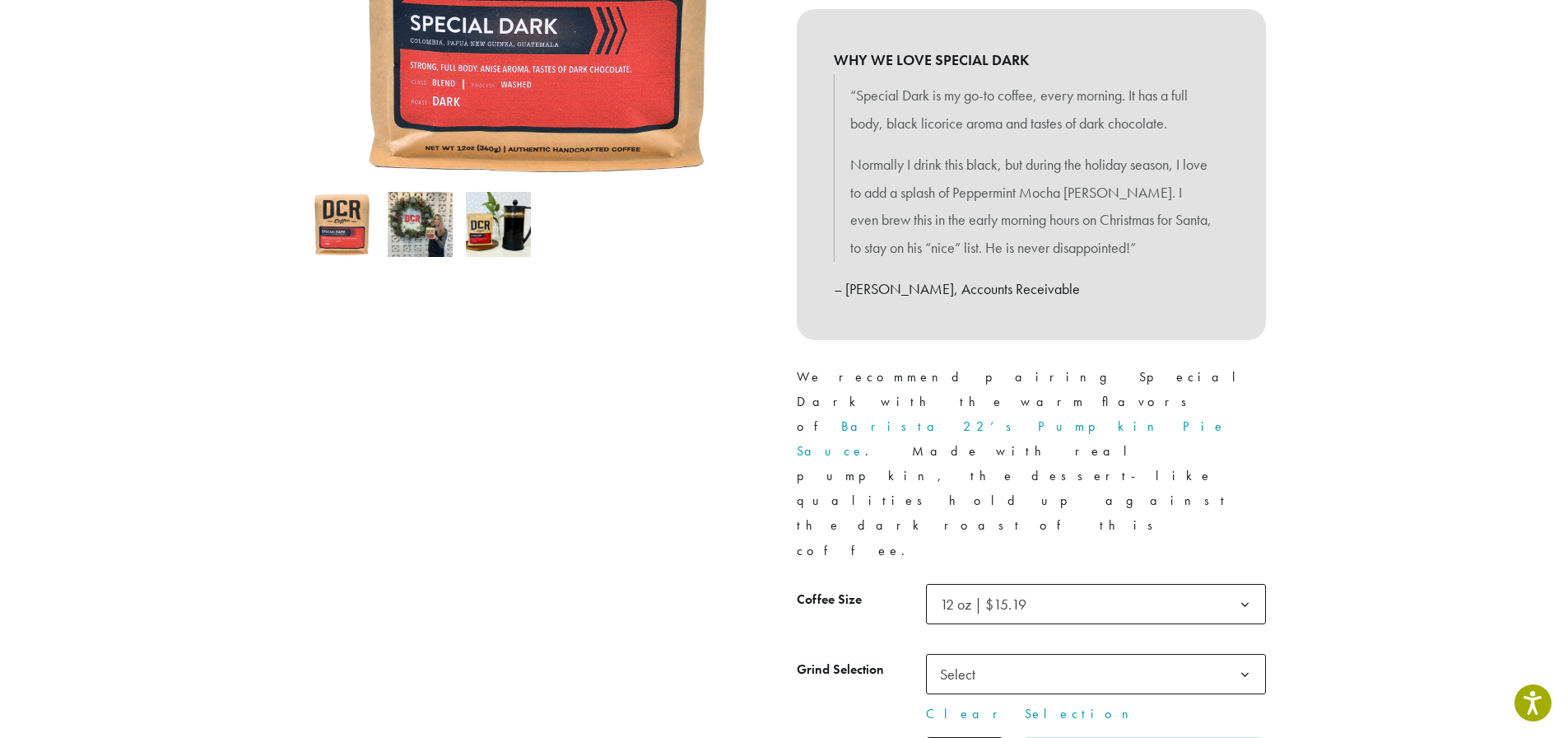
click at [1050, 654] on span "Select" at bounding box center [1096, 673] width 340 height 40
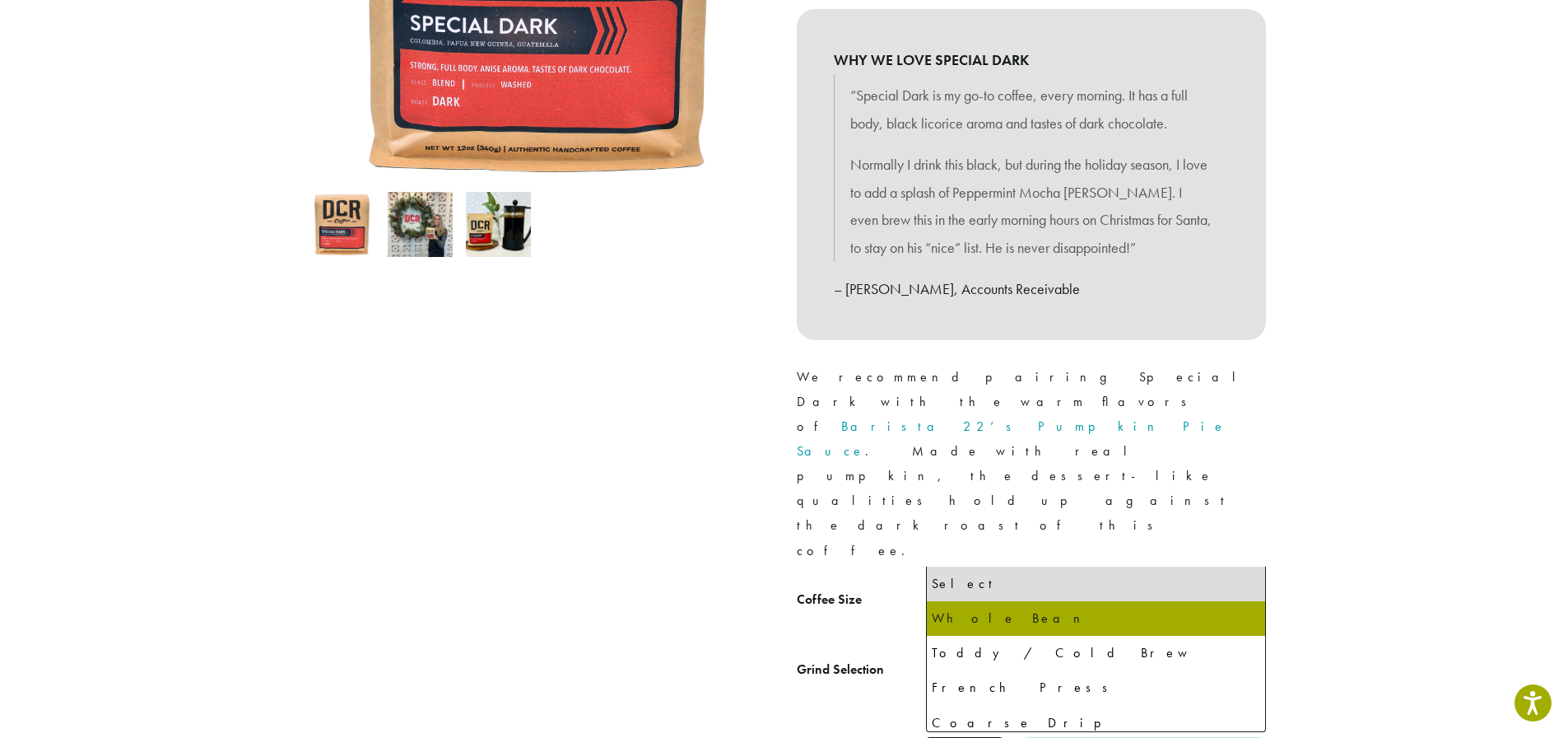
select select "*********"
select select "**********"
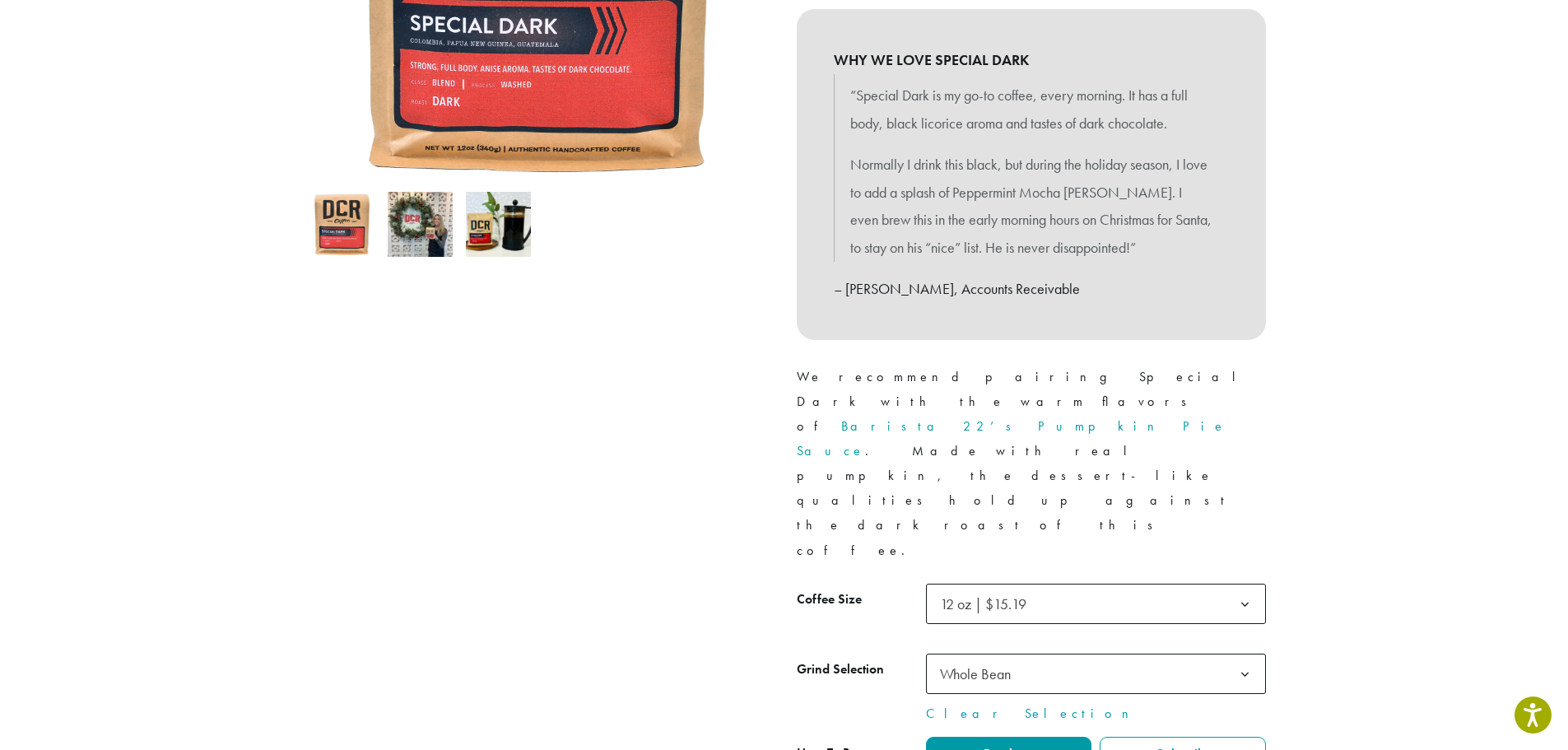
type input "*"
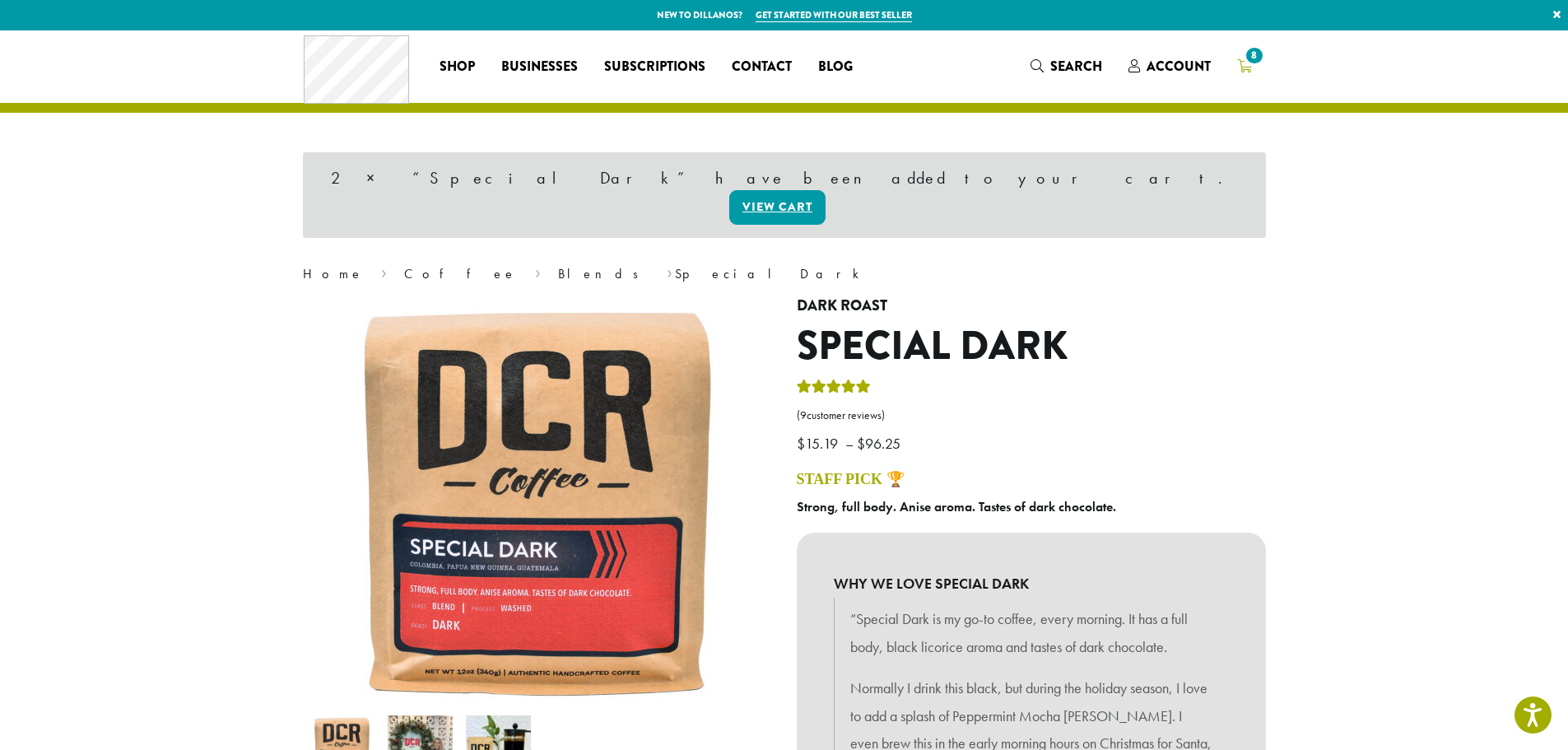
click at [1245, 57] on span "8" at bounding box center [1253, 56] width 22 height 22
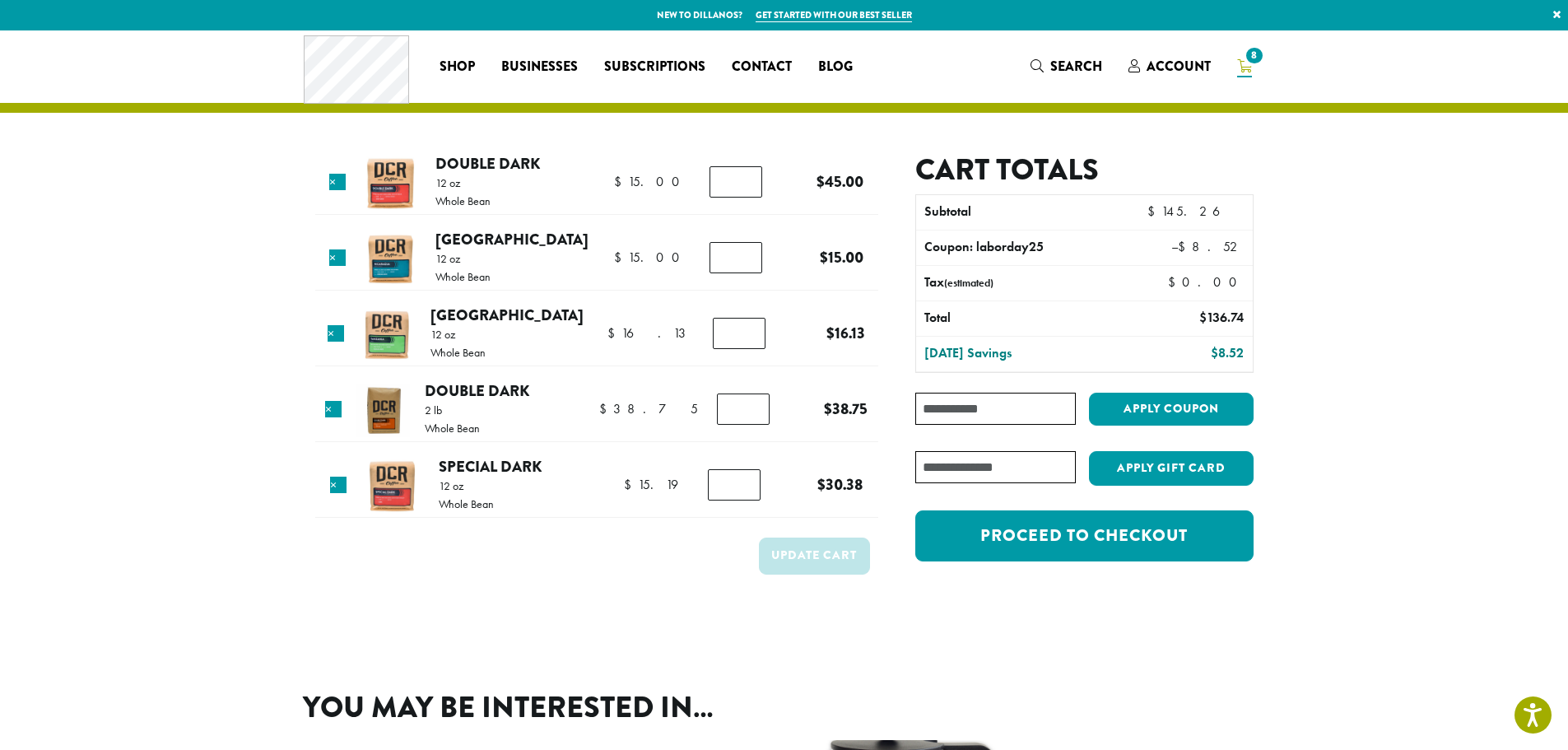
click at [750, 185] on input "*" at bounding box center [736, 182] width 53 height 31
type input "*"
click at [749, 187] on input "*" at bounding box center [736, 182] width 53 height 31
click at [950, 416] on input "Coupon:" at bounding box center [995, 408] width 159 height 32
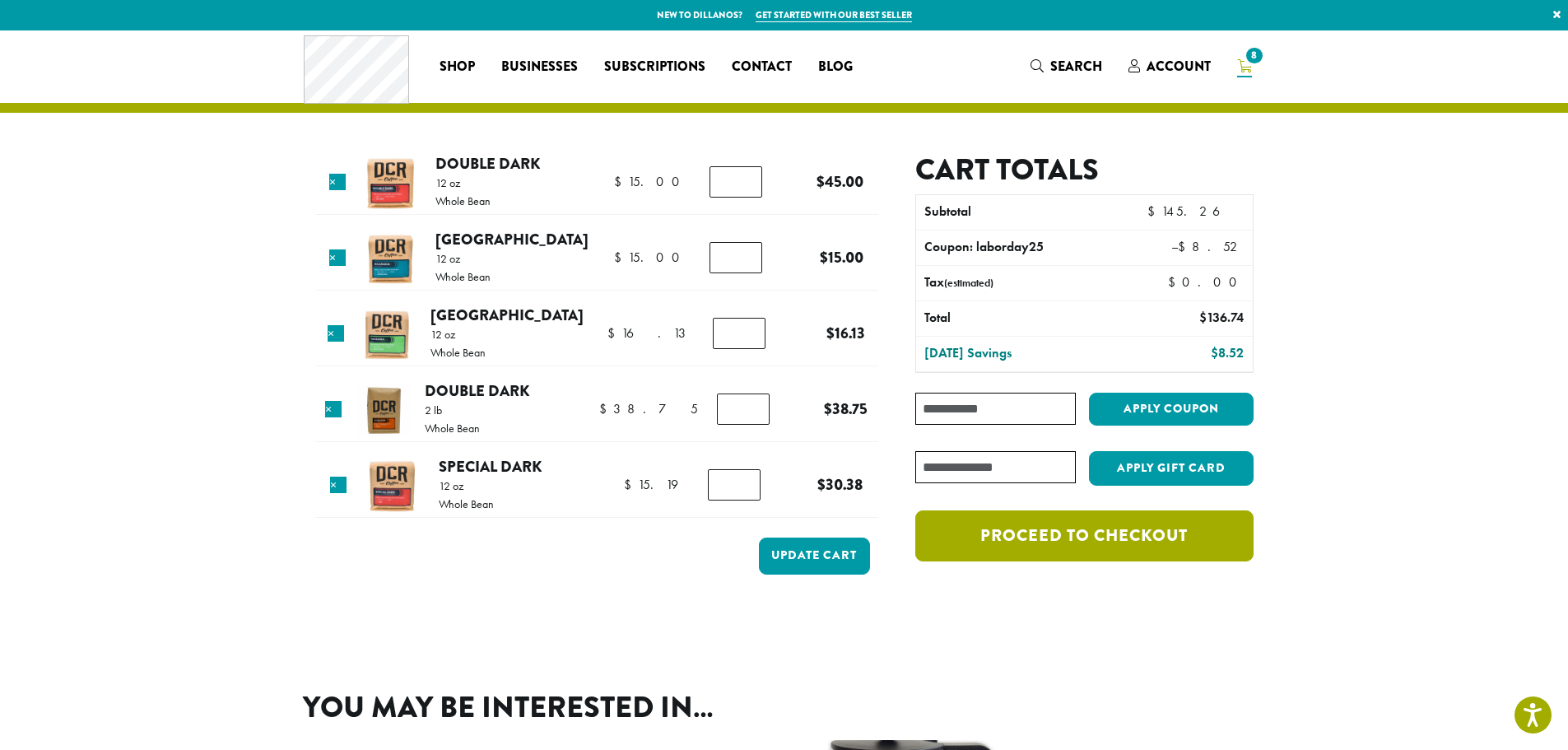
click at [1015, 544] on link "Proceed to checkout" at bounding box center [1083, 535] width 337 height 51
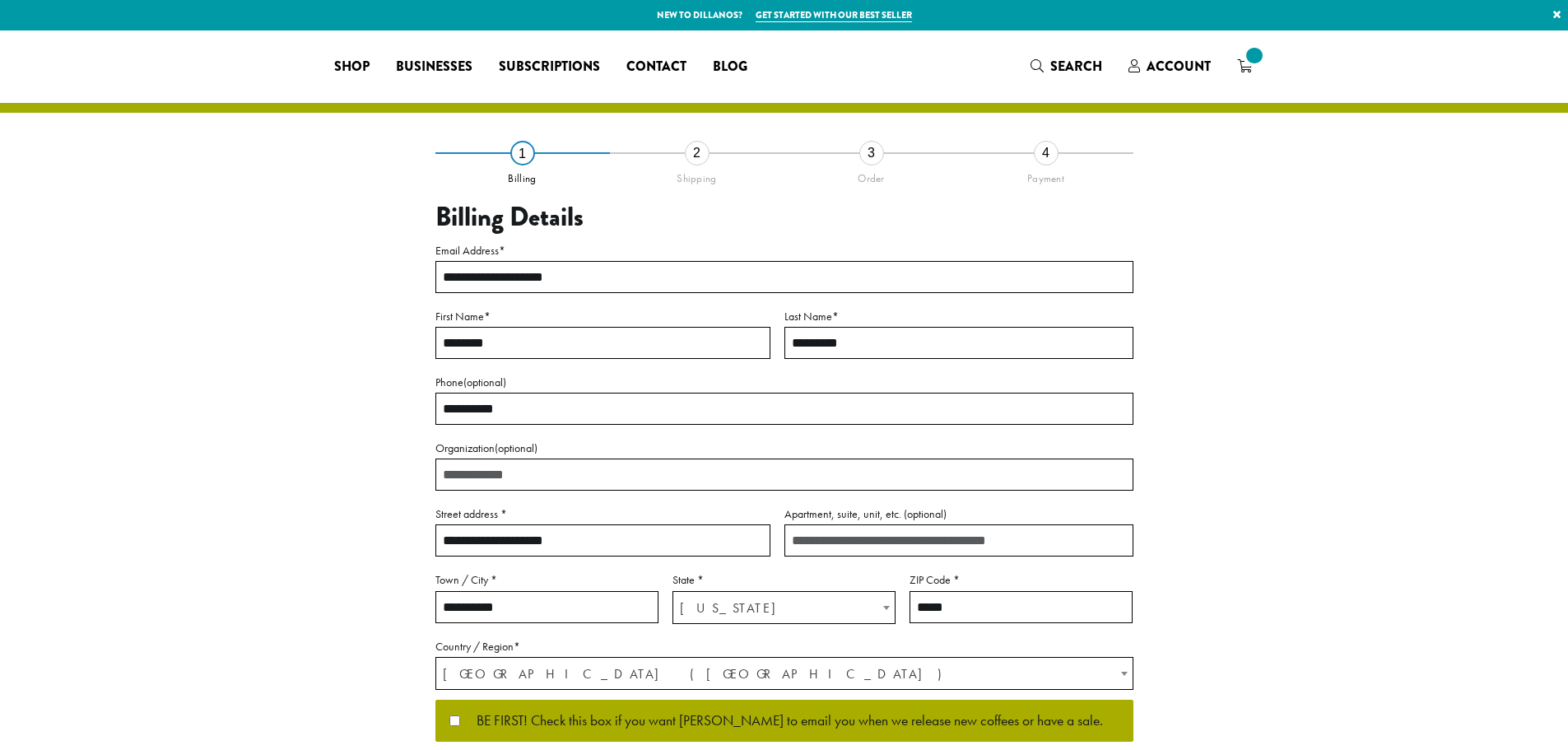
select select "**"
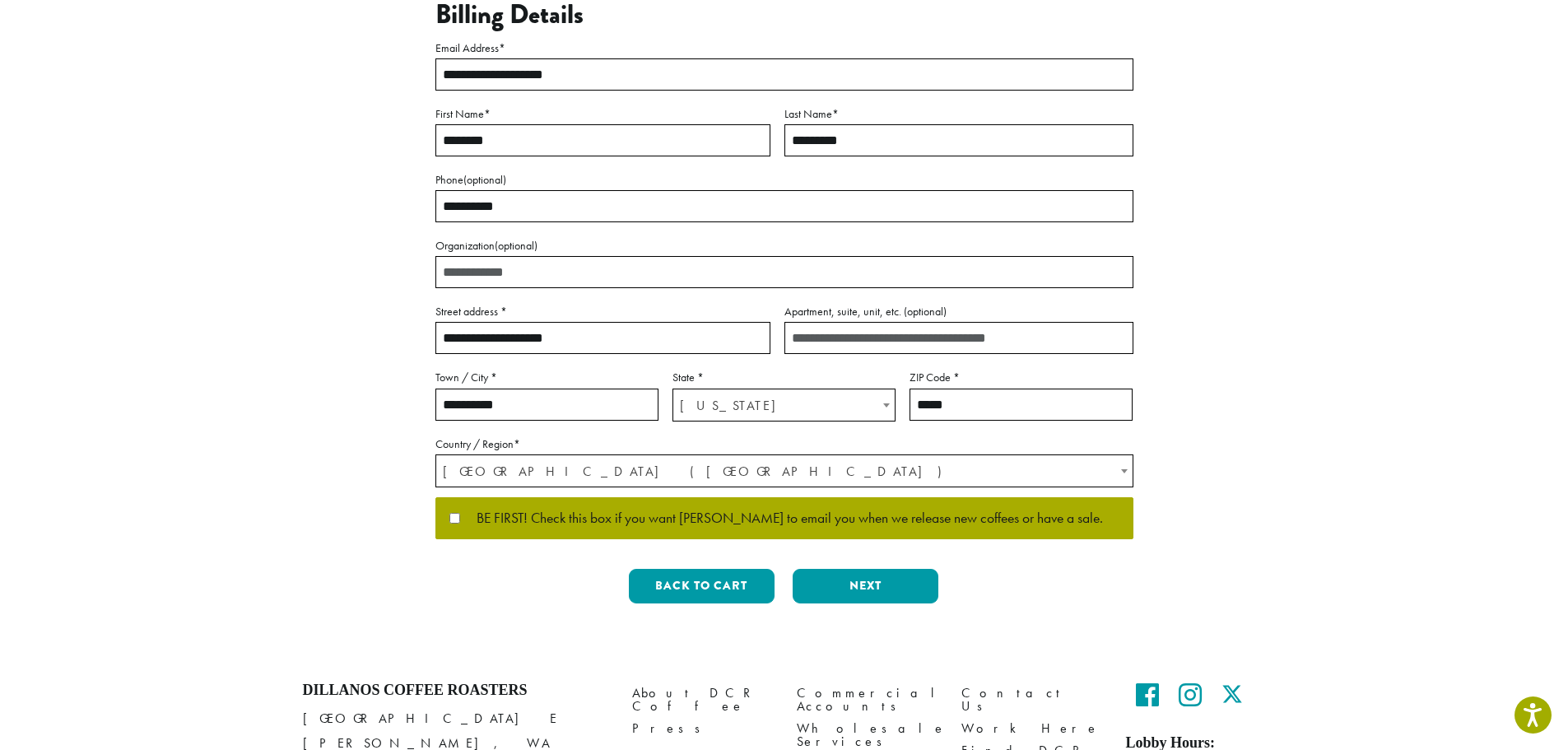
scroll to position [319, 0]
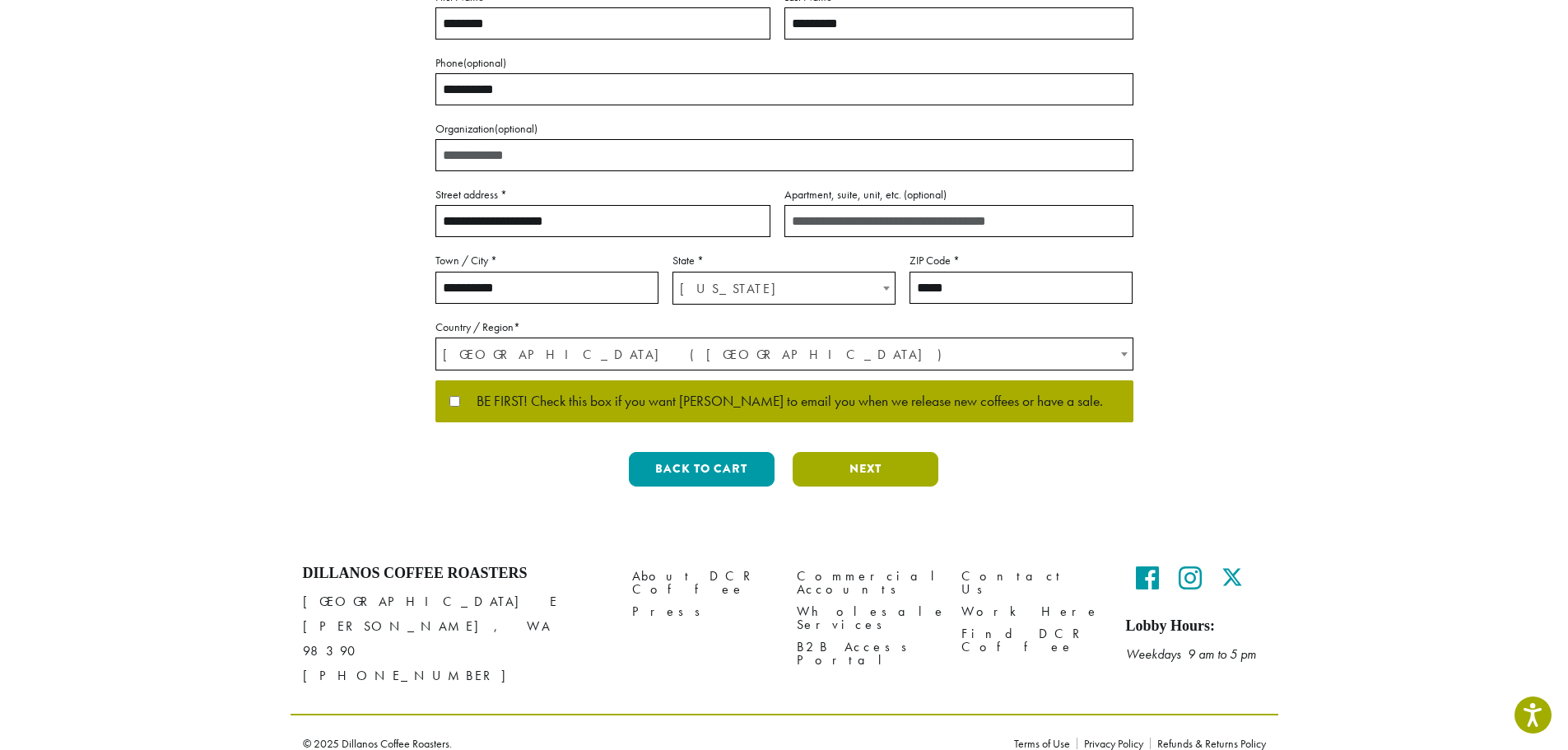
click at [870, 466] on button "Next" at bounding box center [865, 469] width 146 height 34
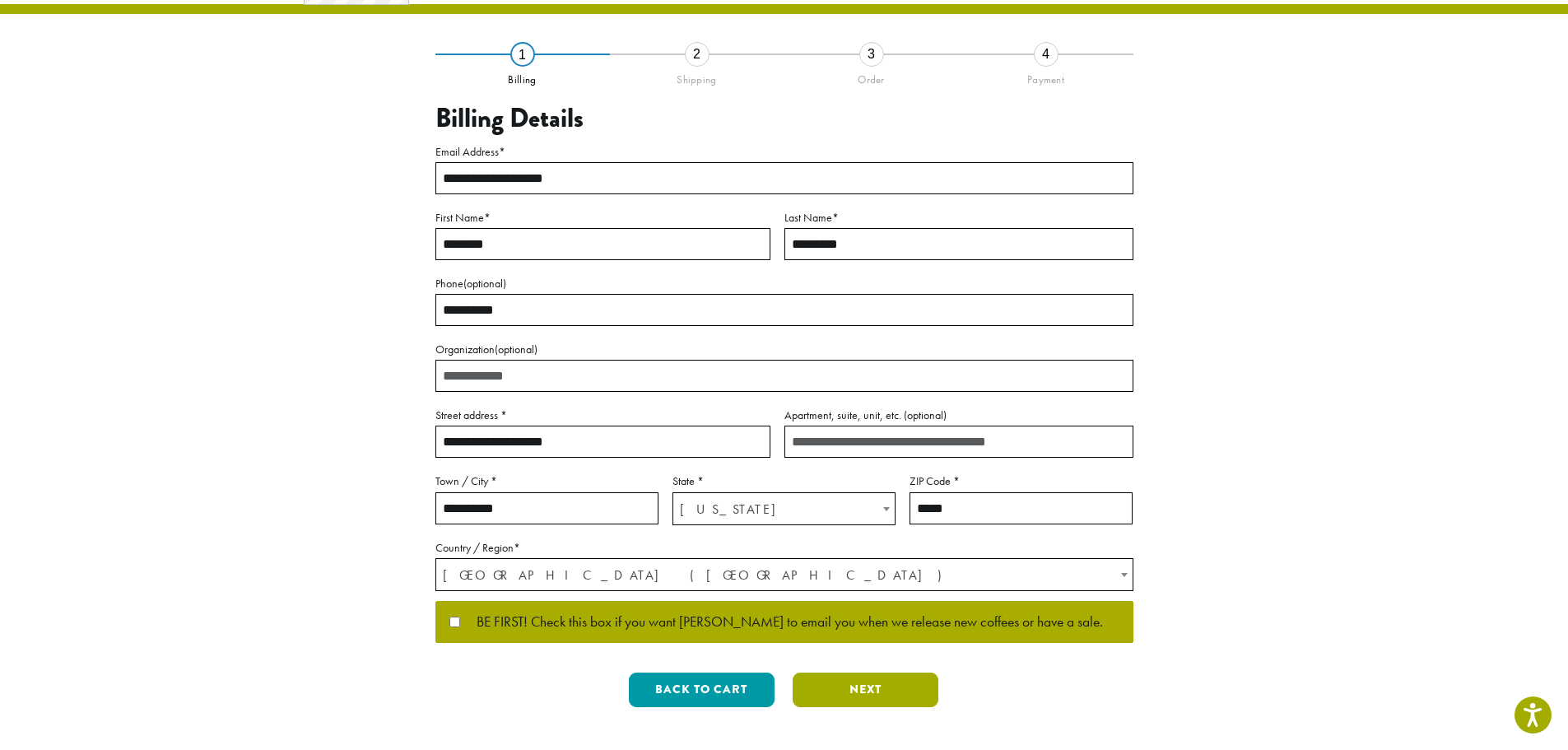
scroll to position [0, 0]
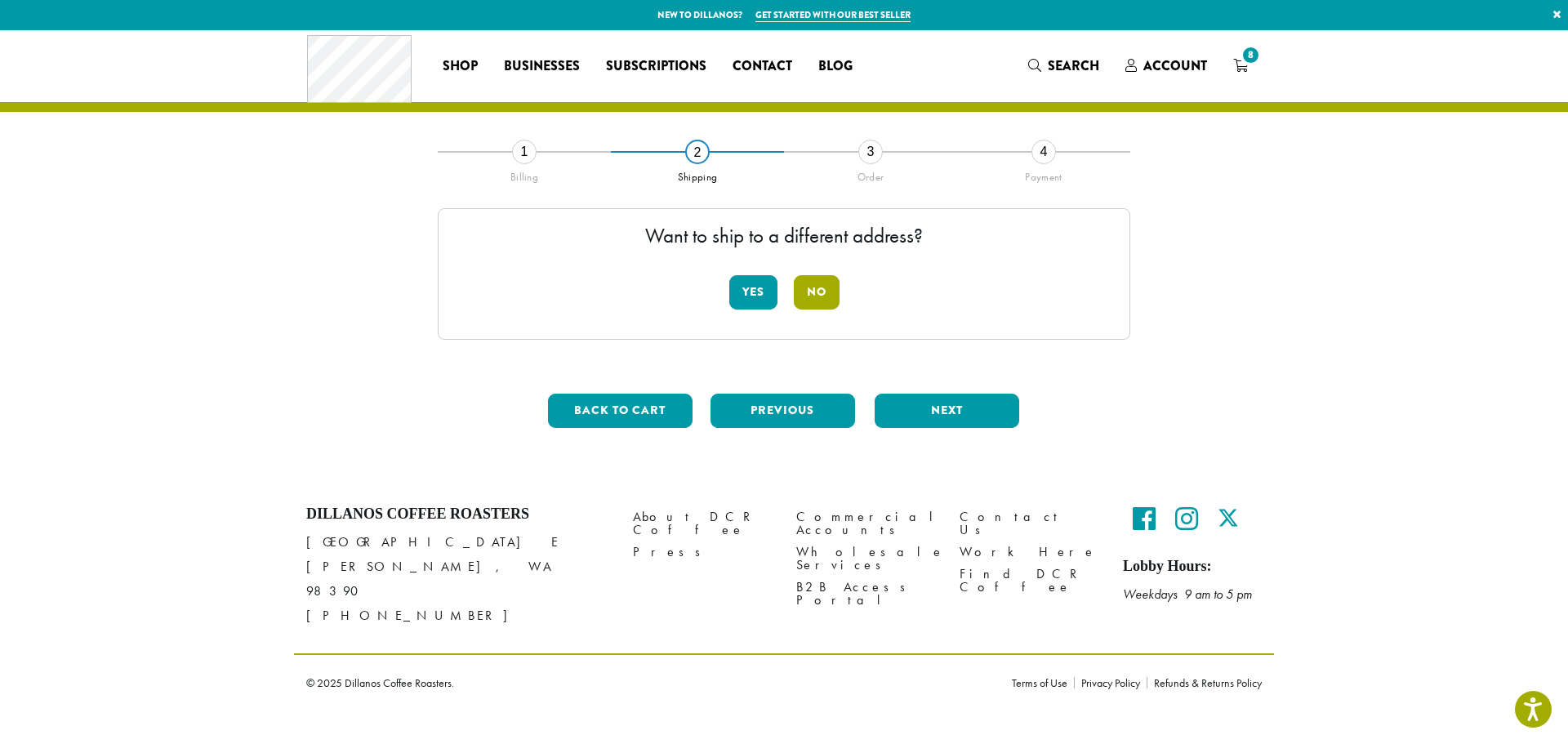
click at [820, 294] on button "No" at bounding box center [816, 292] width 46 height 34
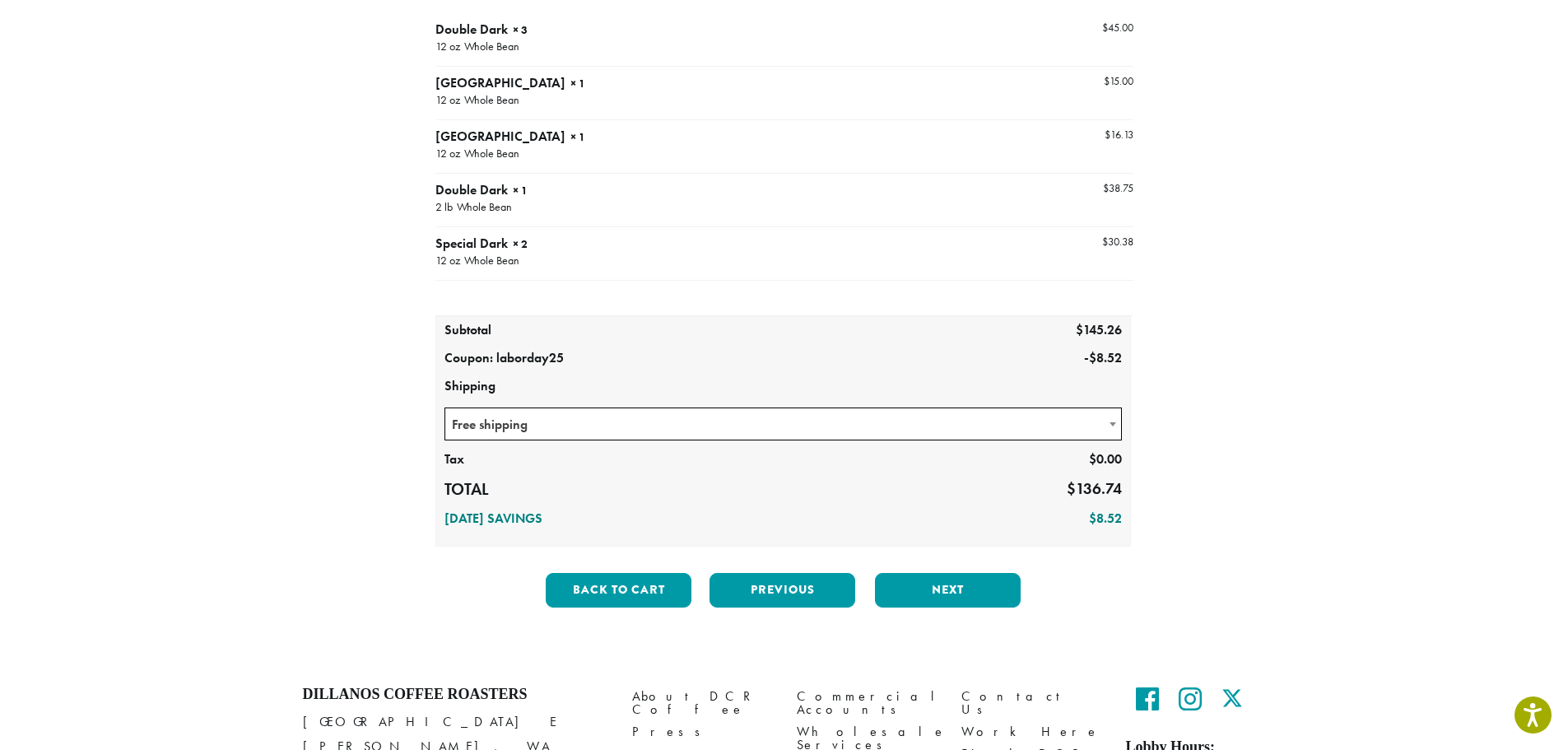
scroll to position [247, 0]
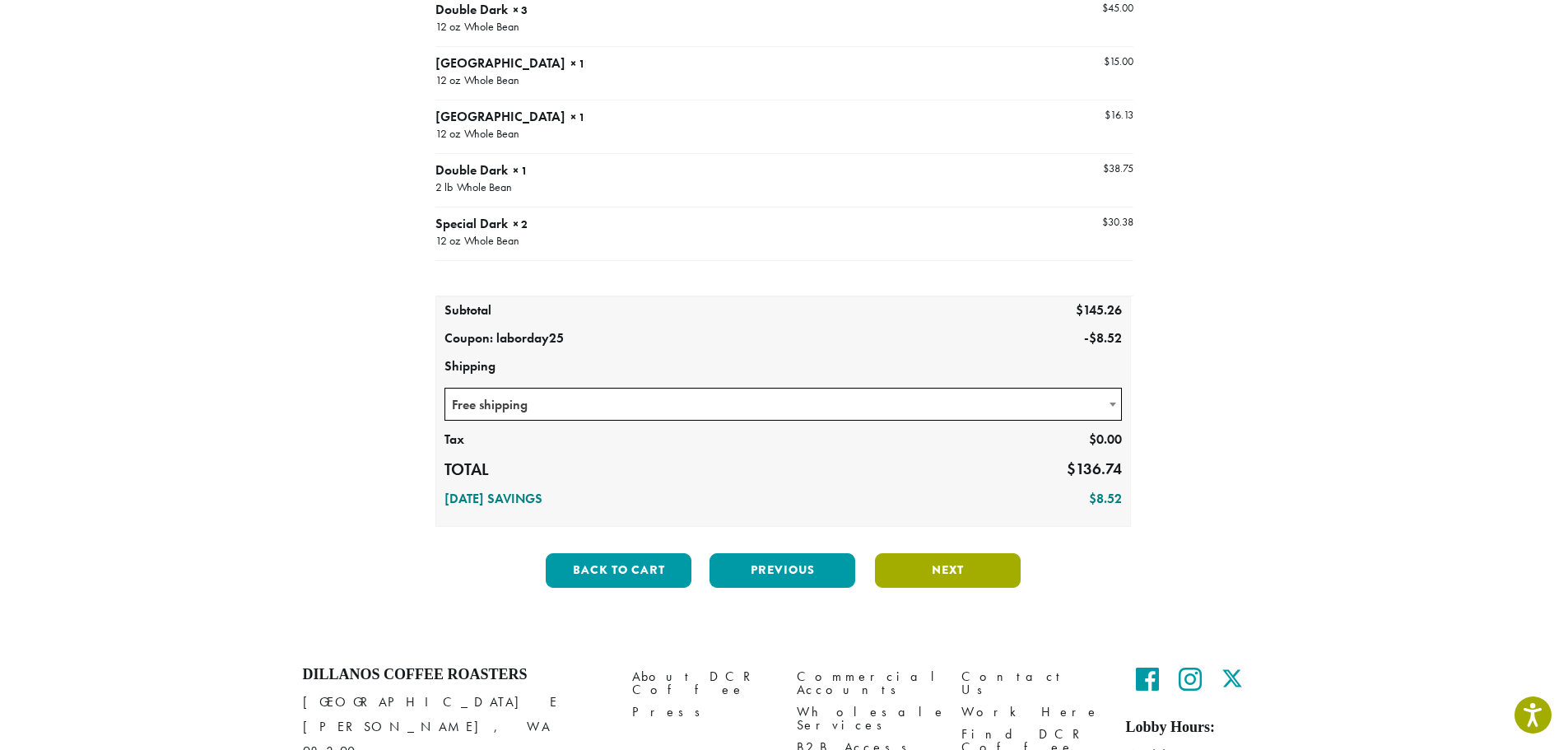
click at [937, 561] on button "Next" at bounding box center [948, 569] width 146 height 34
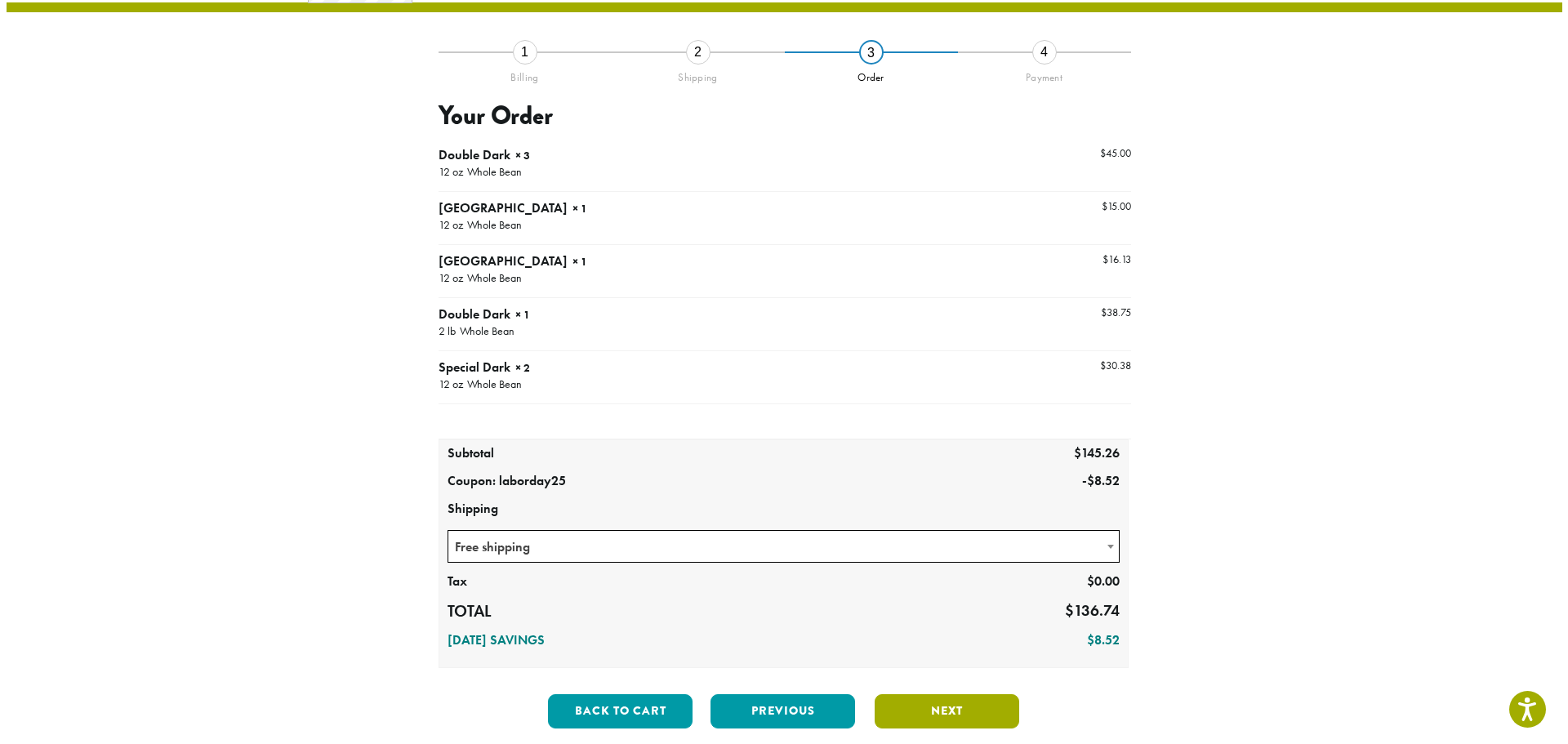
scroll to position [94, 0]
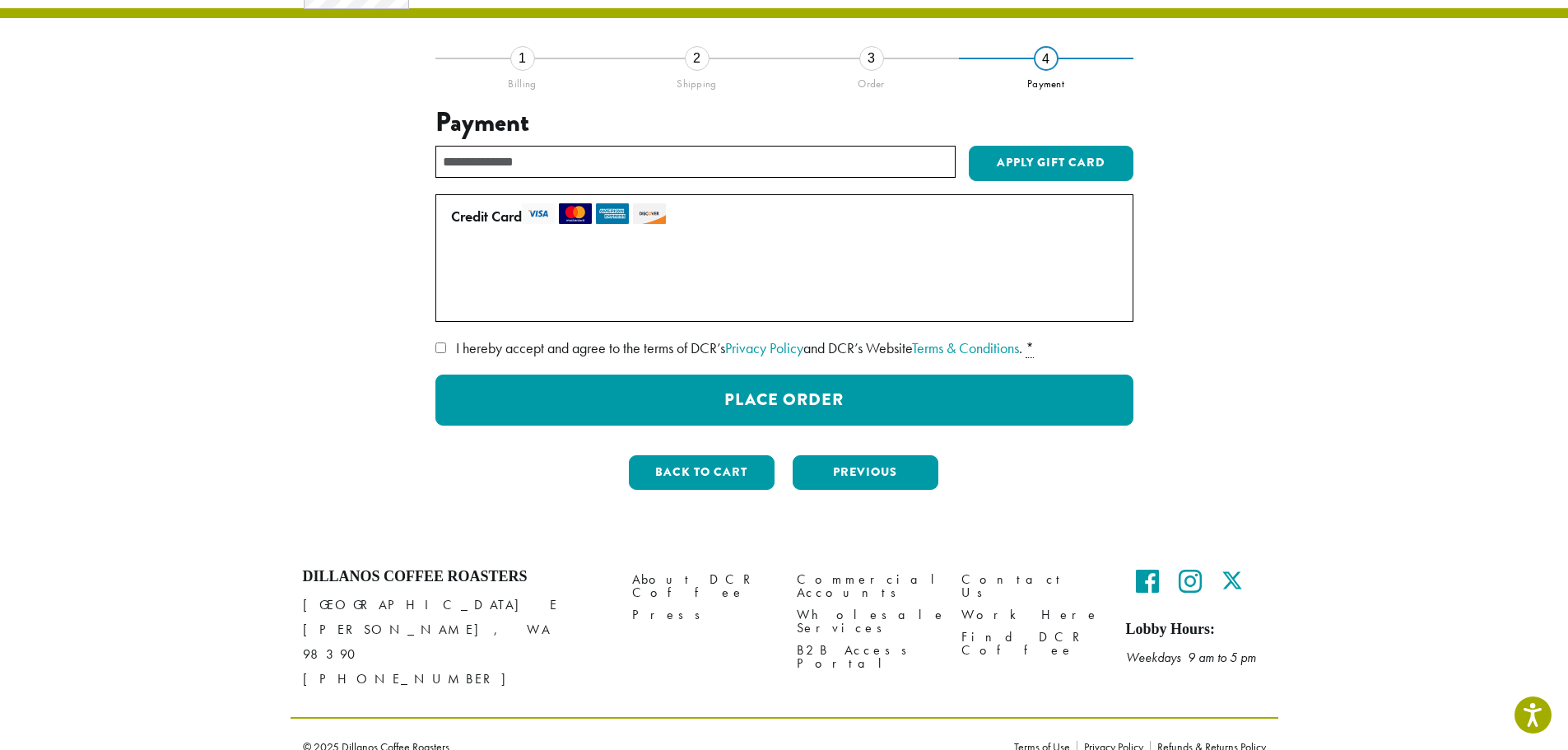
click at [453, 296] on label "Use a new card" at bounding box center [782, 298] width 660 height 26
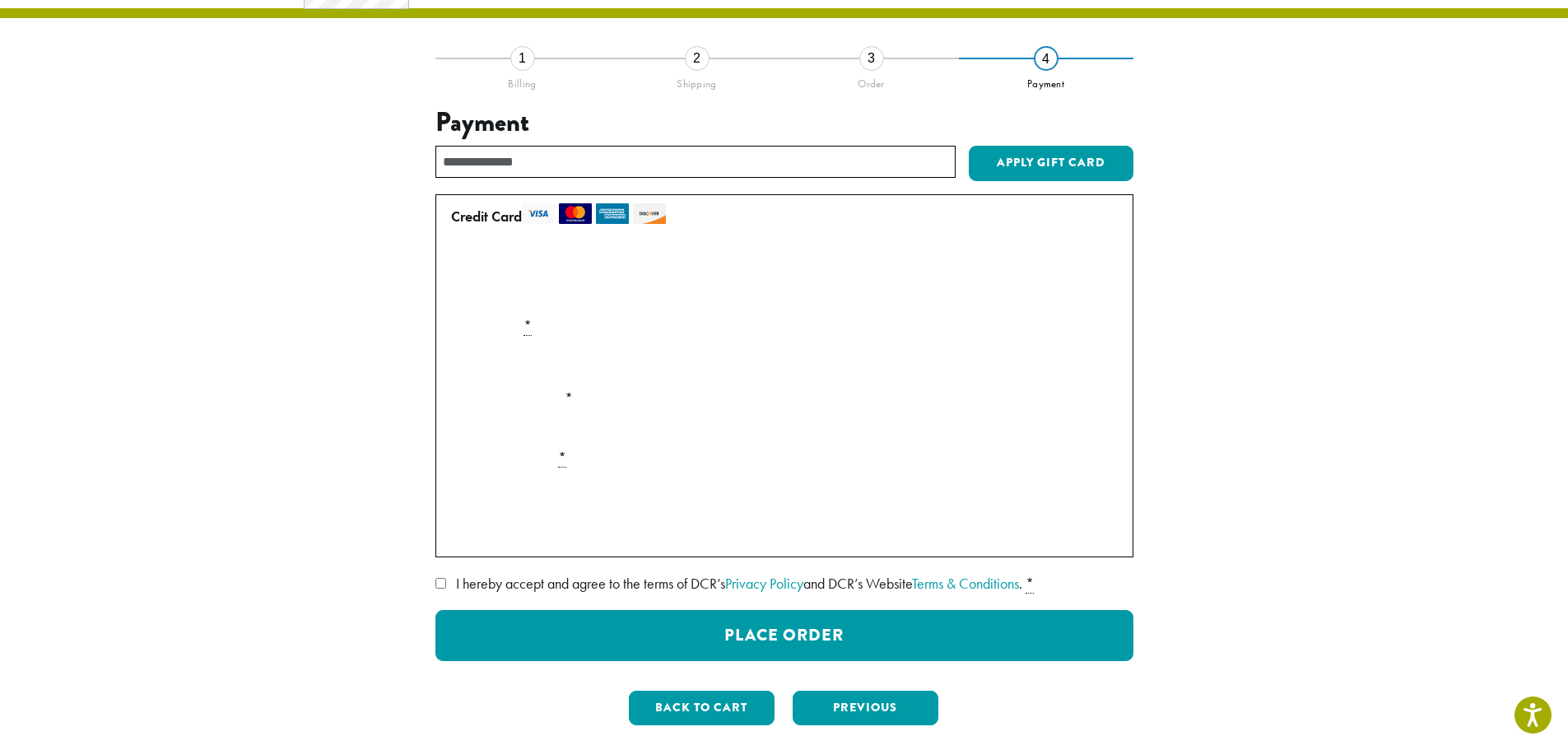
click at [296, 395] on div "**********" at bounding box center [784, 356] width 988 height 843
click at [504, 479] on iframe "Payment Info" at bounding box center [763, 493] width 622 height 28
click at [228, 484] on section "**********" at bounding box center [784, 356] width 1568 height 843
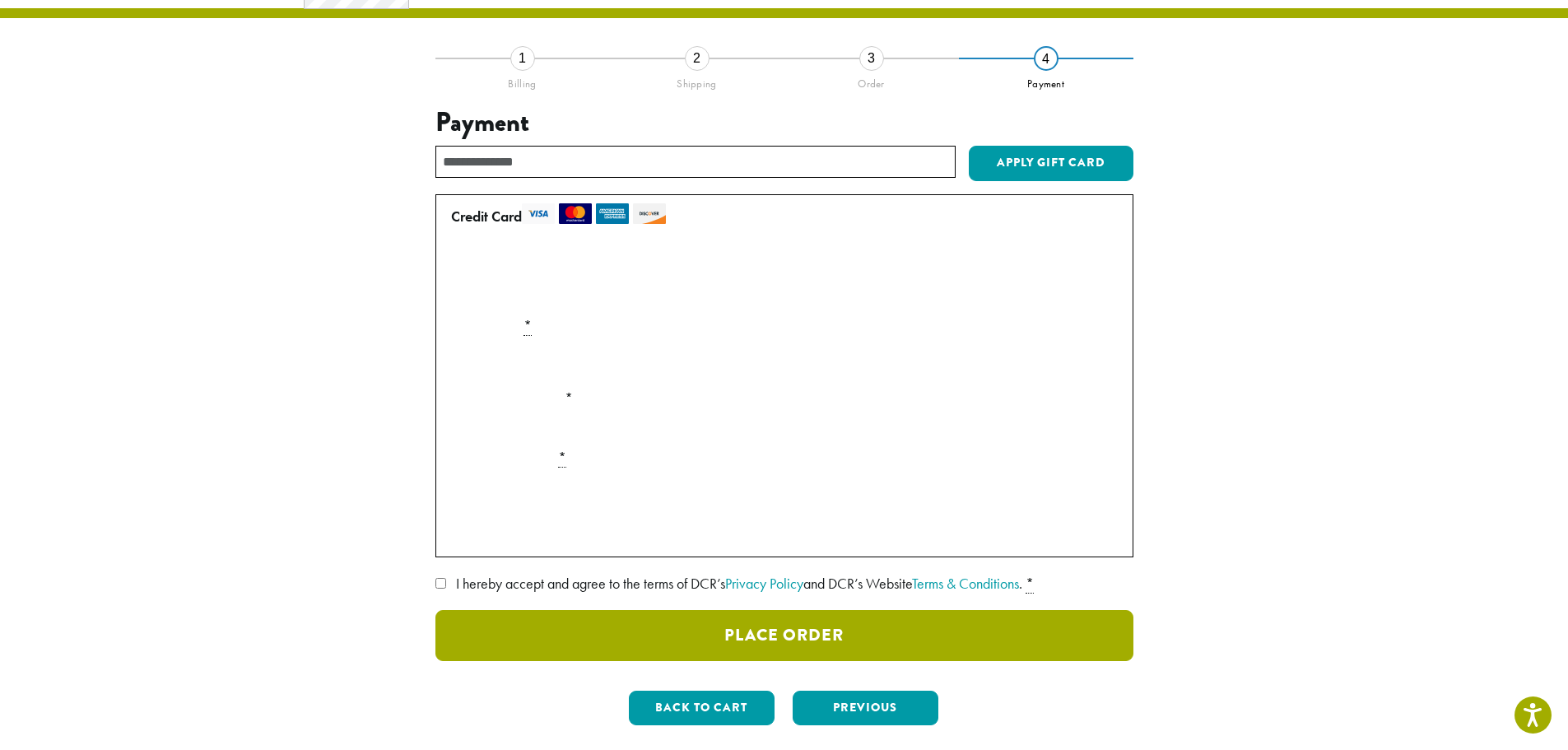
click at [565, 627] on button "Place Order" at bounding box center [784, 635] width 699 height 51
